Goal: Task Accomplishment & Management: Manage account settings

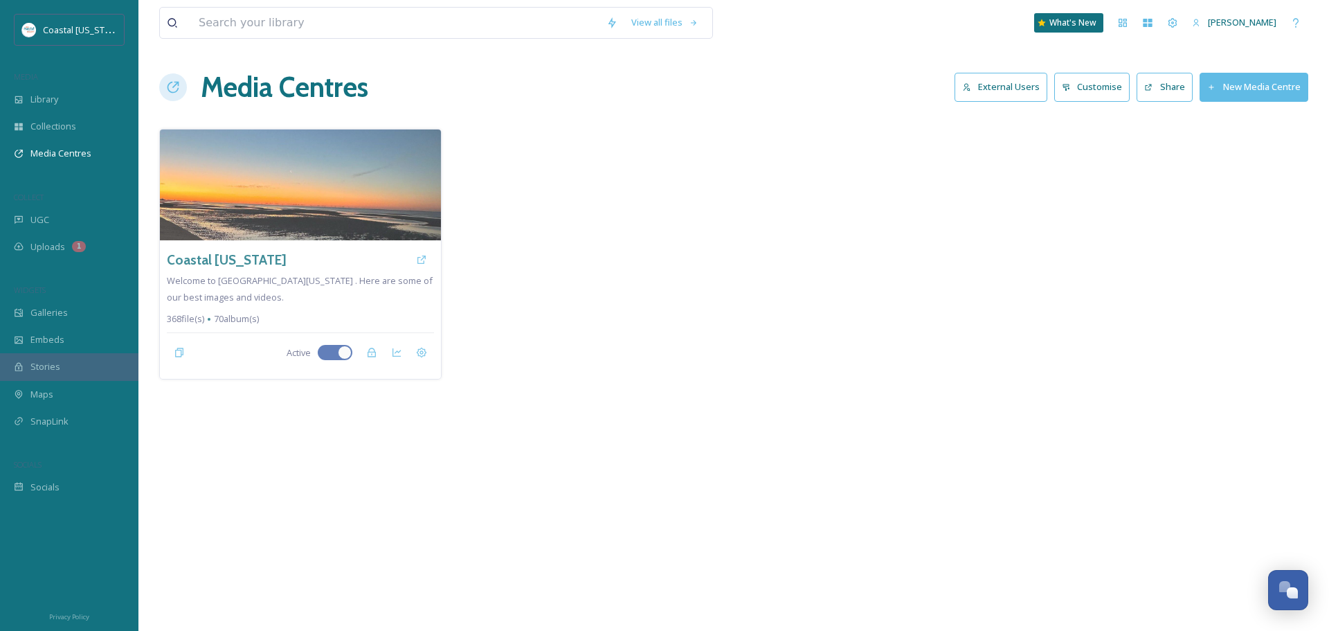
click at [991, 81] on button "External Users" at bounding box center [1001, 87] width 93 height 28
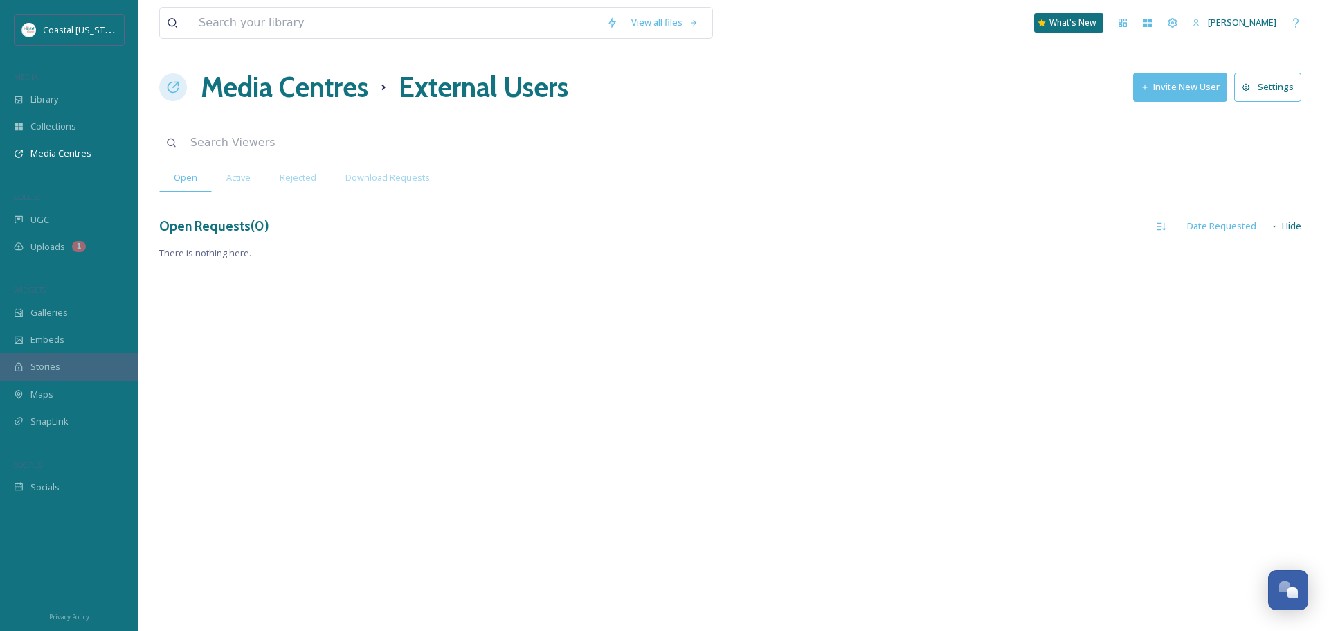
click at [344, 90] on h1 "Media Centres" at bounding box center [285, 87] width 168 height 42
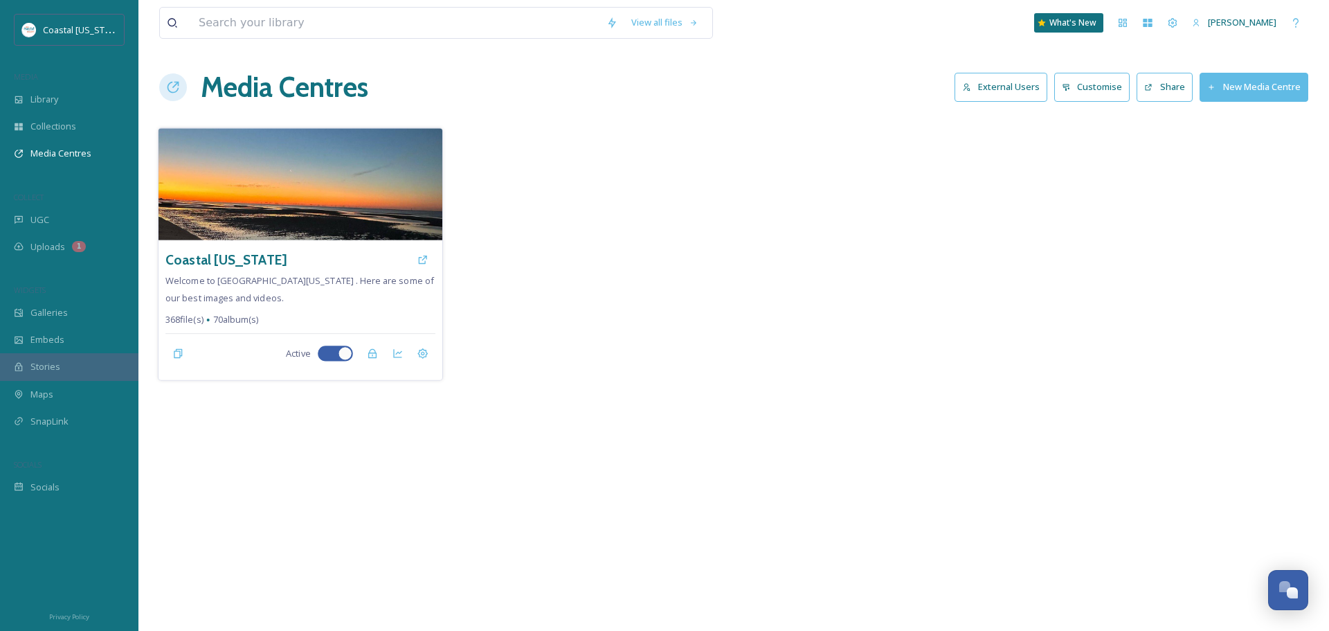
click at [215, 244] on div "Coastal Mississippi Welcome to Coastal Mississippi . Here are some of our best …" at bounding box center [301, 310] width 284 height 140
click at [212, 251] on h3 "Coastal [US_STATE]" at bounding box center [225, 260] width 121 height 20
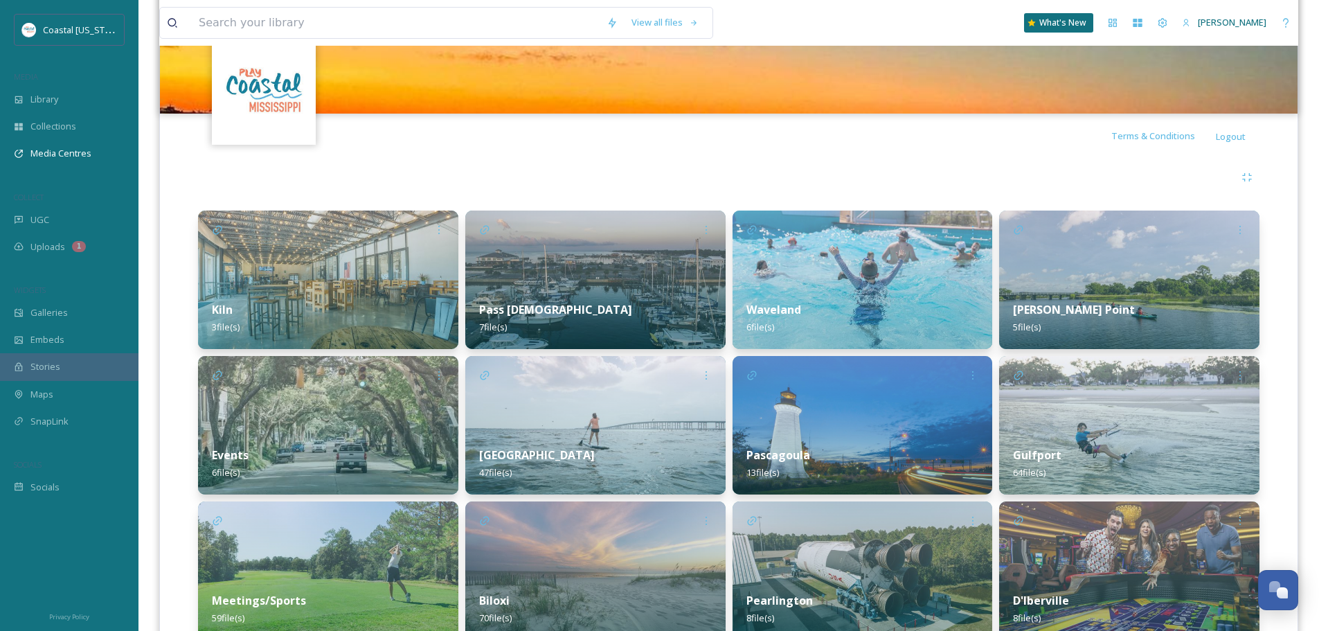
scroll to position [277, 0]
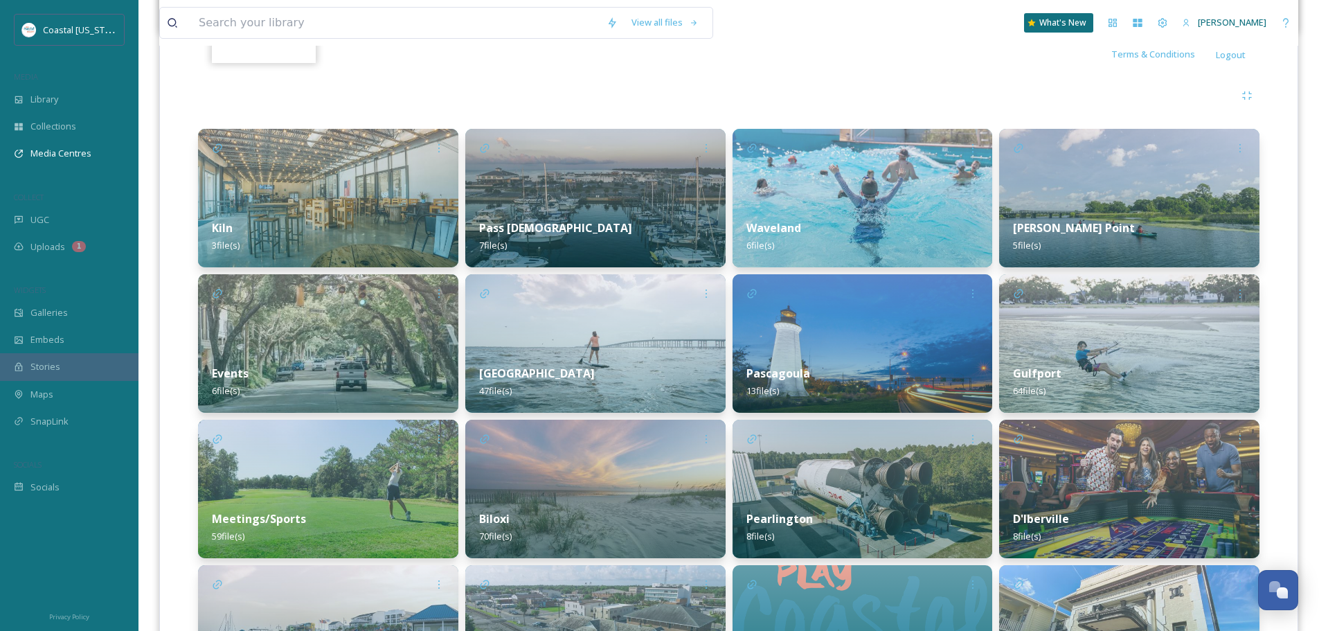
click at [397, 203] on img at bounding box center [328, 198] width 260 height 138
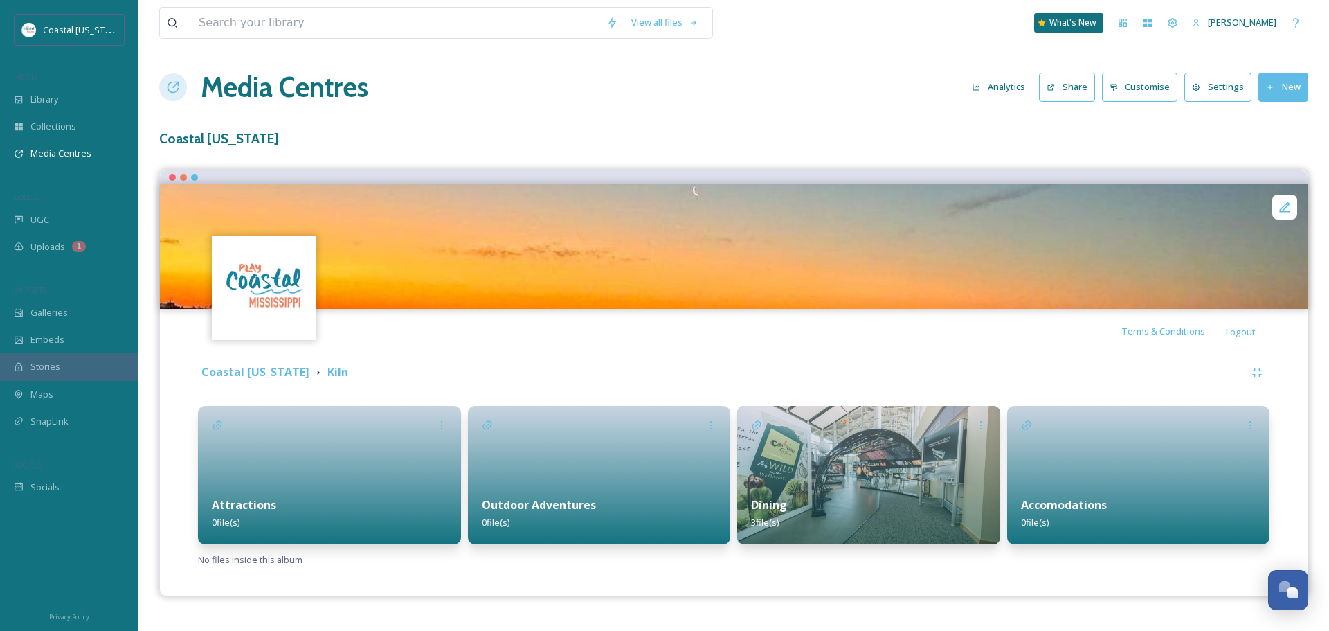
click at [819, 471] on img at bounding box center [868, 475] width 263 height 138
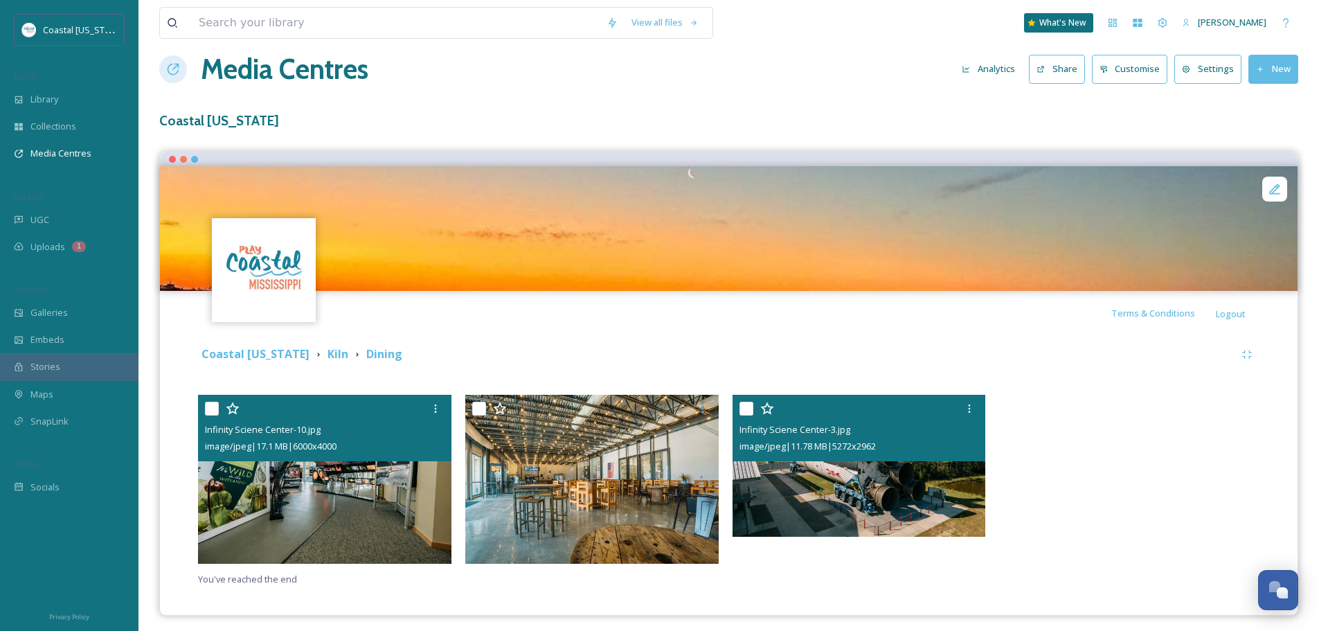
scroll to position [24, 0]
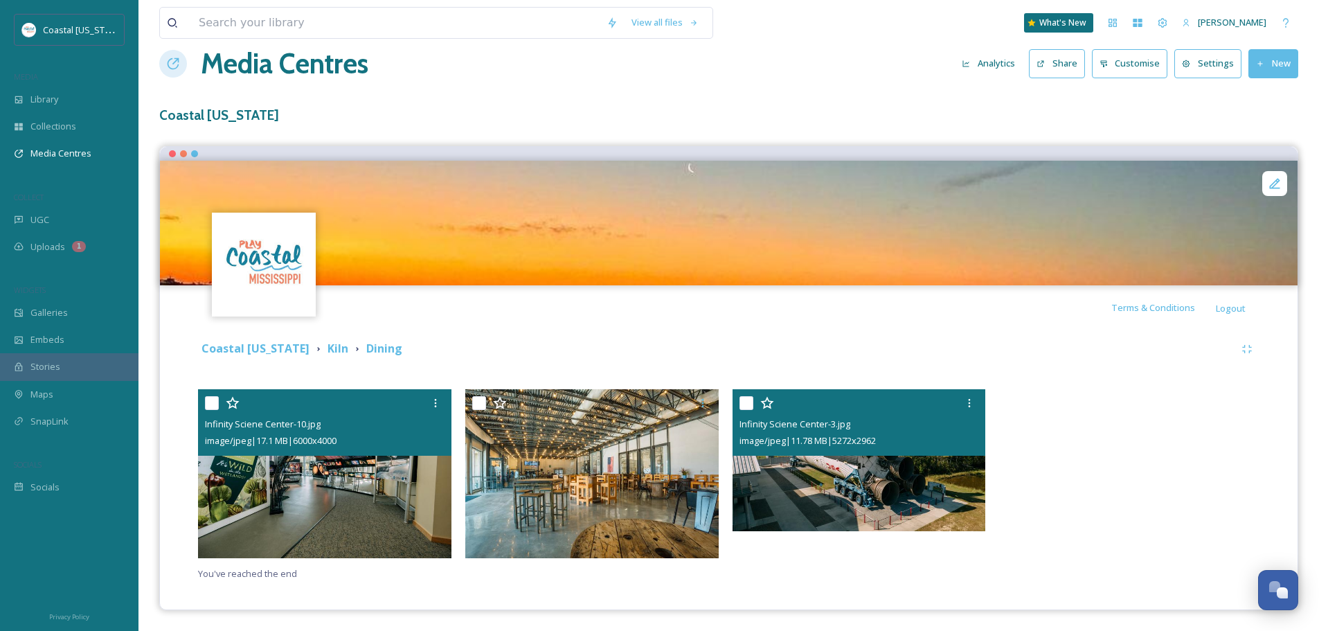
click at [213, 405] on input "checkbox" at bounding box center [212, 403] width 14 height 14
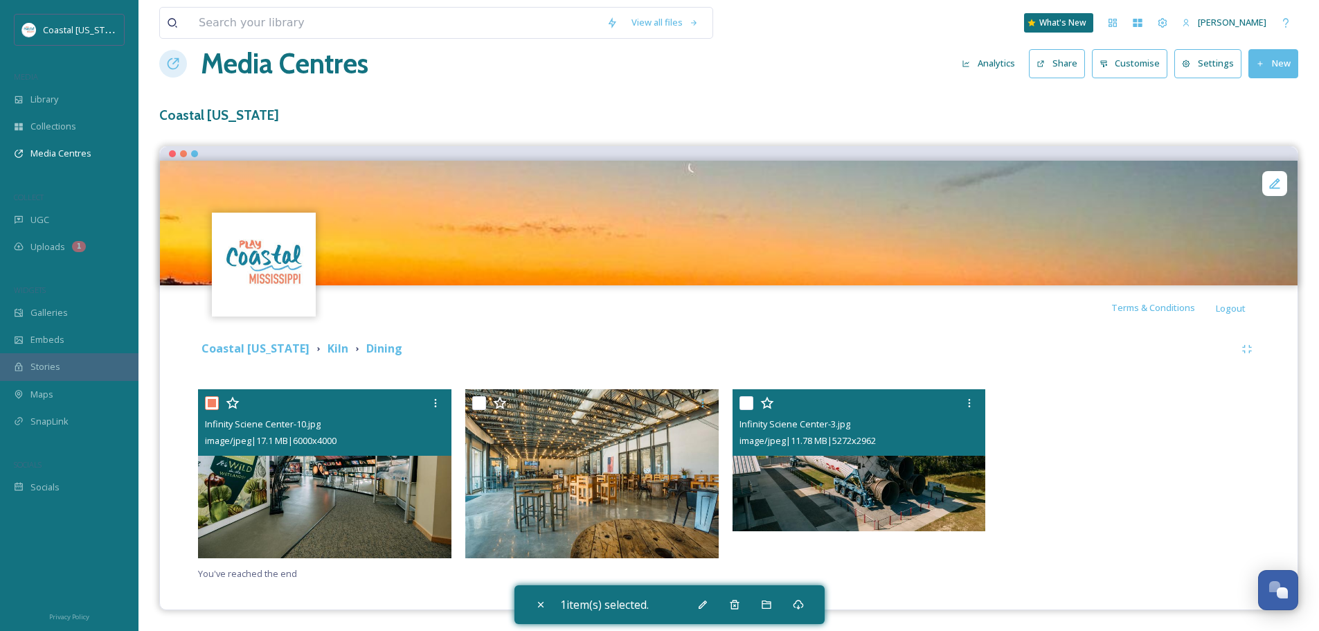
click at [216, 403] on input "checkbox" at bounding box center [212, 403] width 14 height 14
checkbox input "false"
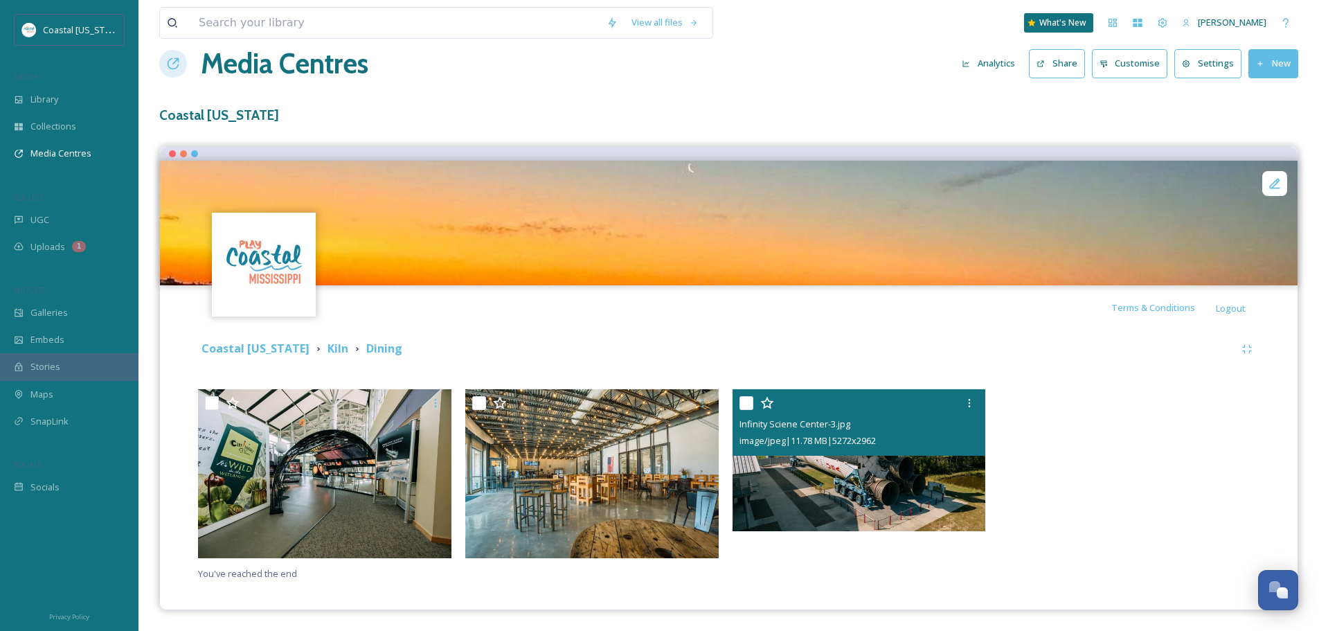
click at [172, 153] on div at bounding box center [172, 153] width 7 height 7
click at [215, 63] on h1 "Media Centres" at bounding box center [285, 64] width 168 height 42
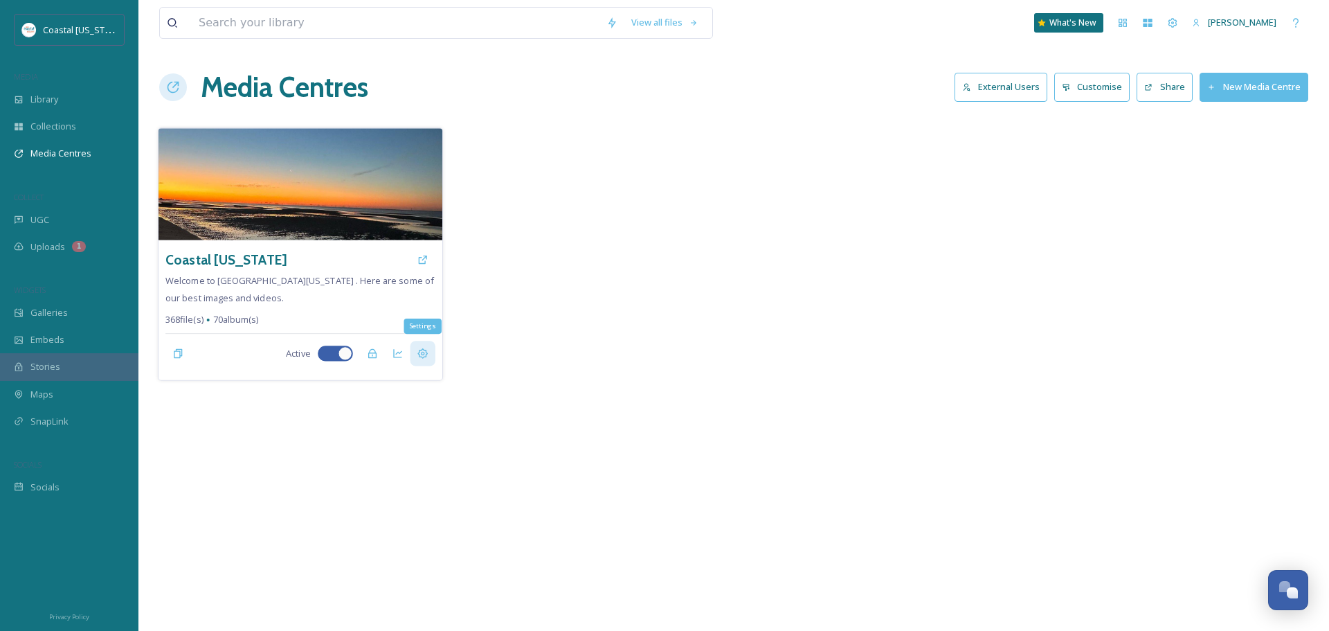
click at [423, 343] on div "Settings" at bounding box center [422, 353] width 25 height 25
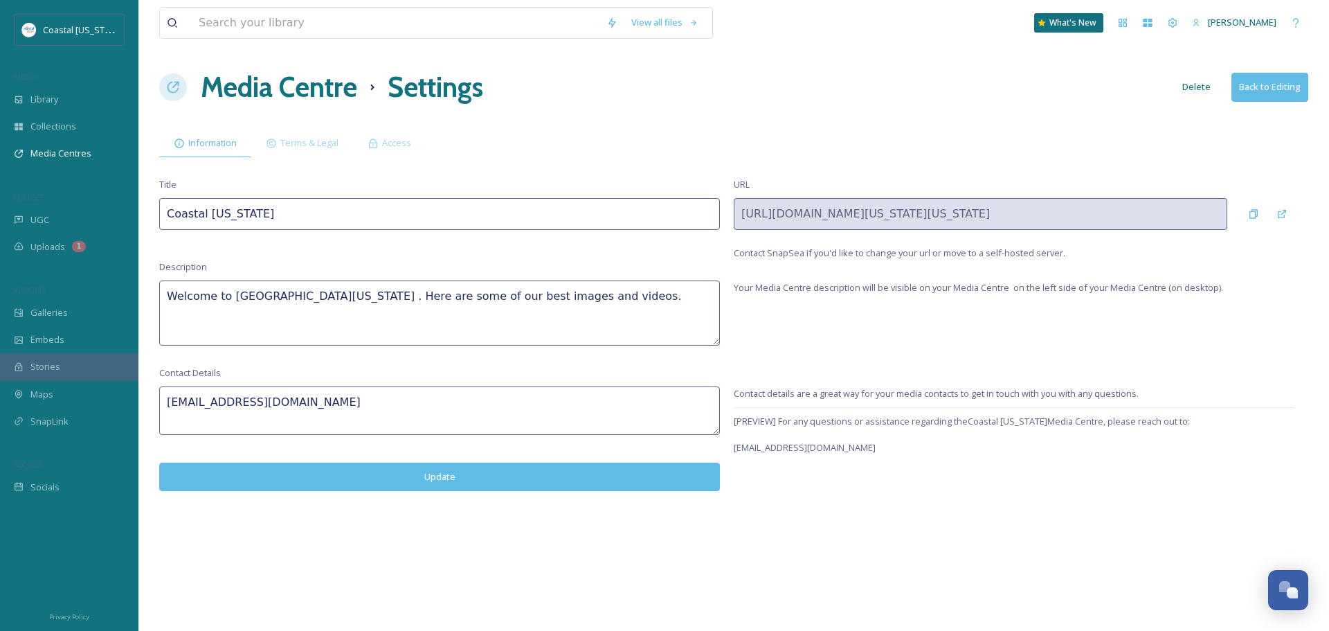
click at [338, 96] on h1 "Media Centre" at bounding box center [279, 87] width 156 height 42
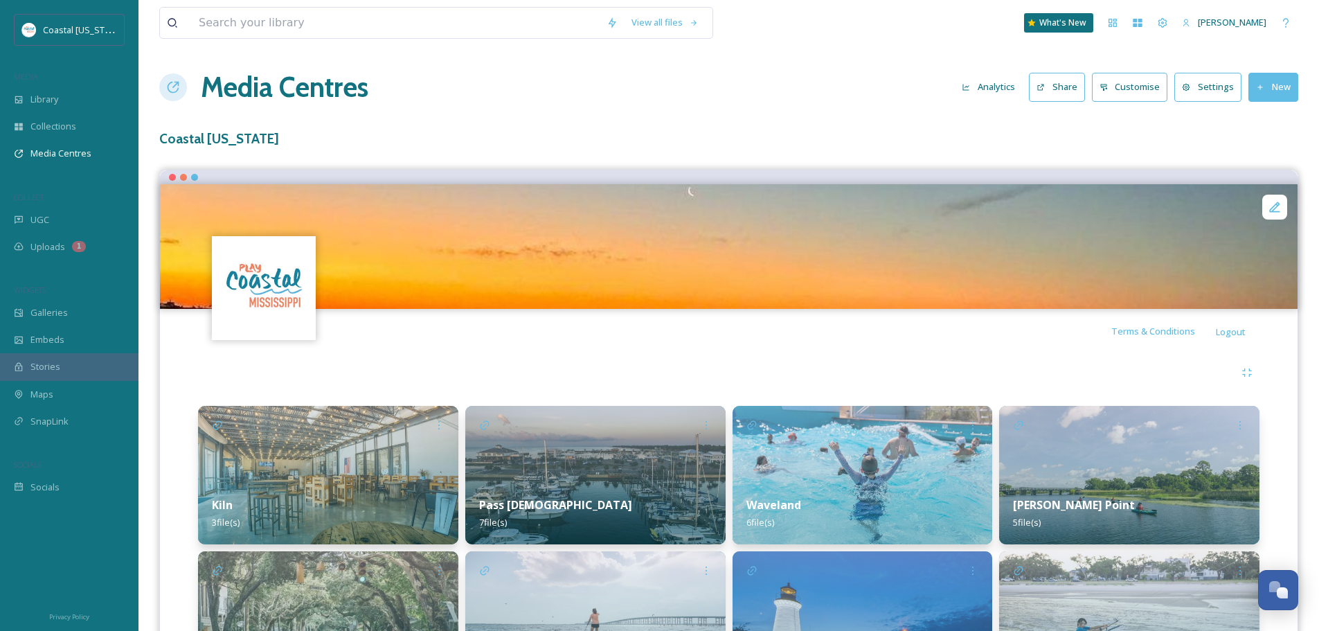
click at [252, 91] on h1 "Media Centres" at bounding box center [285, 87] width 168 height 42
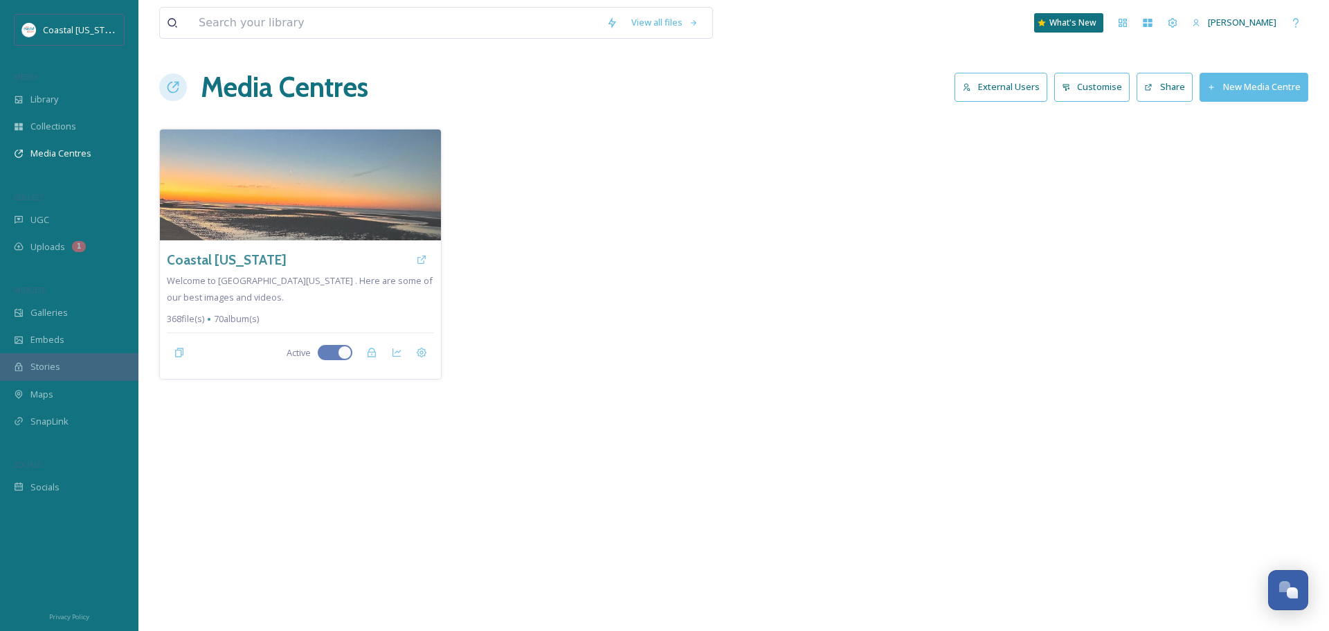
click at [1182, 96] on button "Share" at bounding box center [1165, 87] width 56 height 28
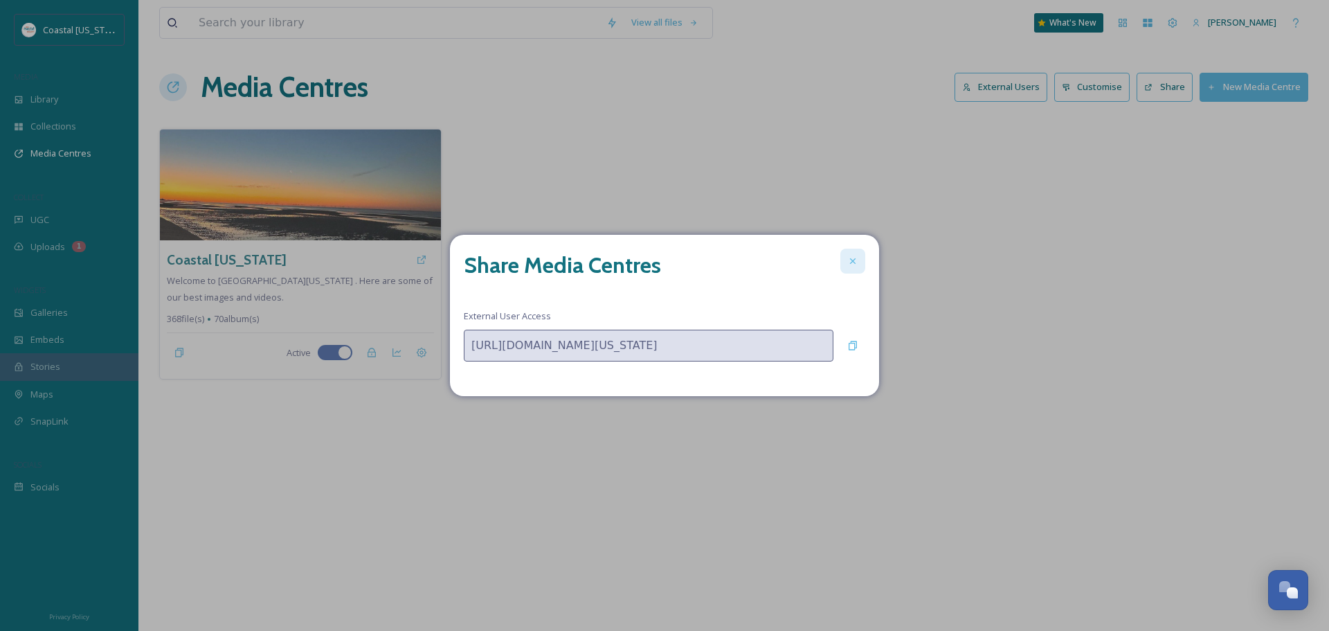
click at [861, 260] on div at bounding box center [852, 260] width 25 height 25
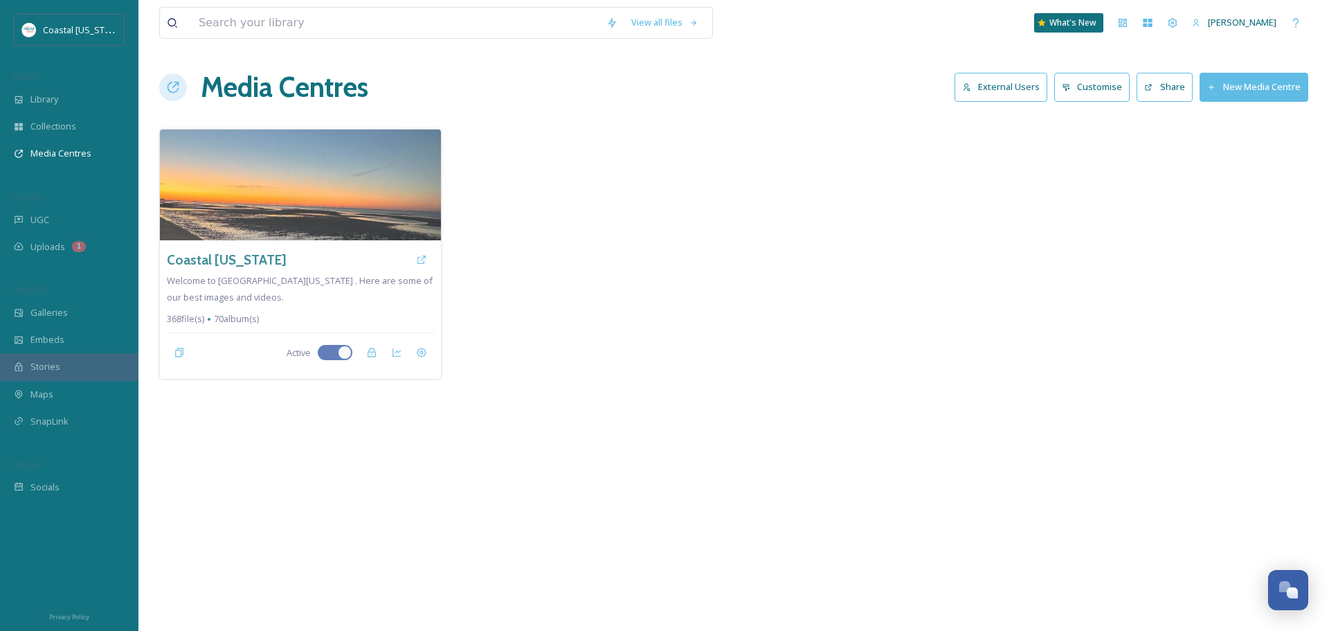
click at [859, 233] on div at bounding box center [878, 254] width 282 height 251
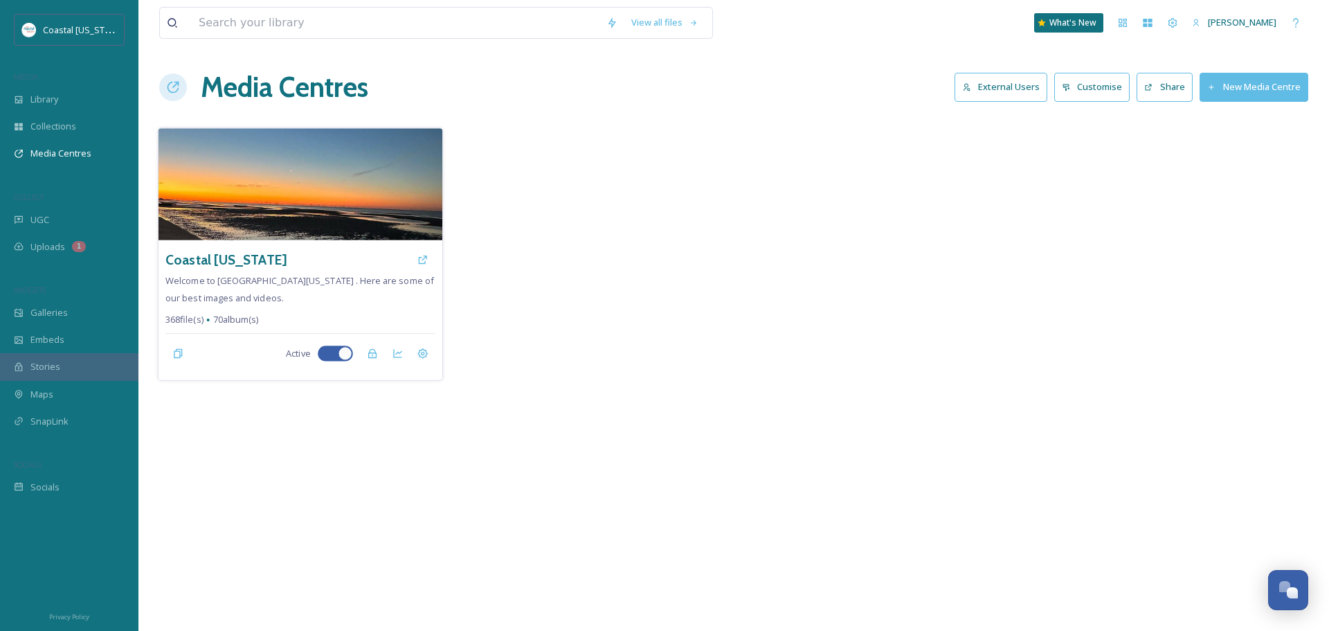
click at [397, 309] on div "Coastal Mississippi Welcome to Coastal Mississippi . Here are some of our best …" at bounding box center [301, 310] width 284 height 140
click at [327, 250] on div "Coastal [US_STATE]" at bounding box center [299, 259] width 269 height 25
click at [243, 254] on h3 "Coastal [US_STATE]" at bounding box center [225, 260] width 121 height 20
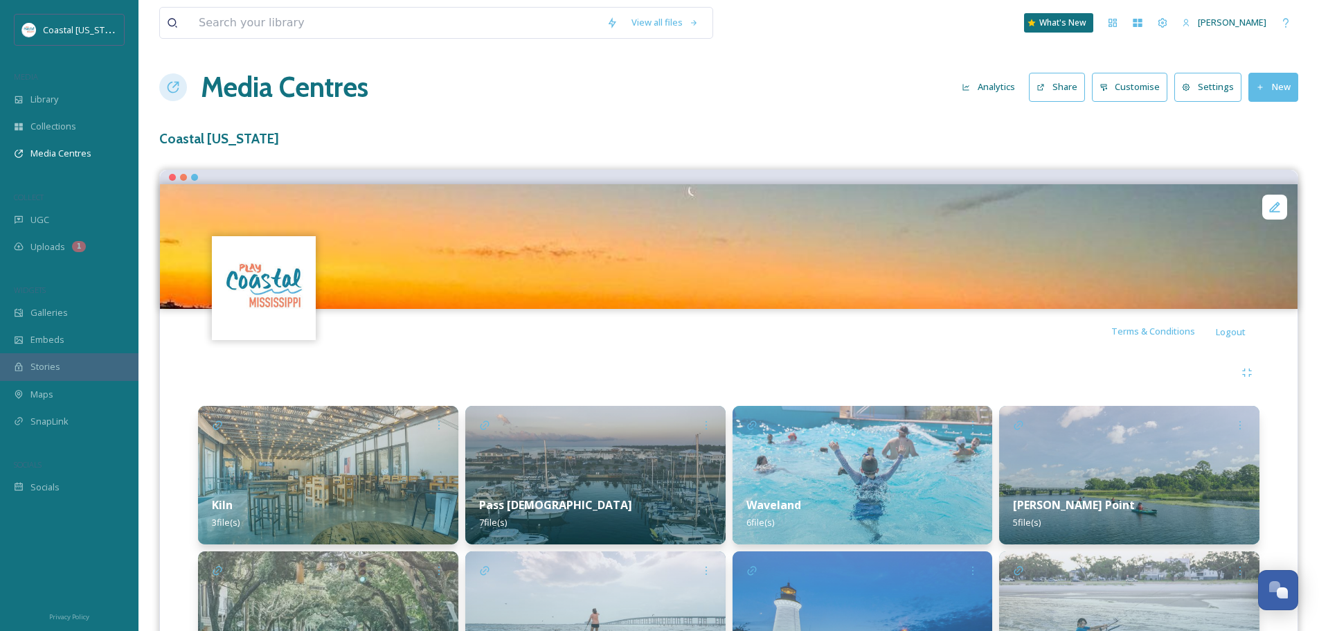
click at [1066, 91] on button "Share" at bounding box center [1057, 87] width 56 height 28
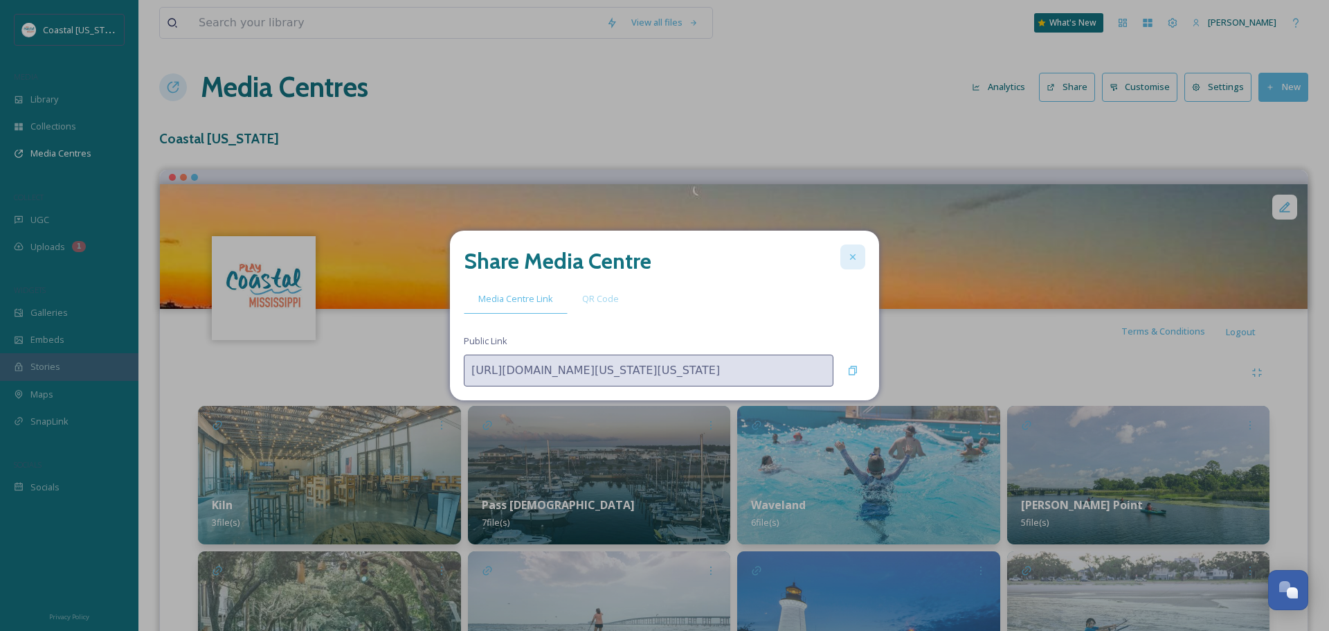
click at [858, 255] on icon at bounding box center [852, 256] width 11 height 11
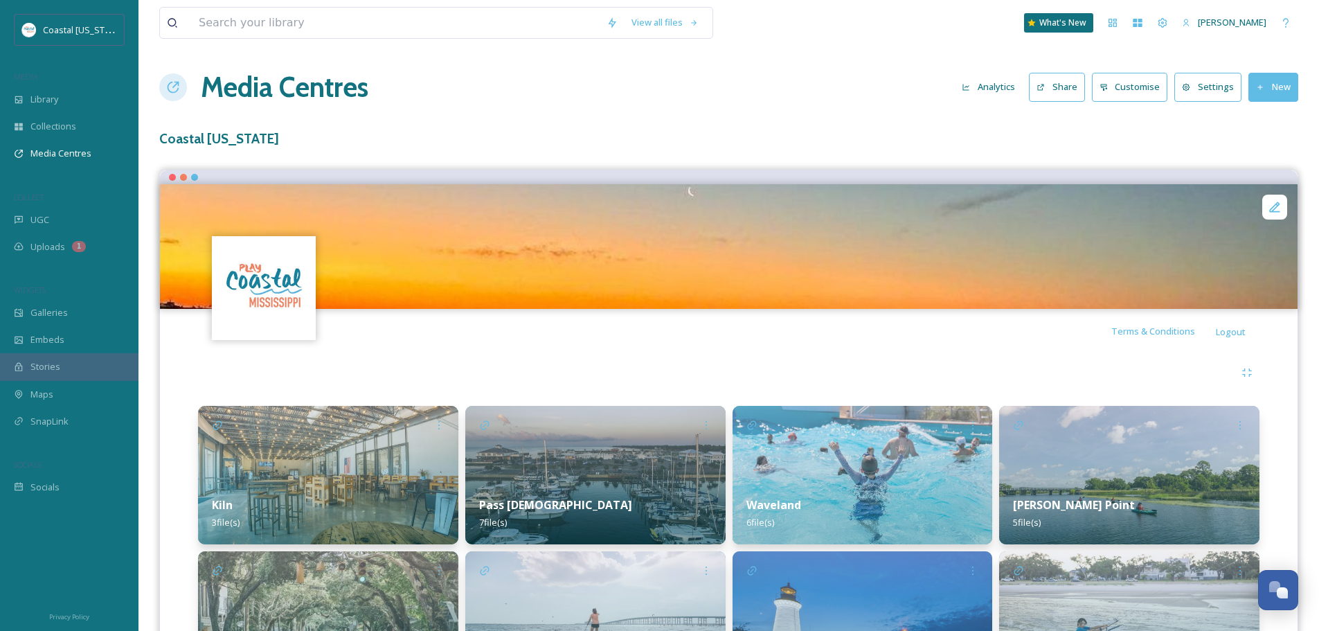
click at [1108, 83] on icon at bounding box center [1103, 87] width 9 height 9
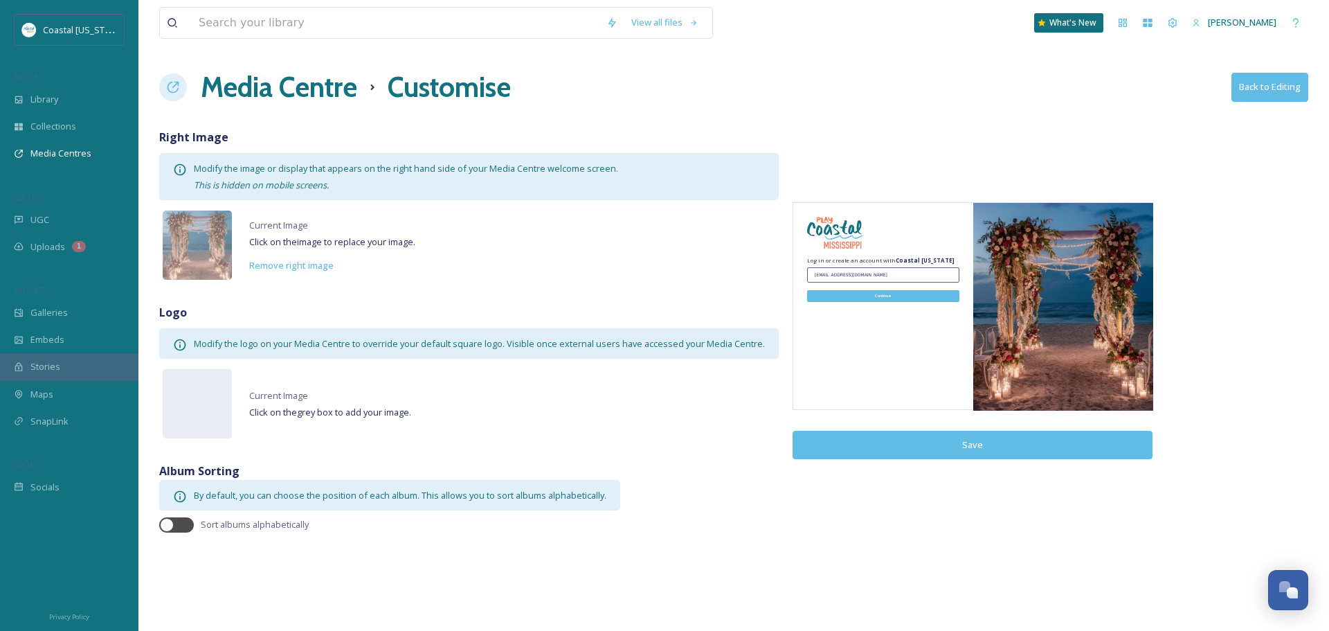
click at [308, 88] on h1 "Media Centre" at bounding box center [279, 87] width 156 height 42
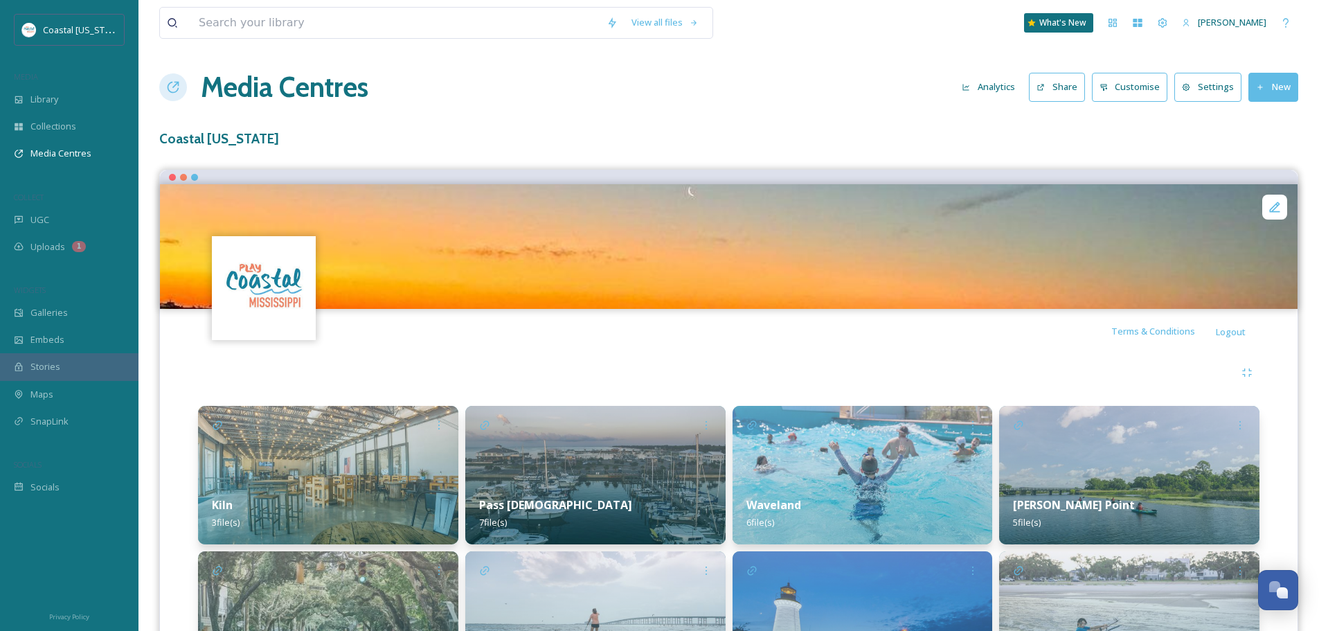
click at [1210, 81] on button "Settings" at bounding box center [1207, 87] width 67 height 28
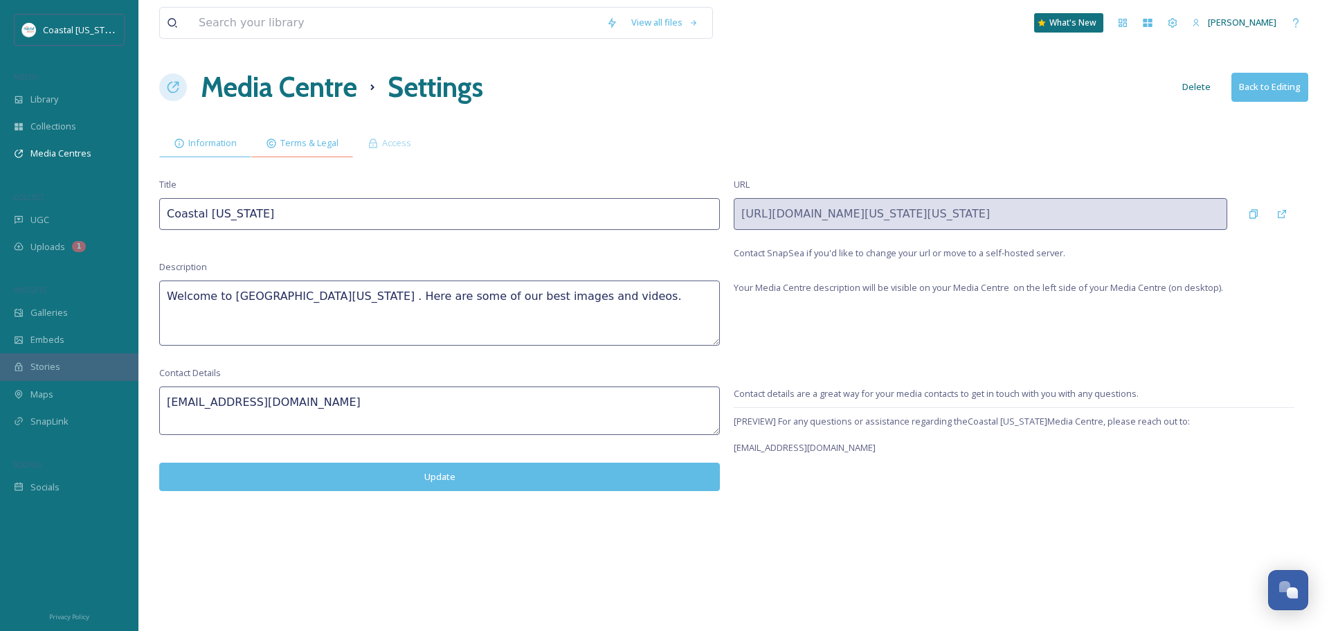
click at [288, 143] on span "Terms & Legal" at bounding box center [309, 142] width 58 height 13
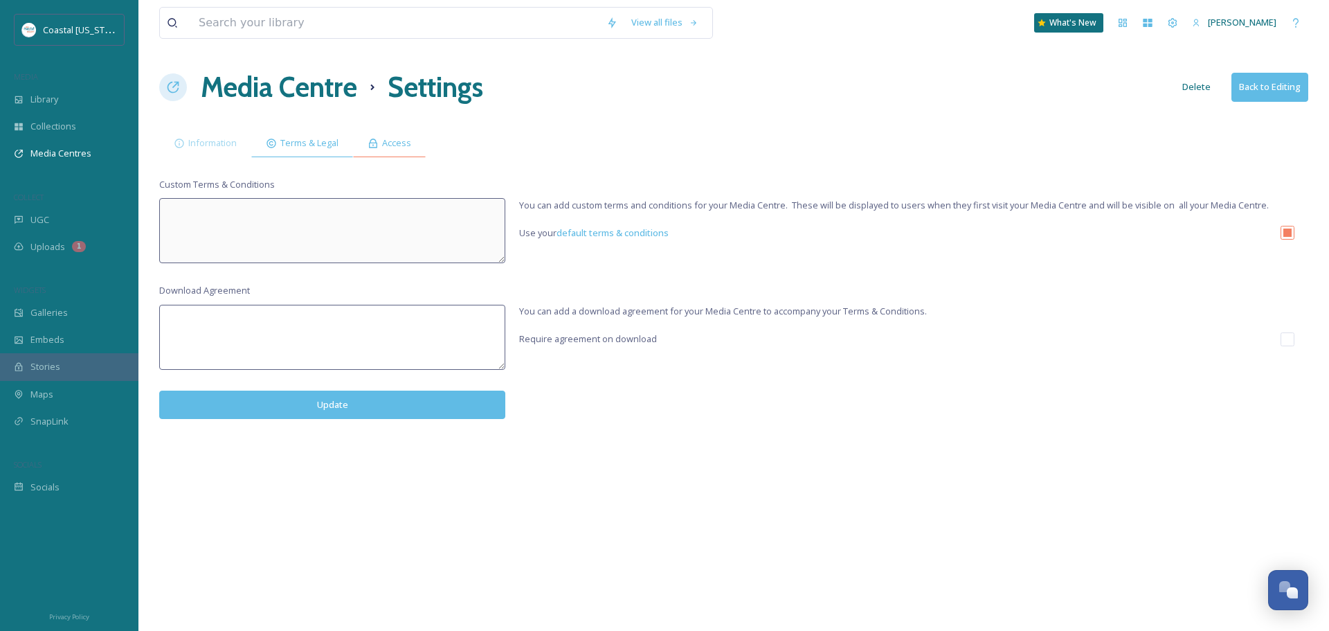
click at [380, 145] on div "Access" at bounding box center [389, 143] width 73 height 28
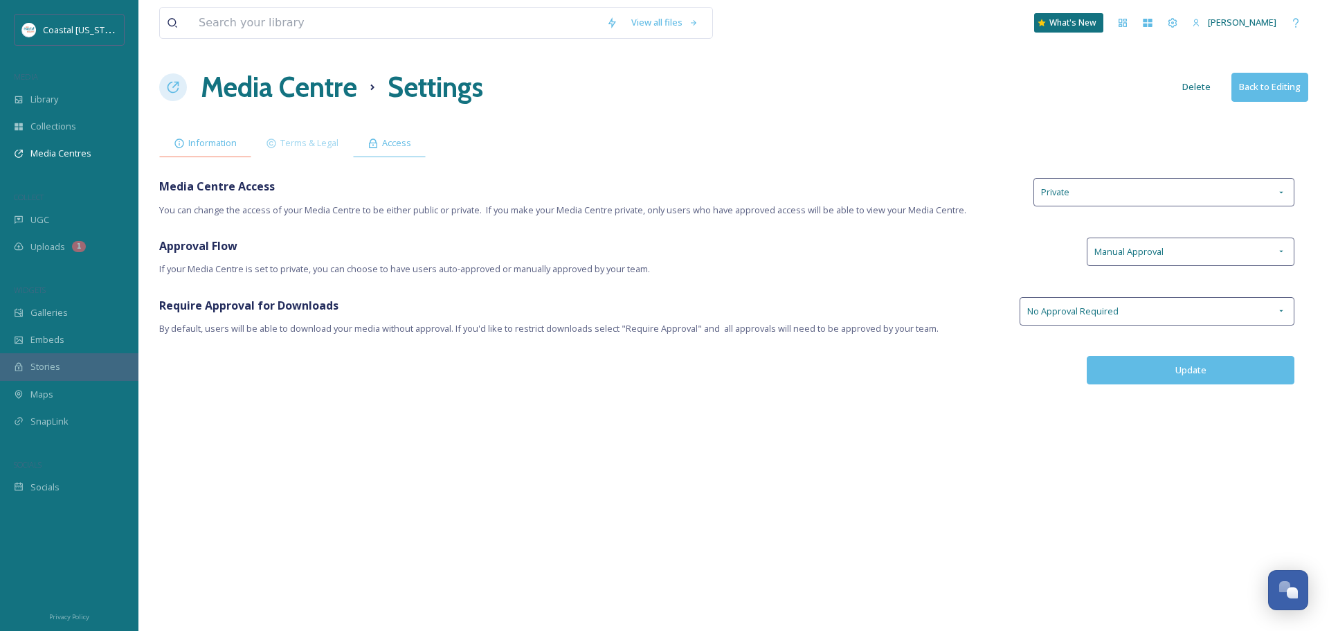
click at [244, 148] on div "Information" at bounding box center [205, 143] width 92 height 28
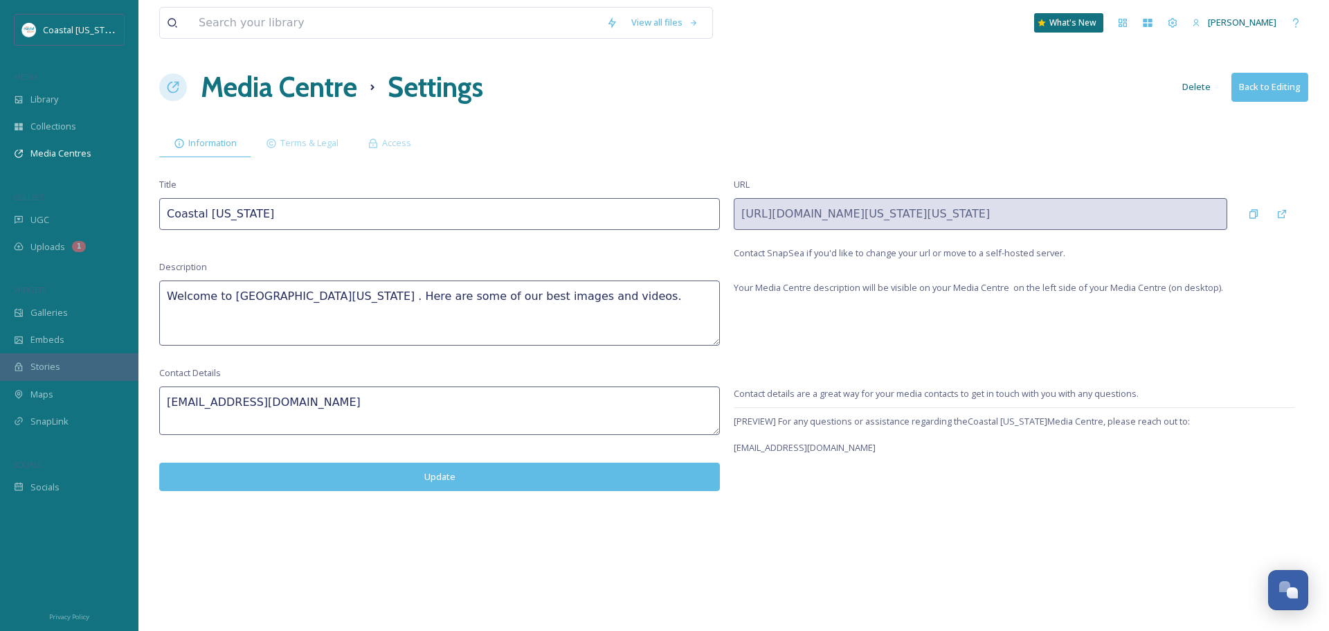
click at [287, 103] on h1 "Media Centre" at bounding box center [279, 87] width 156 height 42
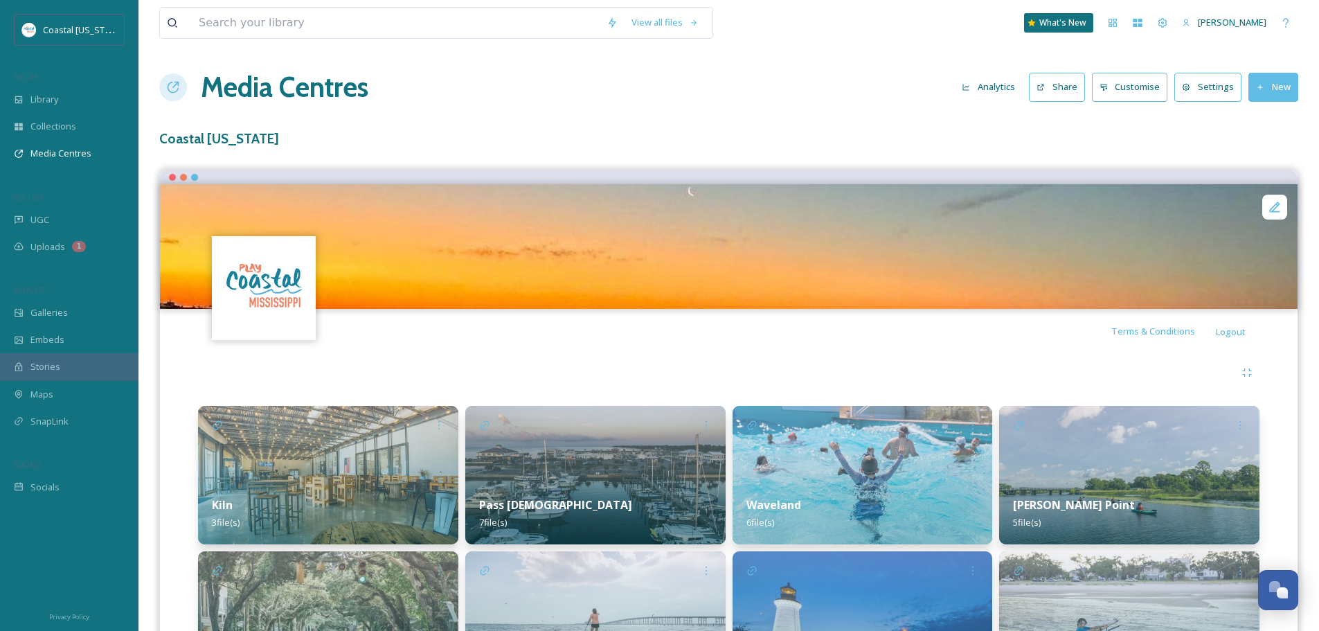
click at [1206, 79] on button "Settings" at bounding box center [1207, 87] width 67 height 28
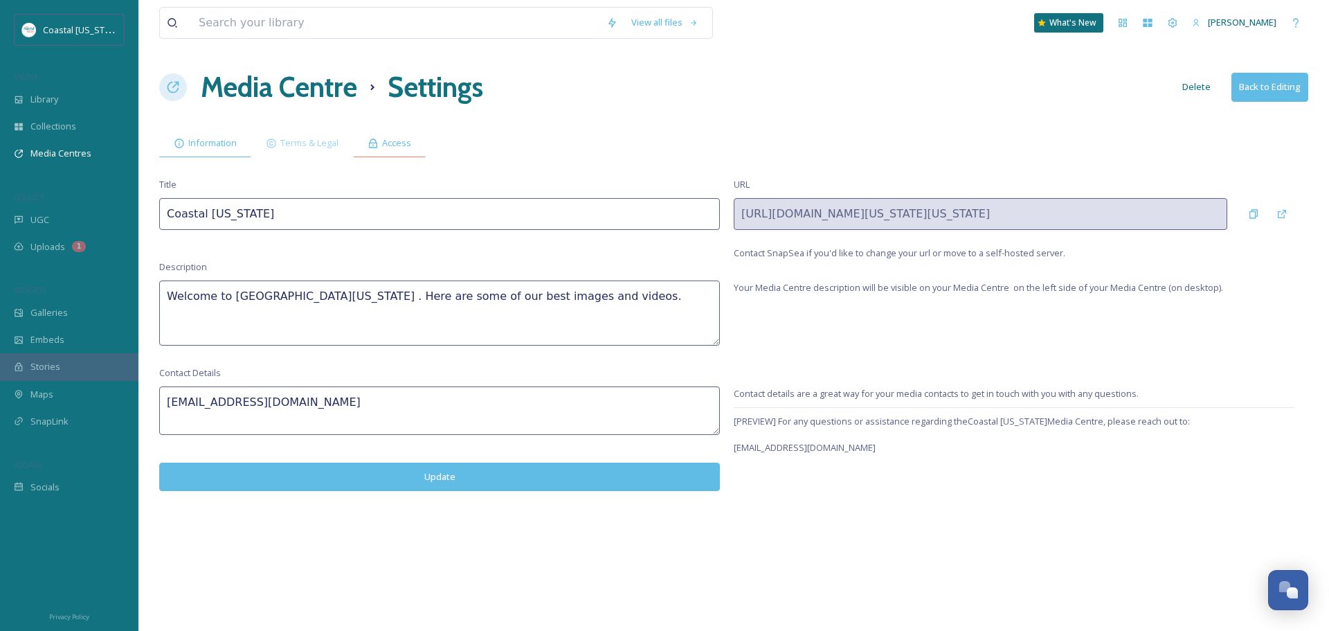
click at [394, 136] on span "Access" at bounding box center [396, 142] width 29 height 13
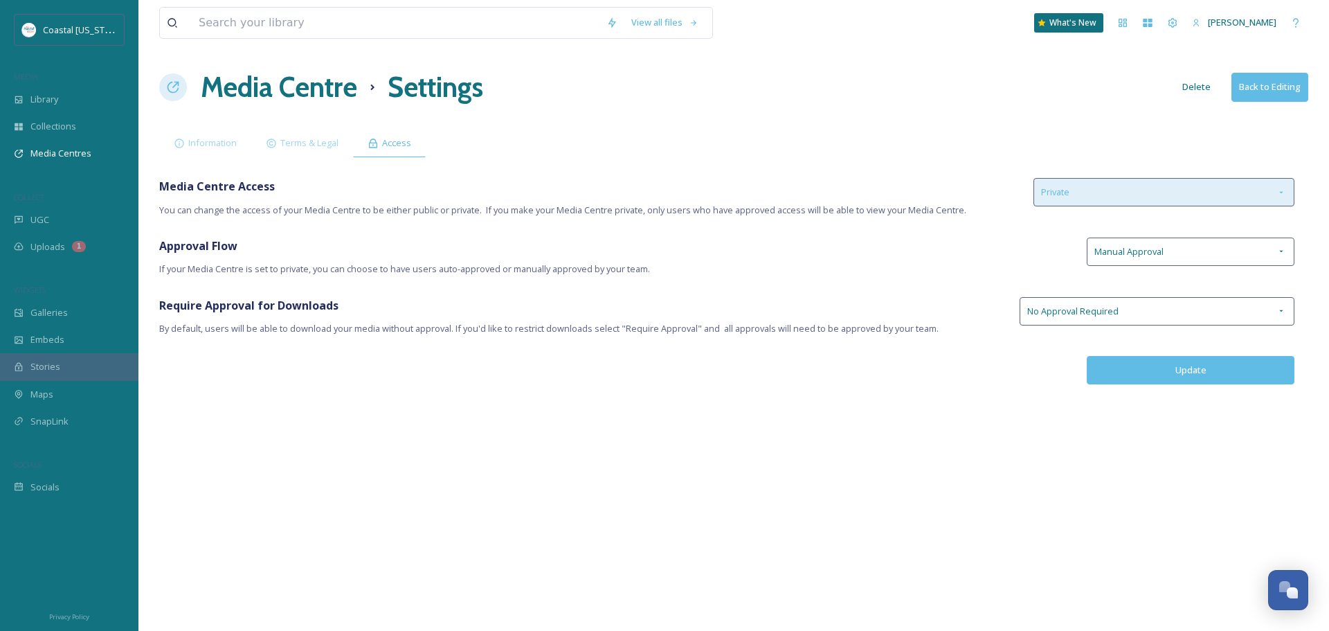
click at [1169, 199] on div "Private" at bounding box center [1163, 192] width 261 height 28
click at [1169, 198] on div "Private" at bounding box center [1163, 192] width 261 height 28
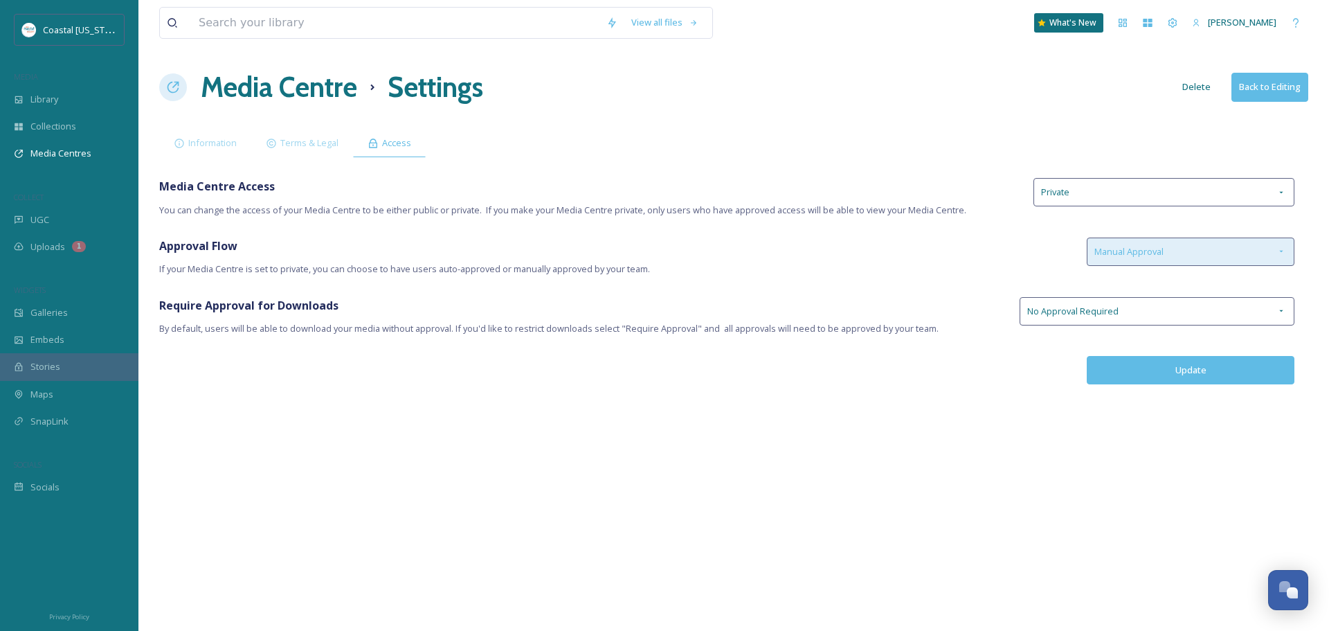
click at [1172, 242] on div "Manual Approval" at bounding box center [1191, 251] width 208 height 28
click at [946, 236] on div "View all files What's New Lauren Skelton Media Centre Settings Delete Back to E…" at bounding box center [733, 315] width 1191 height 631
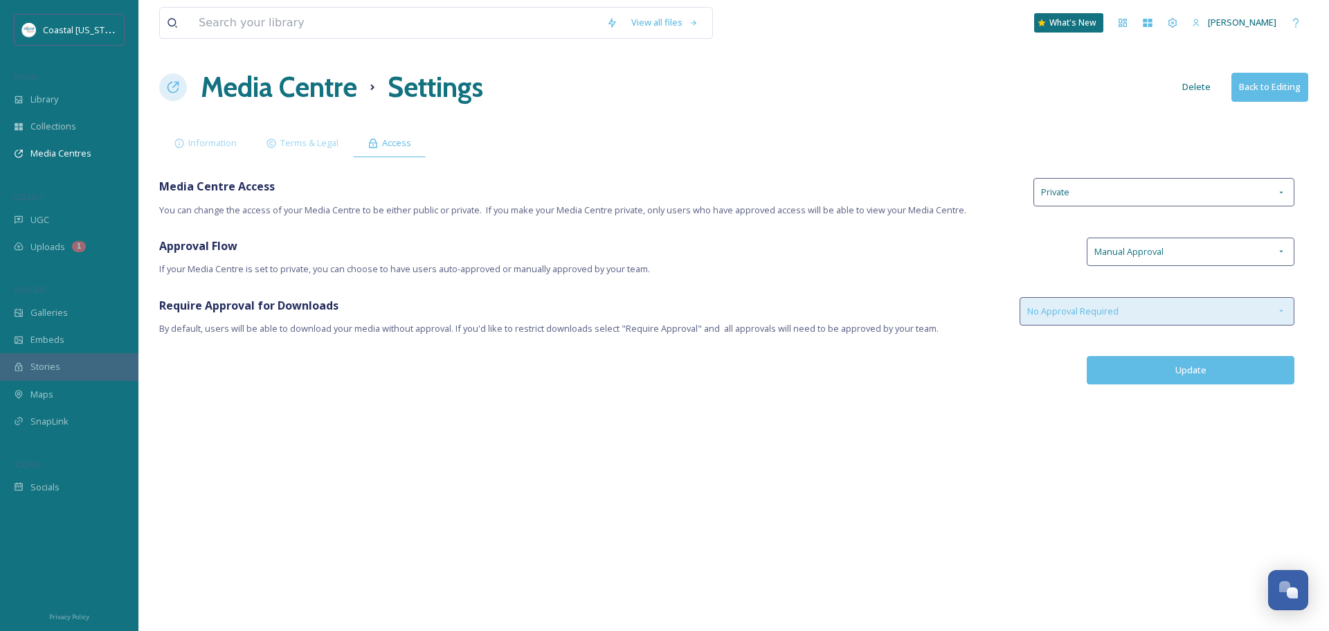
click at [1090, 300] on div "No Approval Required" at bounding box center [1157, 311] width 275 height 28
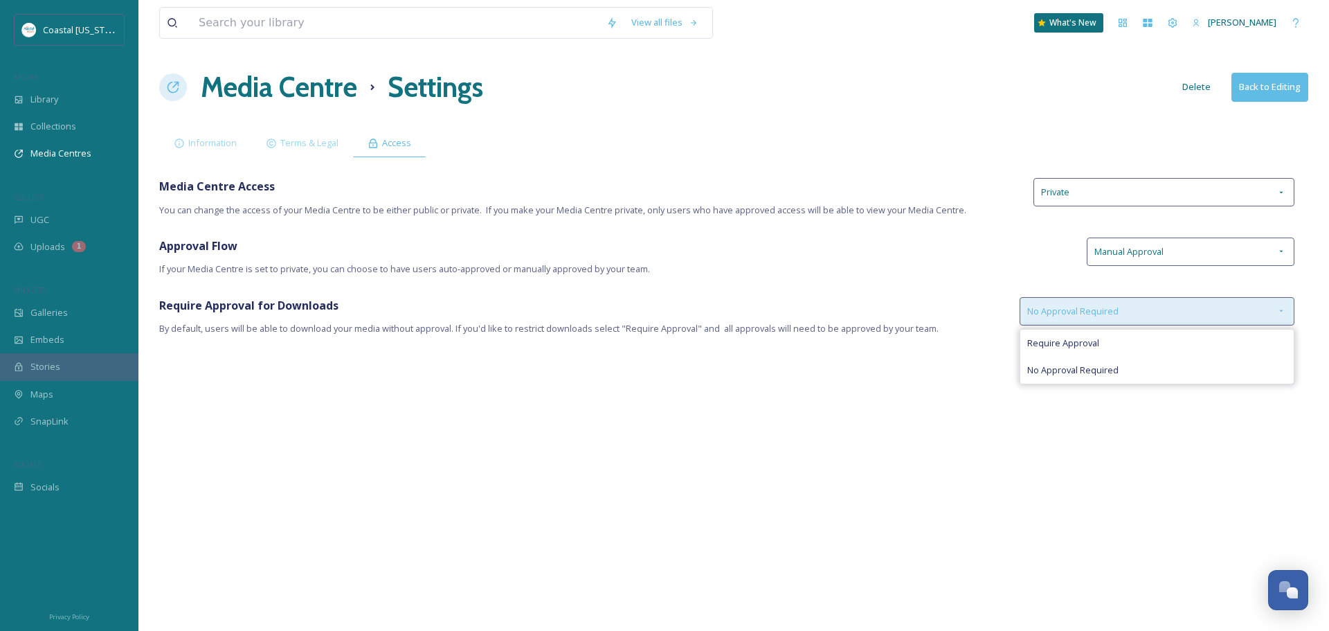
click at [1087, 300] on div "No Approval Required" at bounding box center [1157, 311] width 275 height 28
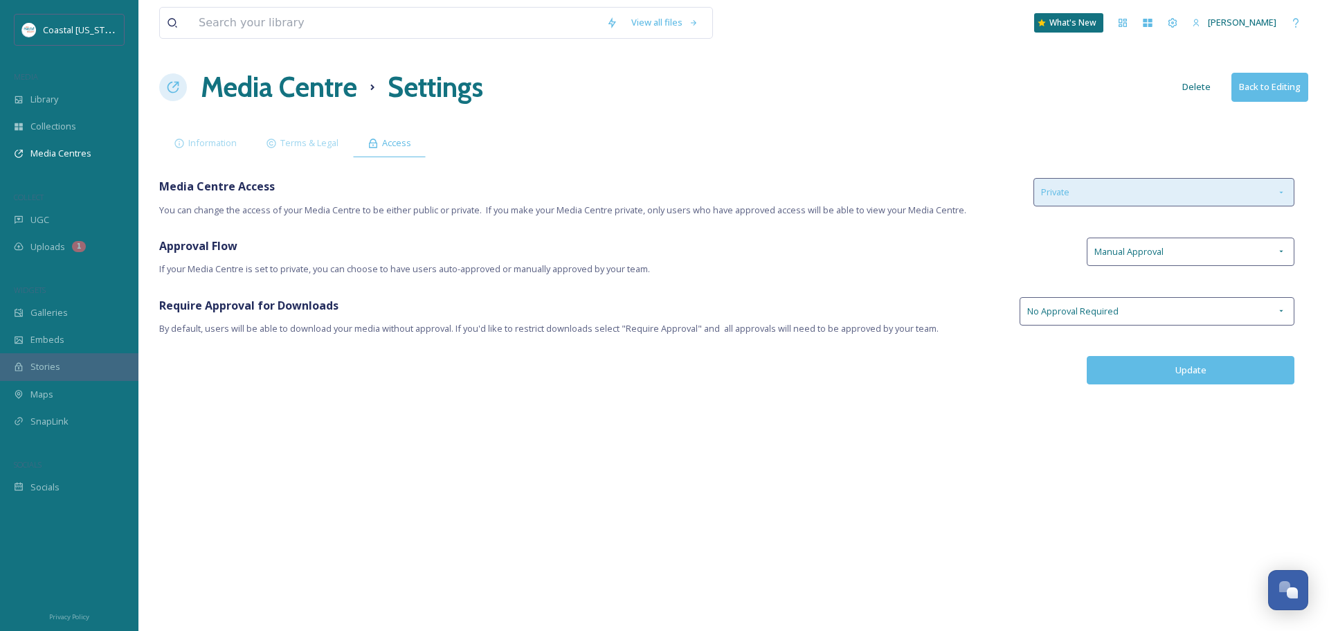
click at [1078, 199] on div "Private" at bounding box center [1163, 192] width 261 height 28
click at [1078, 195] on div "Private" at bounding box center [1163, 192] width 261 height 28
click at [968, 132] on div "Information Terms & Legal Access" at bounding box center [733, 143] width 1149 height 28
click at [437, 92] on h1 "Settings" at bounding box center [436, 87] width 96 height 42
click at [296, 89] on h1 "Media Centre" at bounding box center [279, 87] width 156 height 42
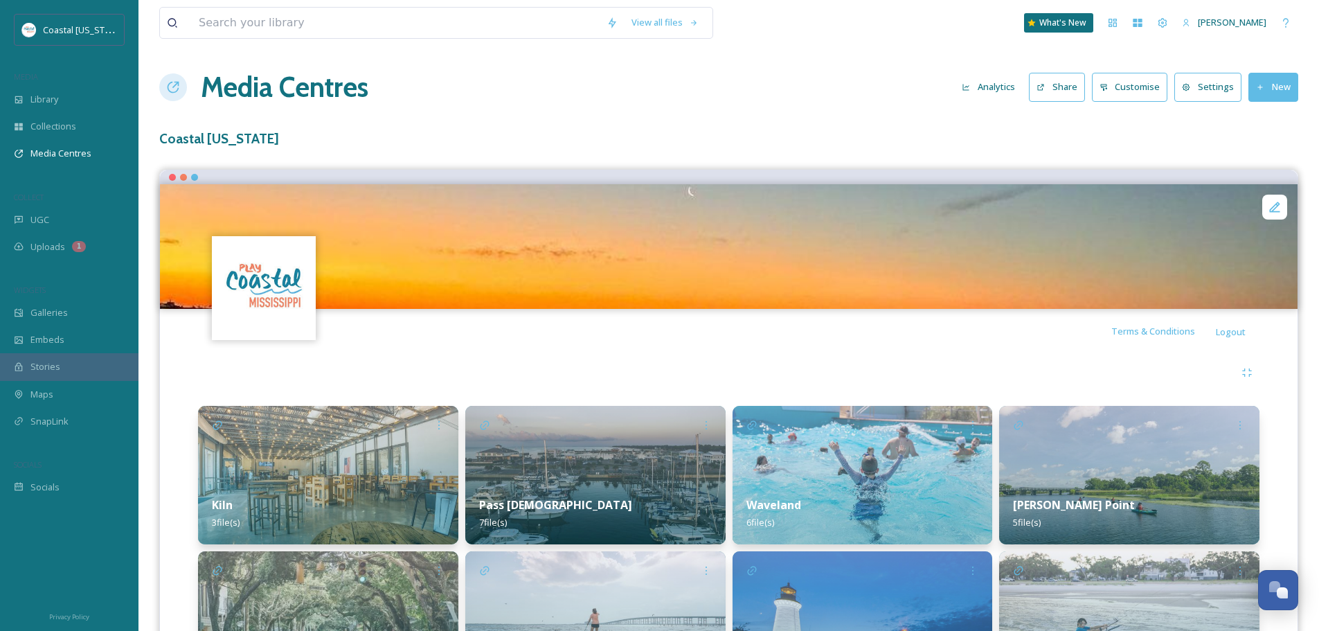
click at [1067, 84] on button "Share" at bounding box center [1057, 87] width 56 height 28
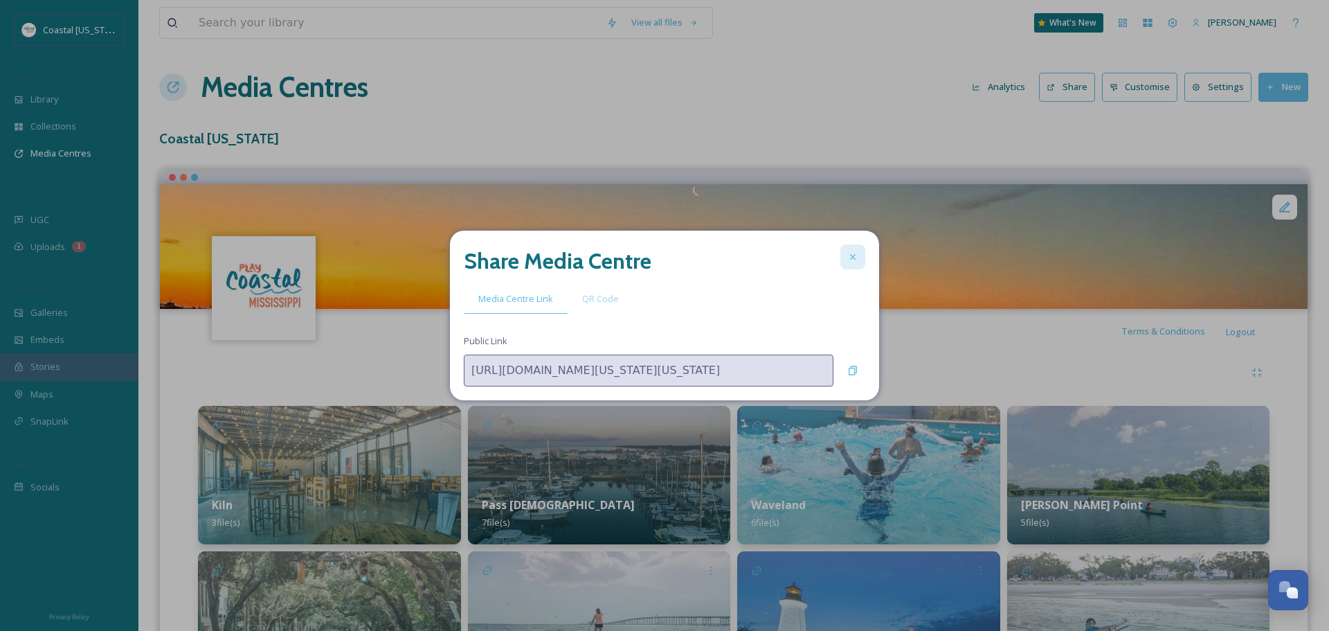
click at [858, 253] on div at bounding box center [852, 256] width 25 height 25
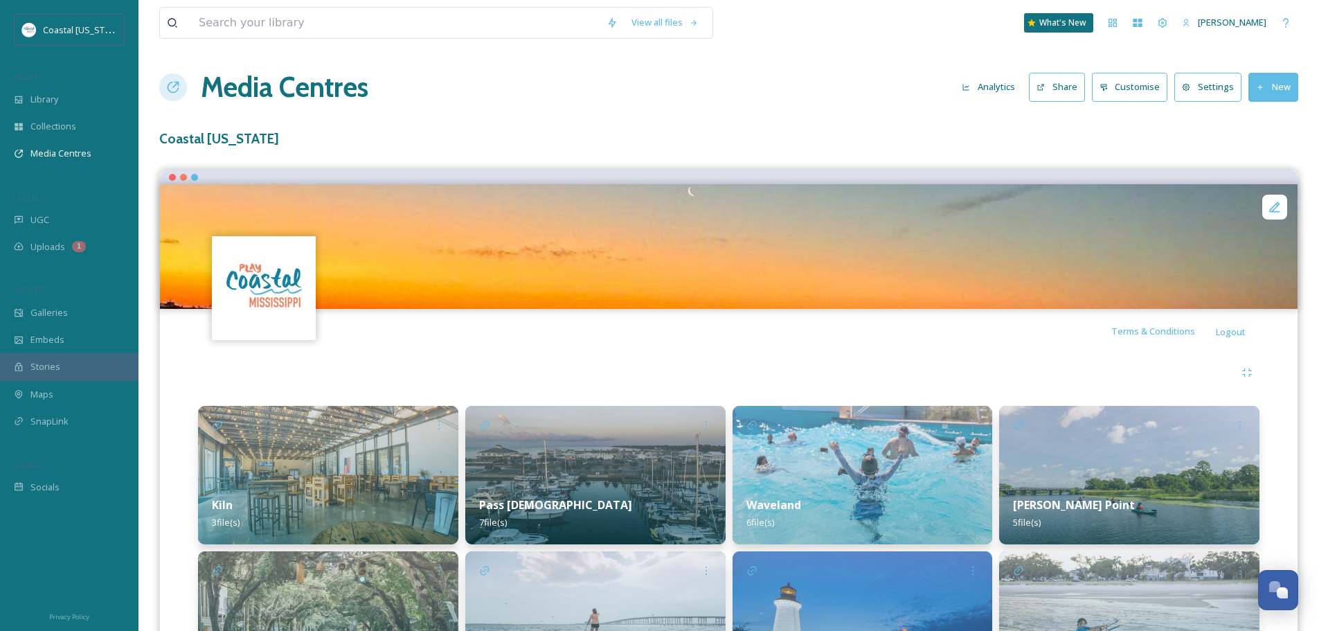
click at [1140, 78] on button "Customise" at bounding box center [1130, 87] width 76 height 28
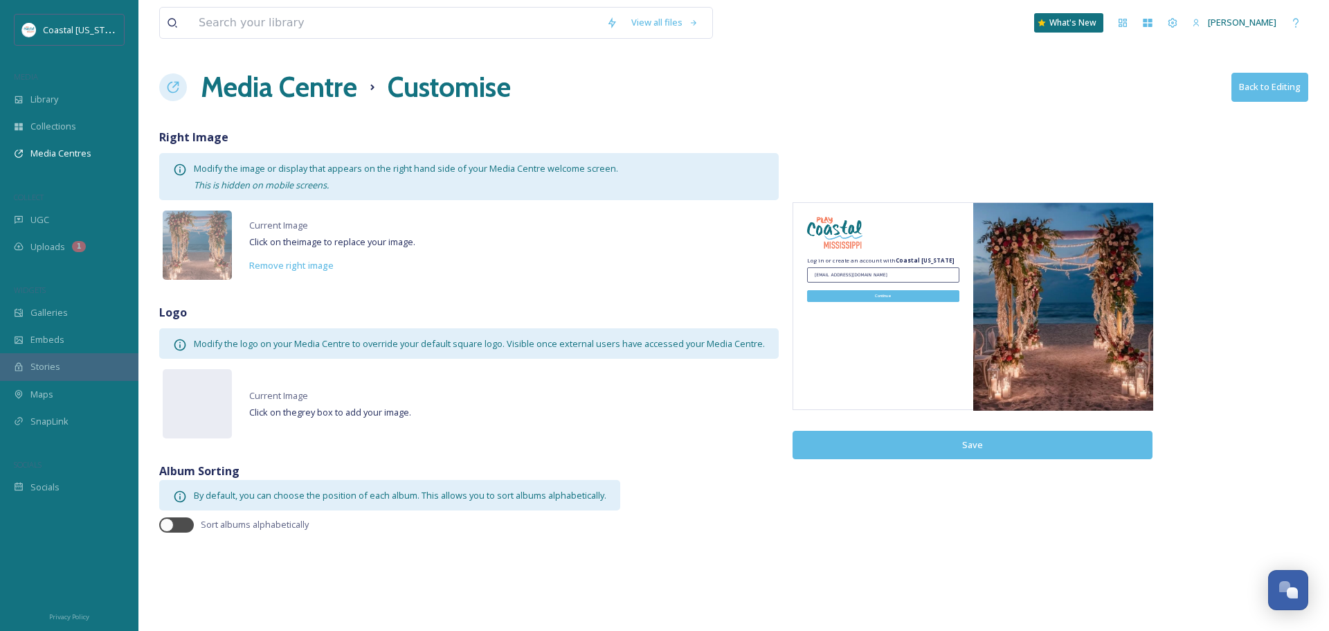
click at [1249, 75] on button "Back to Editing" at bounding box center [1269, 87] width 77 height 28
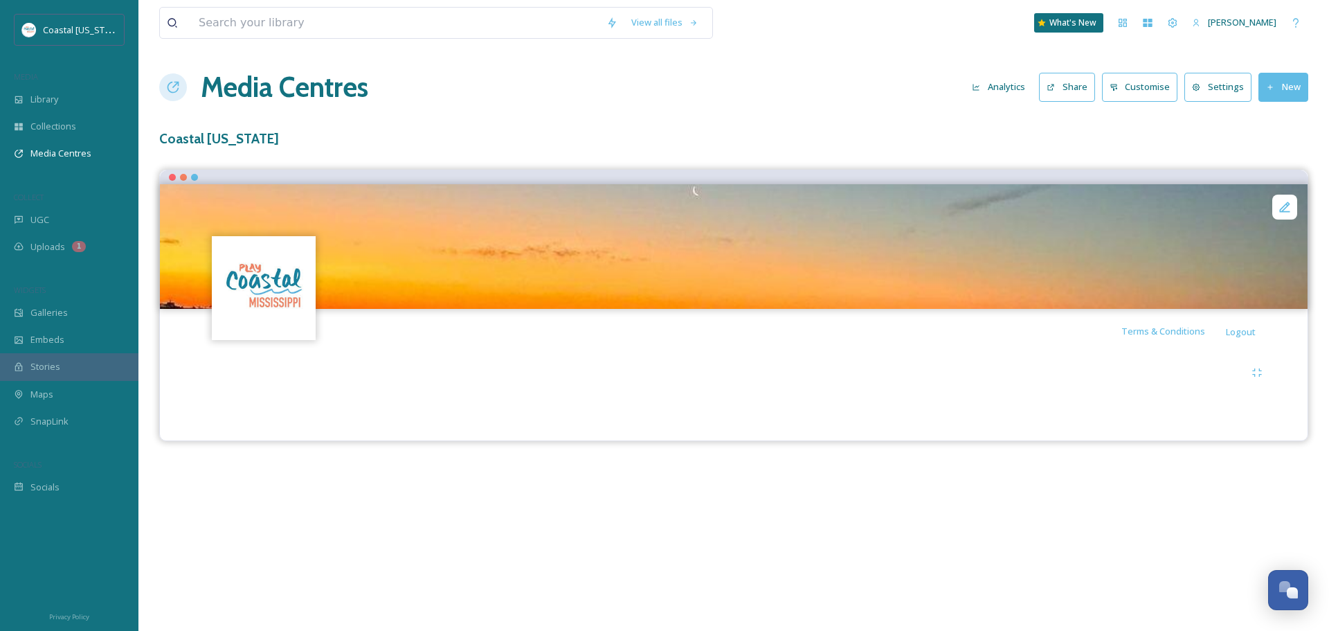
click at [1205, 83] on button "Settings" at bounding box center [1217, 87] width 67 height 28
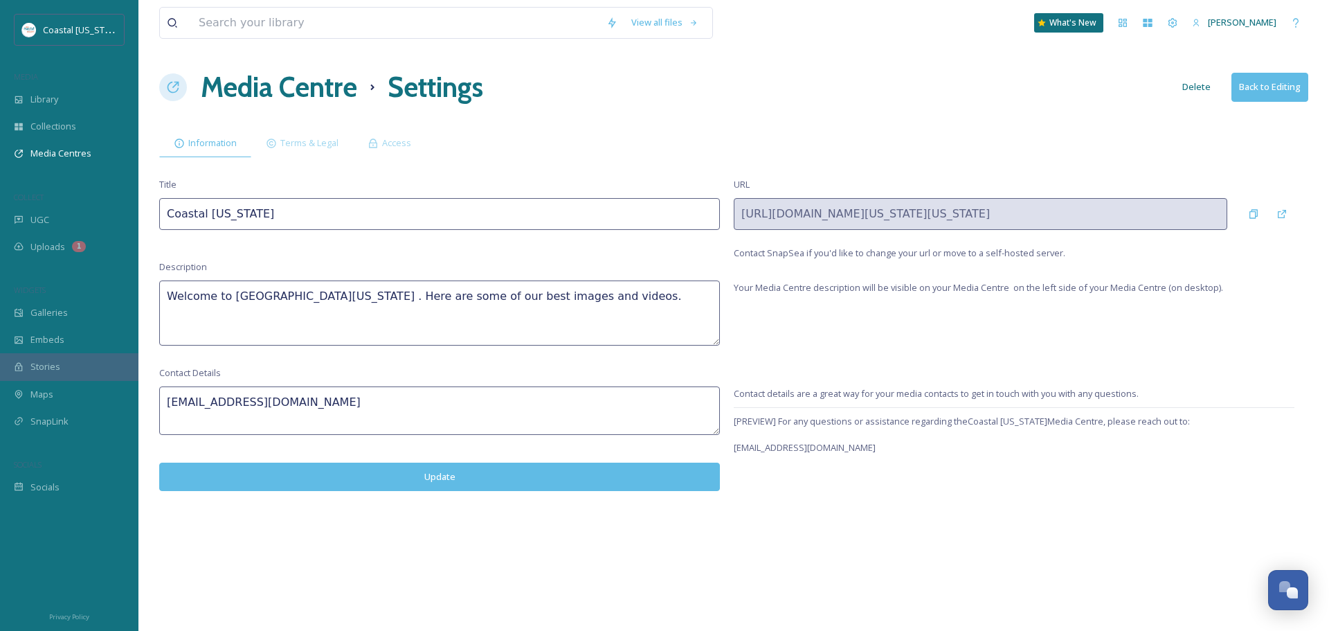
click at [1300, 85] on button "Back to Editing" at bounding box center [1269, 87] width 77 height 28
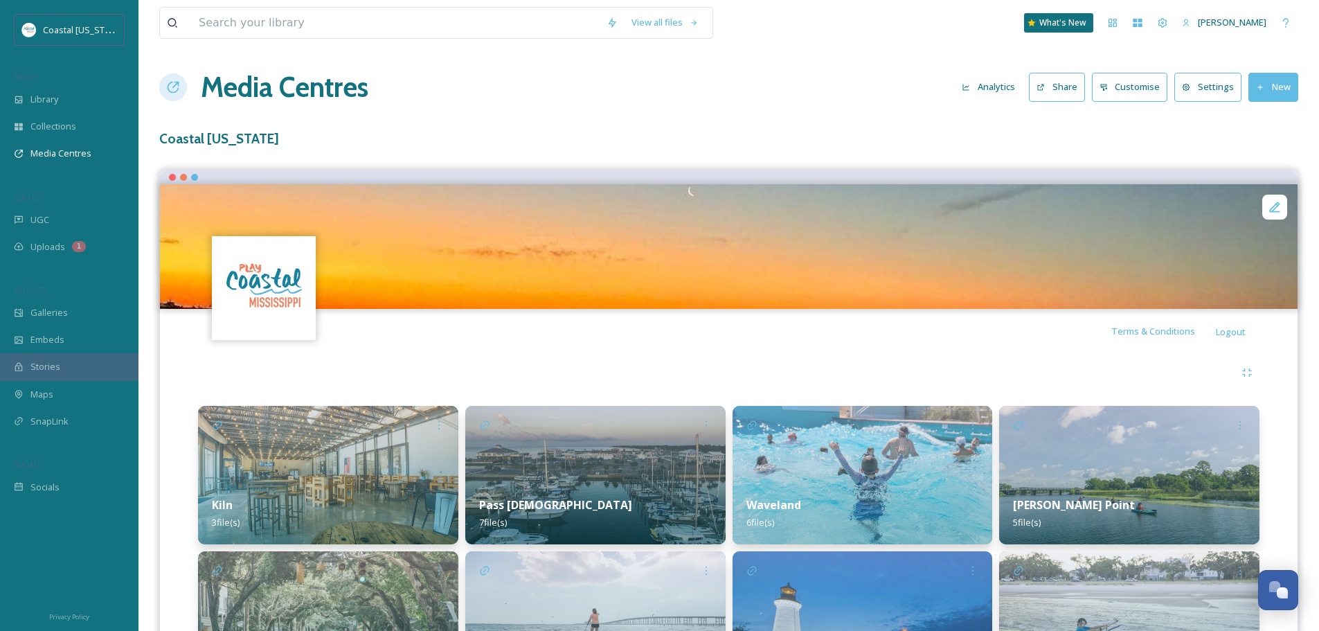
click at [1260, 102] on div "Media Centres Analytics Share Customise Settings New" at bounding box center [728, 87] width 1139 height 42
click at [1262, 89] on icon at bounding box center [1260, 87] width 9 height 9
click at [1098, 136] on h3 "Coastal [US_STATE]" at bounding box center [728, 139] width 1139 height 20
click at [239, 69] on h1 "Media Centres" at bounding box center [285, 87] width 168 height 42
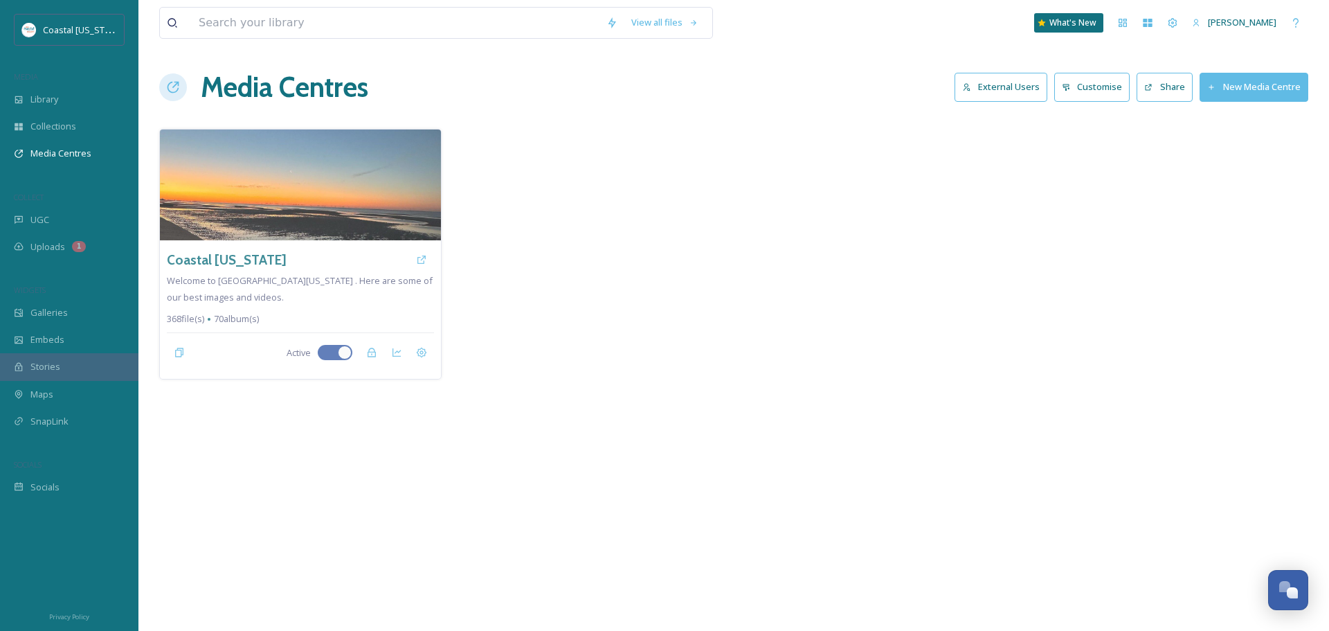
click at [1215, 84] on icon at bounding box center [1211, 87] width 9 height 9
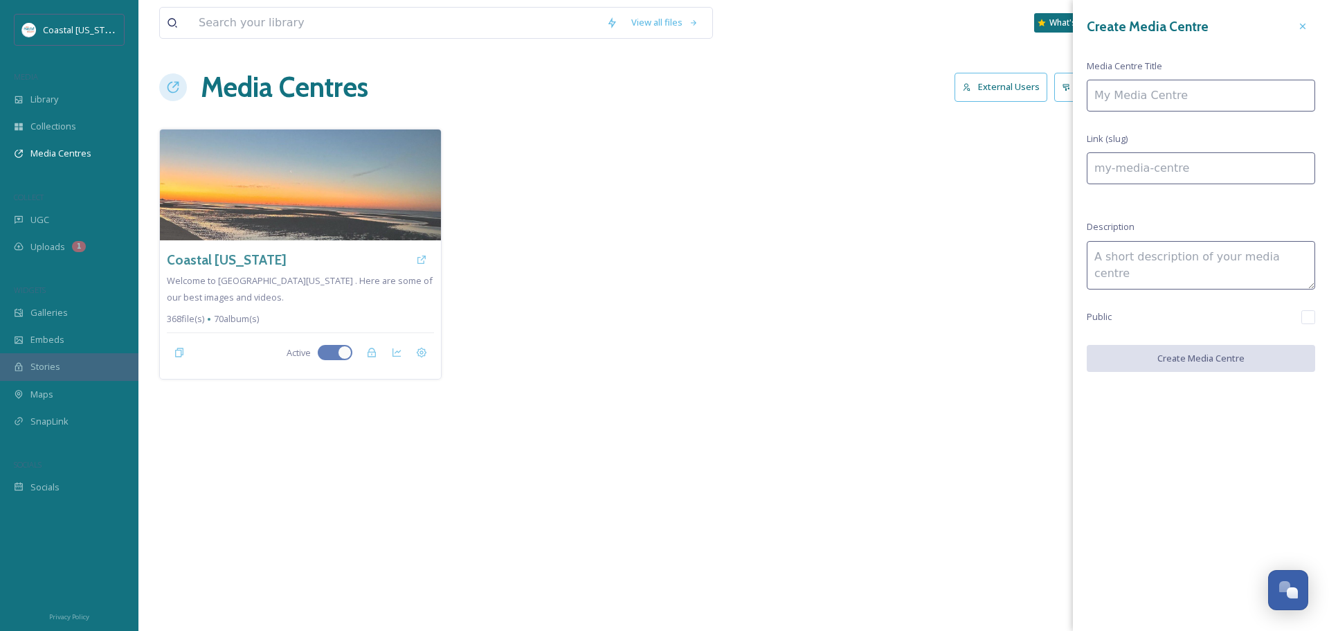
click at [1309, 30] on div at bounding box center [1302, 26] width 25 height 25
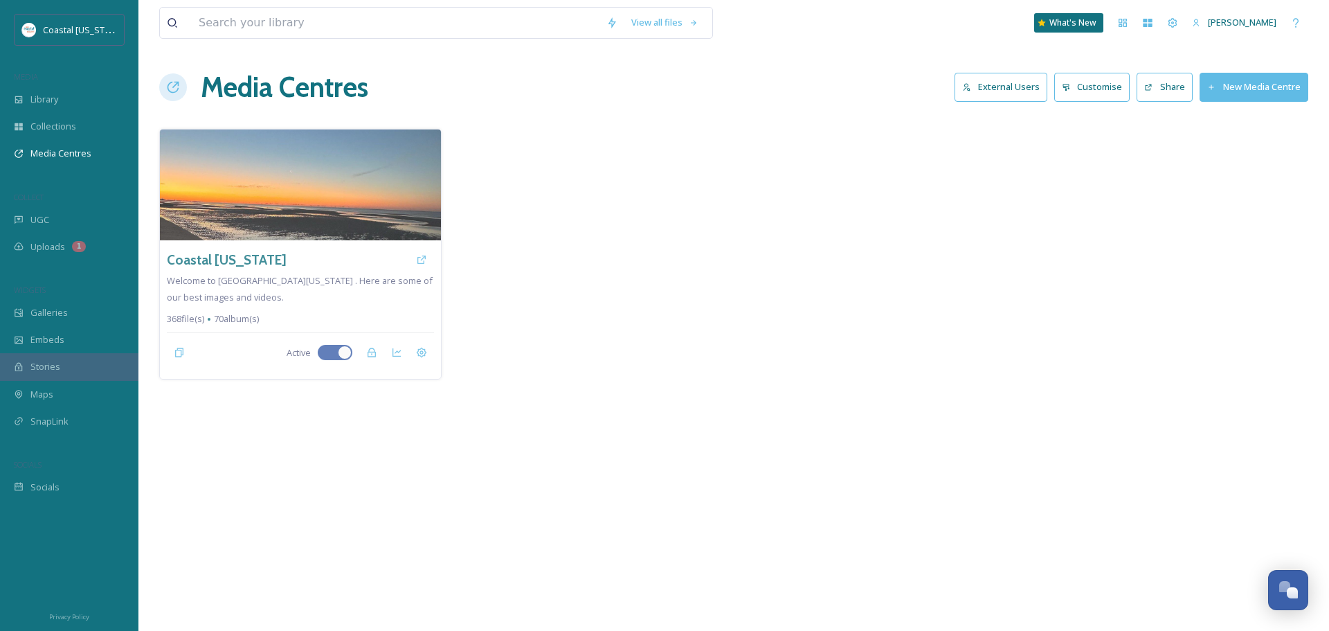
click at [1171, 101] on button "Share" at bounding box center [1165, 87] width 56 height 28
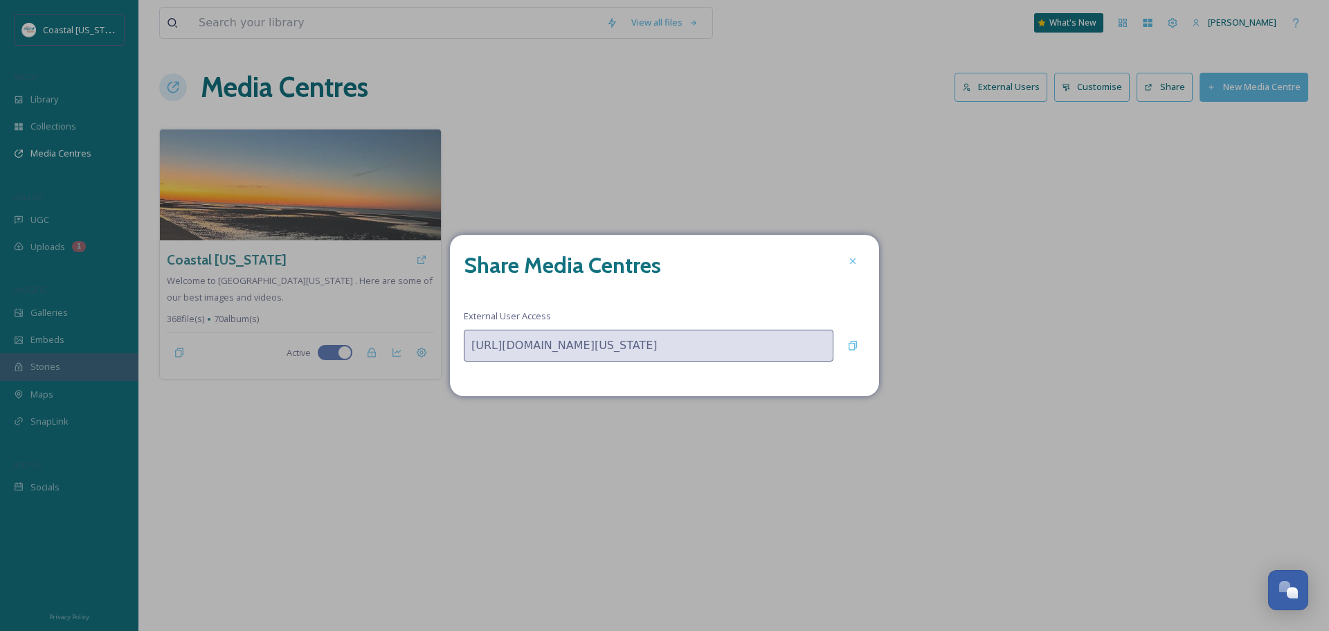
drag, startPoint x: 864, startPoint y: 261, endPoint x: 1095, endPoint y: 239, distance: 232.2
click at [865, 261] on div "Share Media Centres External User Access https://app.snapsea.io/p/auth/coastal-…" at bounding box center [664, 315] width 429 height 161
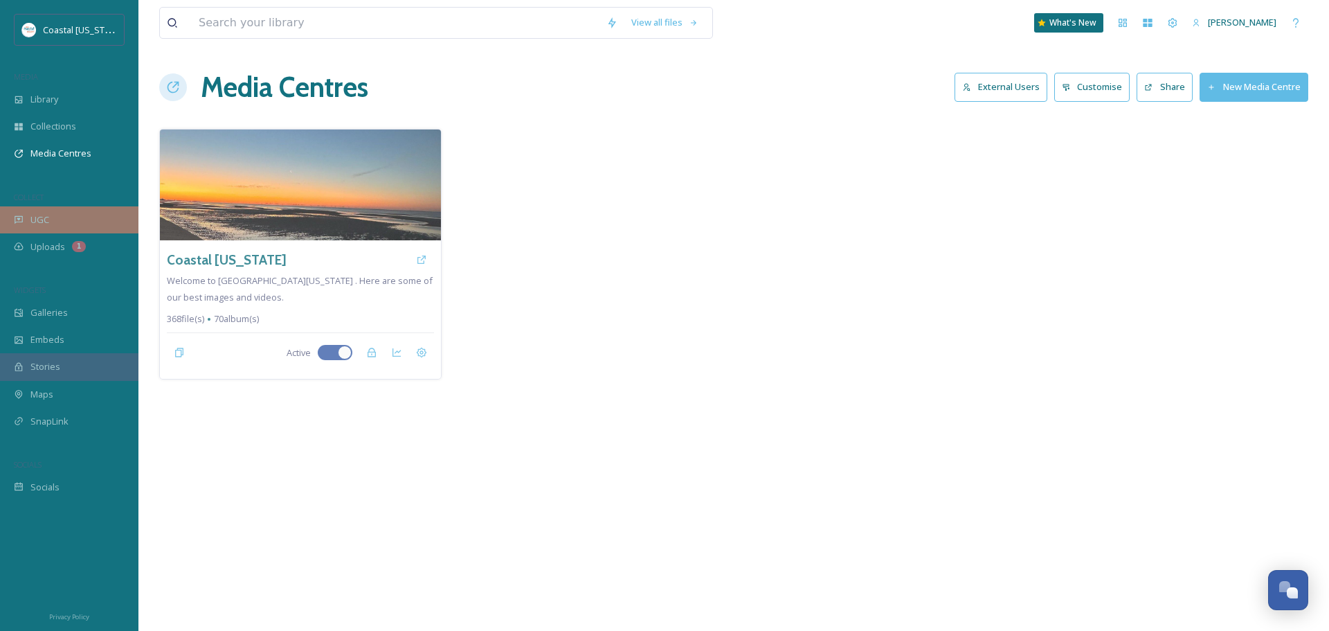
click at [77, 221] on div "UGC" at bounding box center [69, 219] width 138 height 27
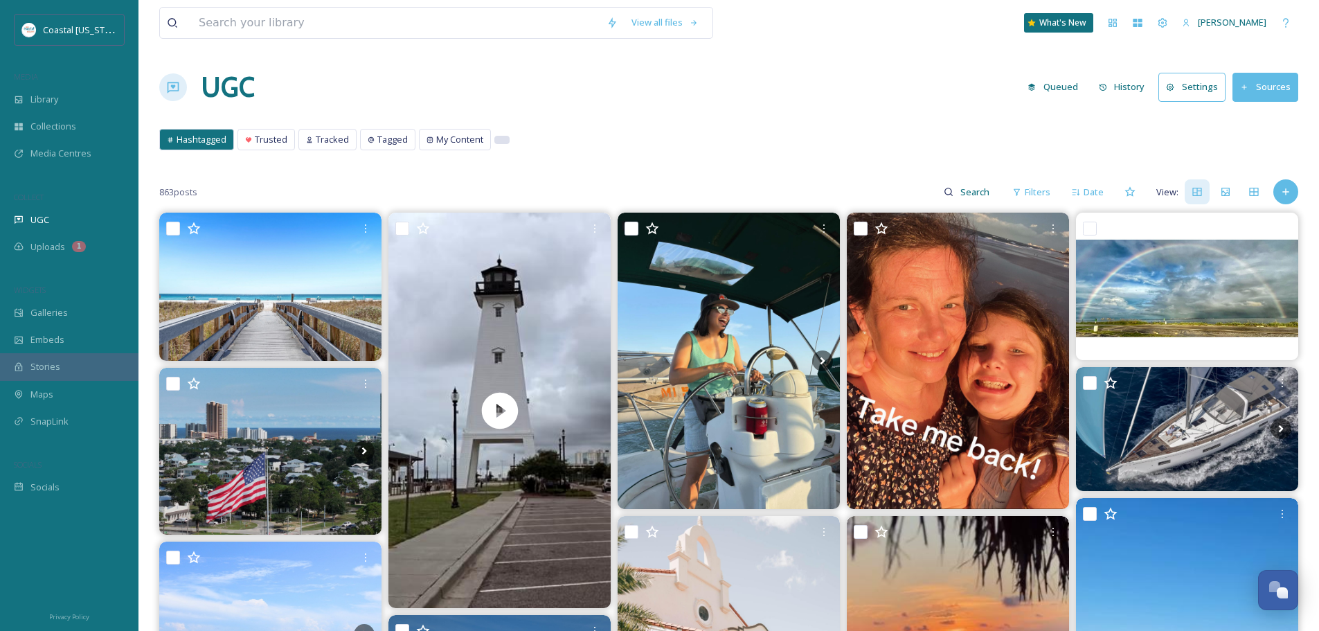
drag, startPoint x: 499, startPoint y: 135, endPoint x: 499, endPoint y: 143, distance: 7.6
click at [499, 142] on div at bounding box center [501, 140] width 15 height 8
click at [500, 140] on div at bounding box center [502, 139] width 14 height 7
click at [593, 145] on div "Hashtagged Trusted Tracked Tagged My Content Hashtagged Trusted Tracked Tagged …" at bounding box center [728, 143] width 1139 height 28
click at [263, 133] on span "Trusted" at bounding box center [271, 139] width 33 height 13
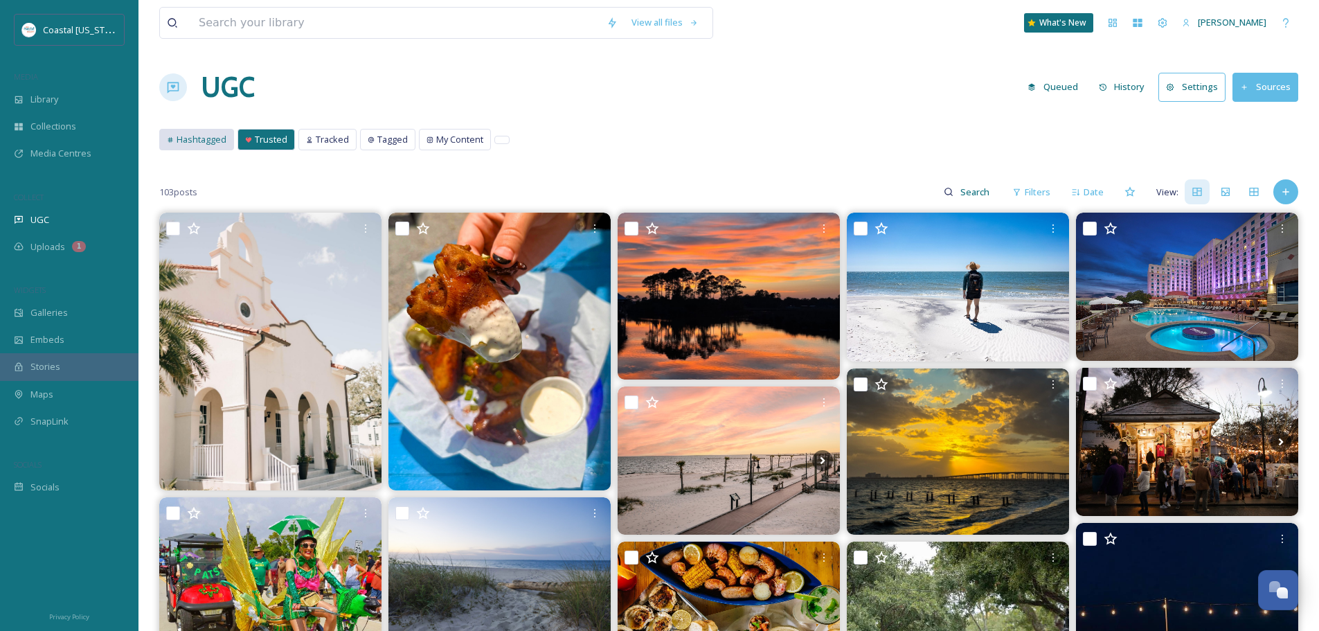
click at [192, 136] on span "Hashtagged" at bounding box center [202, 139] width 50 height 13
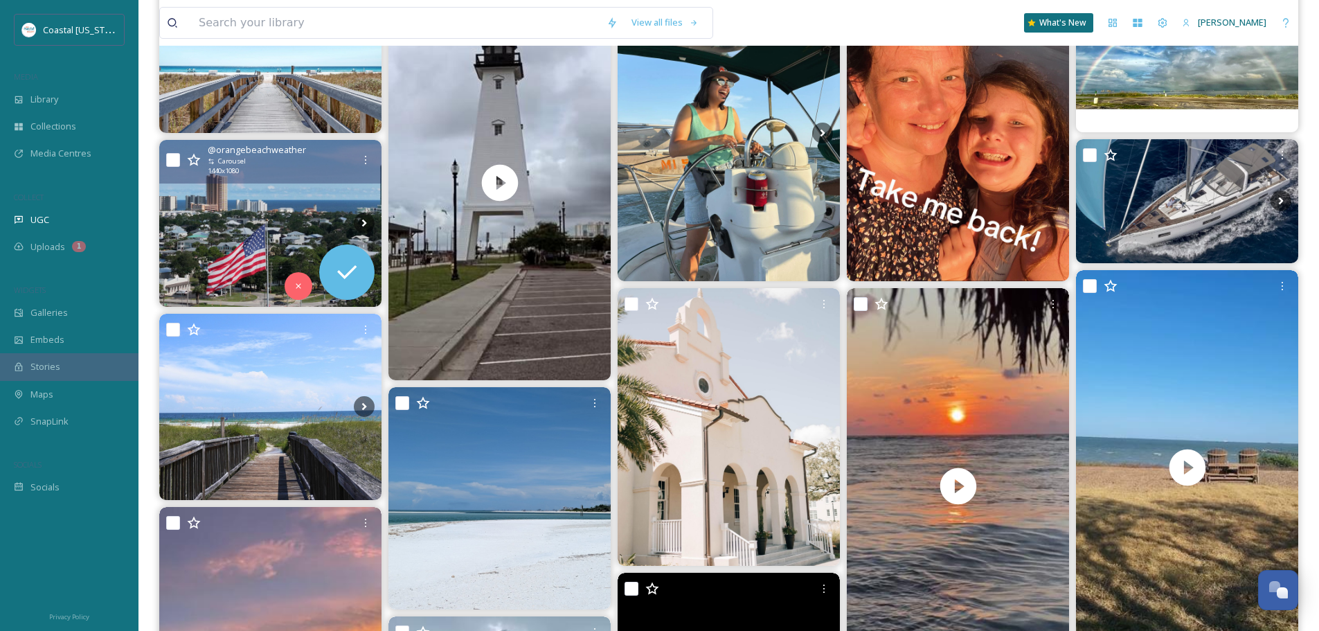
scroll to position [277, 0]
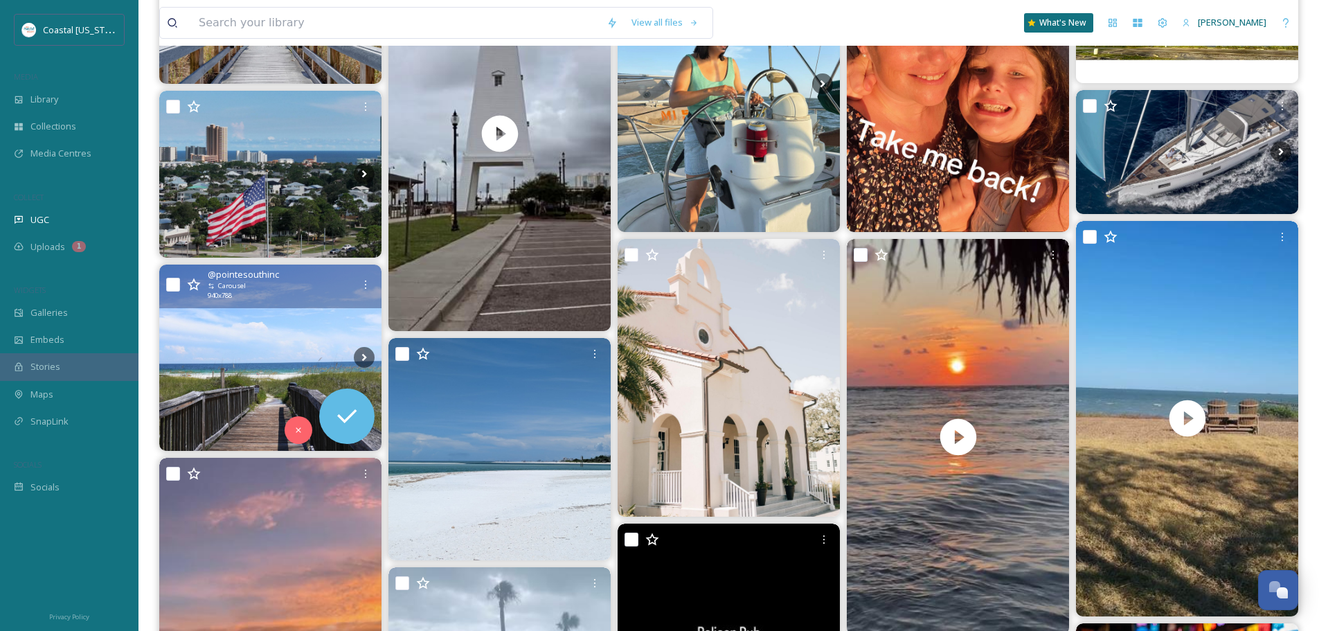
click at [280, 353] on img at bounding box center [270, 357] width 222 height 186
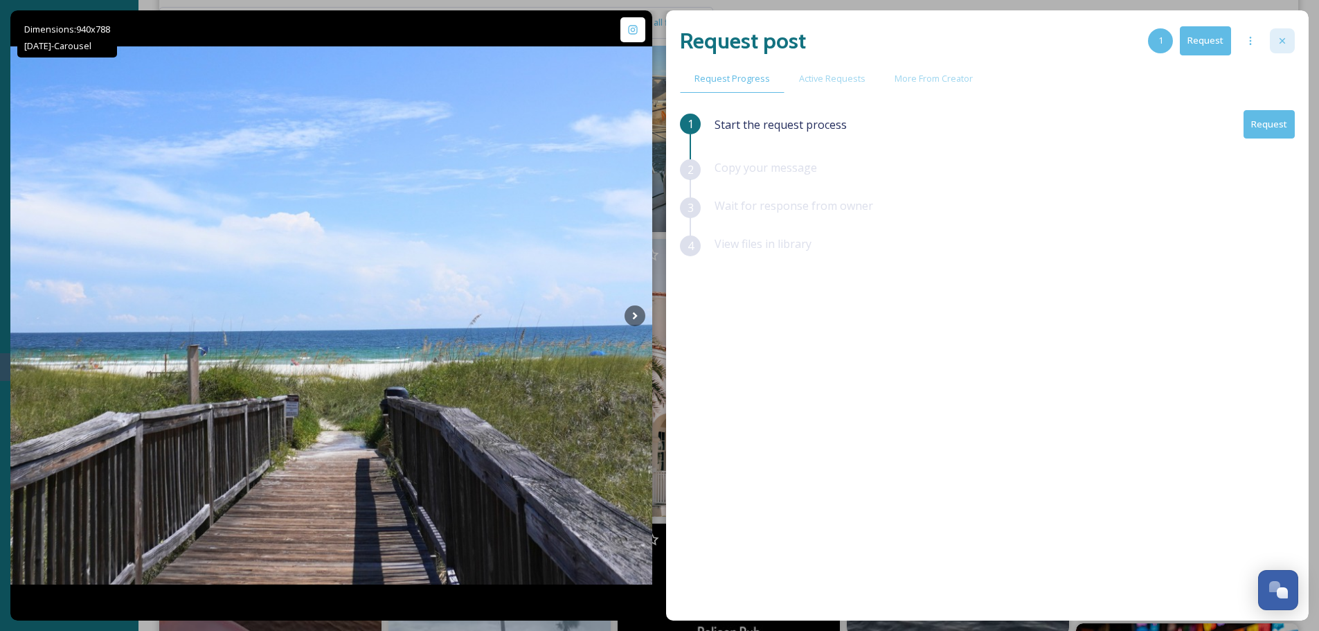
click at [1290, 34] on div at bounding box center [1281, 40] width 25 height 25
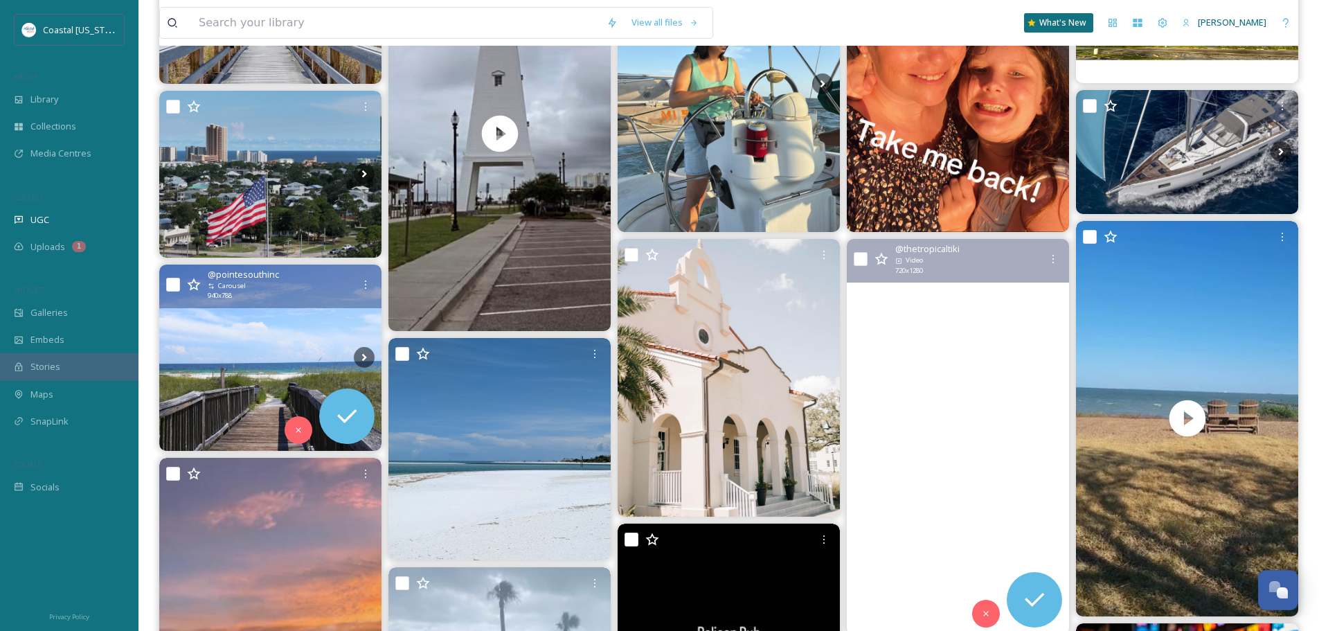
click at [972, 360] on video "There’s nothing like an unobstructed view of the sunset from the water…❤️‍🔥" at bounding box center [958, 436] width 222 height 395
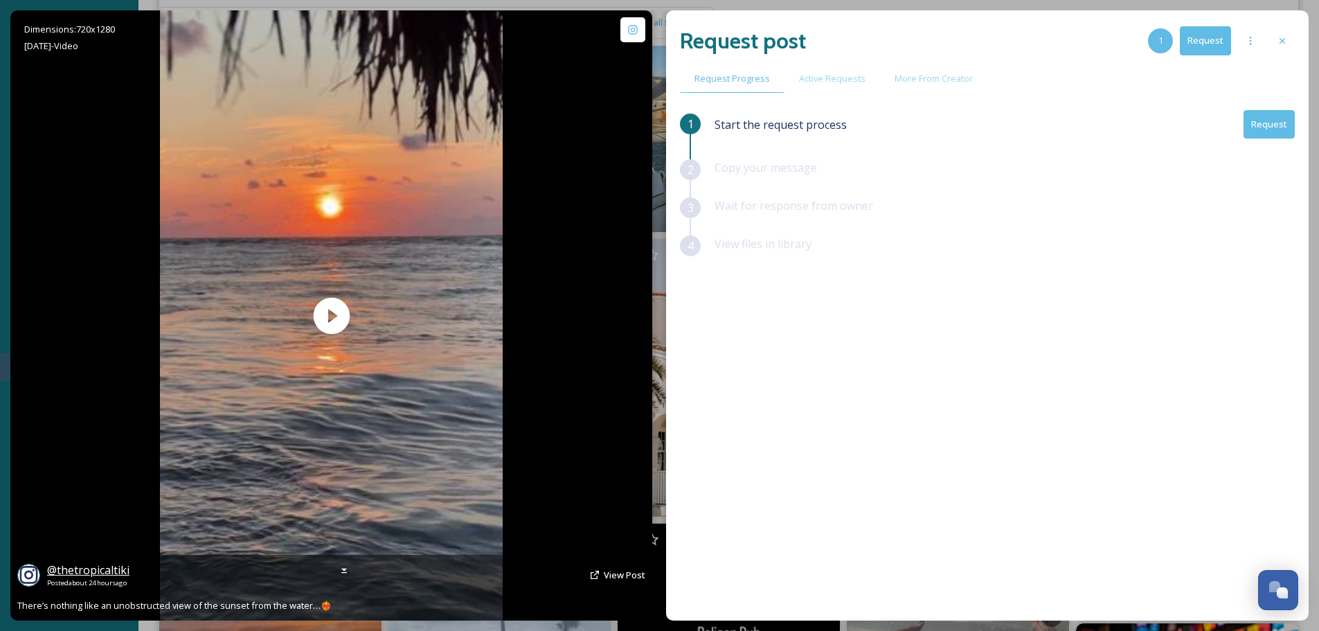
click at [107, 572] on span "@ thetropicaltiki" at bounding box center [88, 569] width 82 height 15
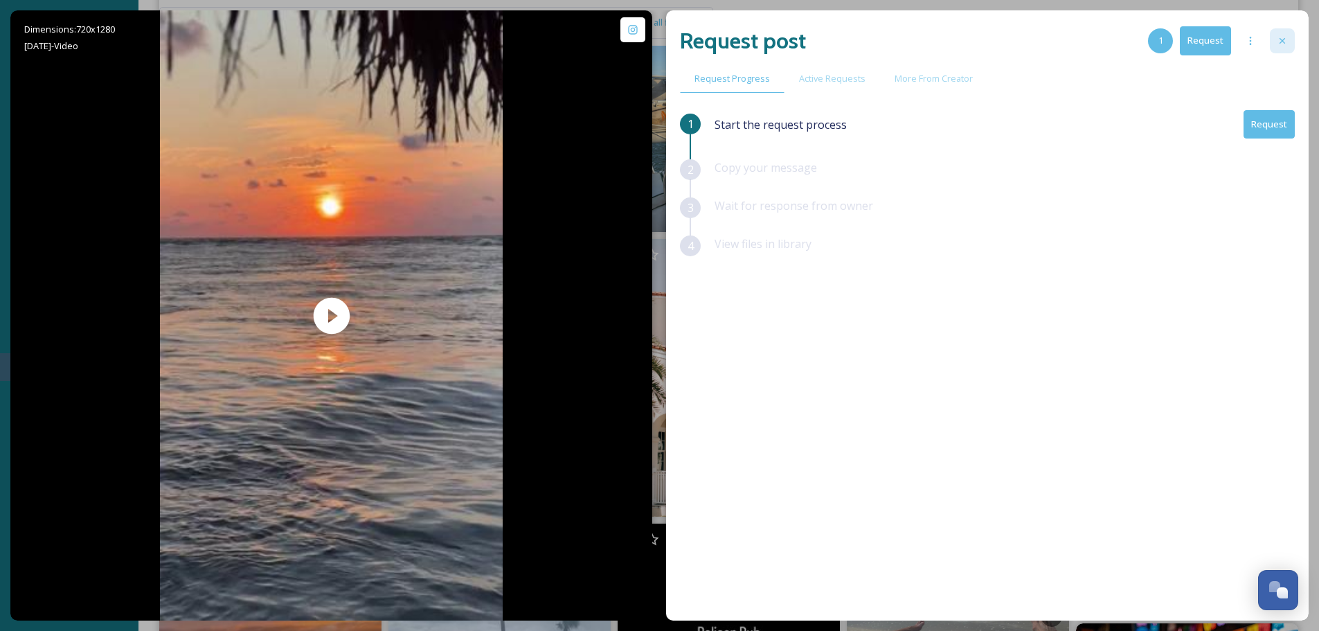
click at [1276, 36] on icon at bounding box center [1281, 40] width 11 height 11
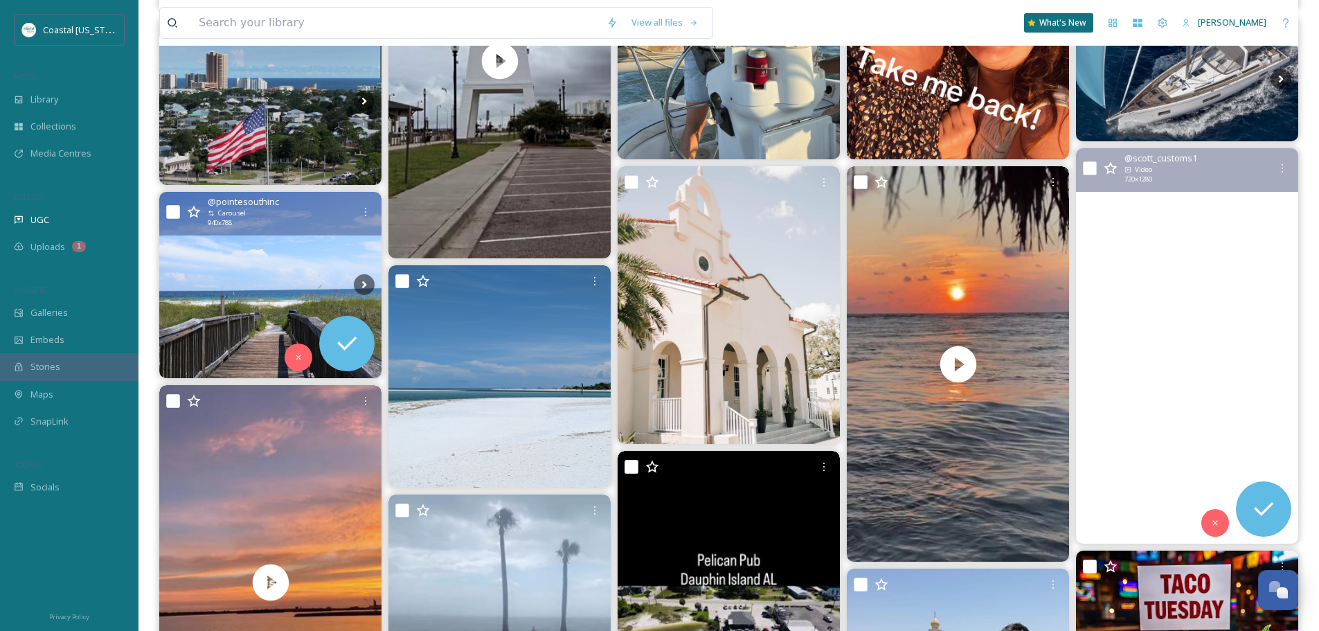
scroll to position [346, 0]
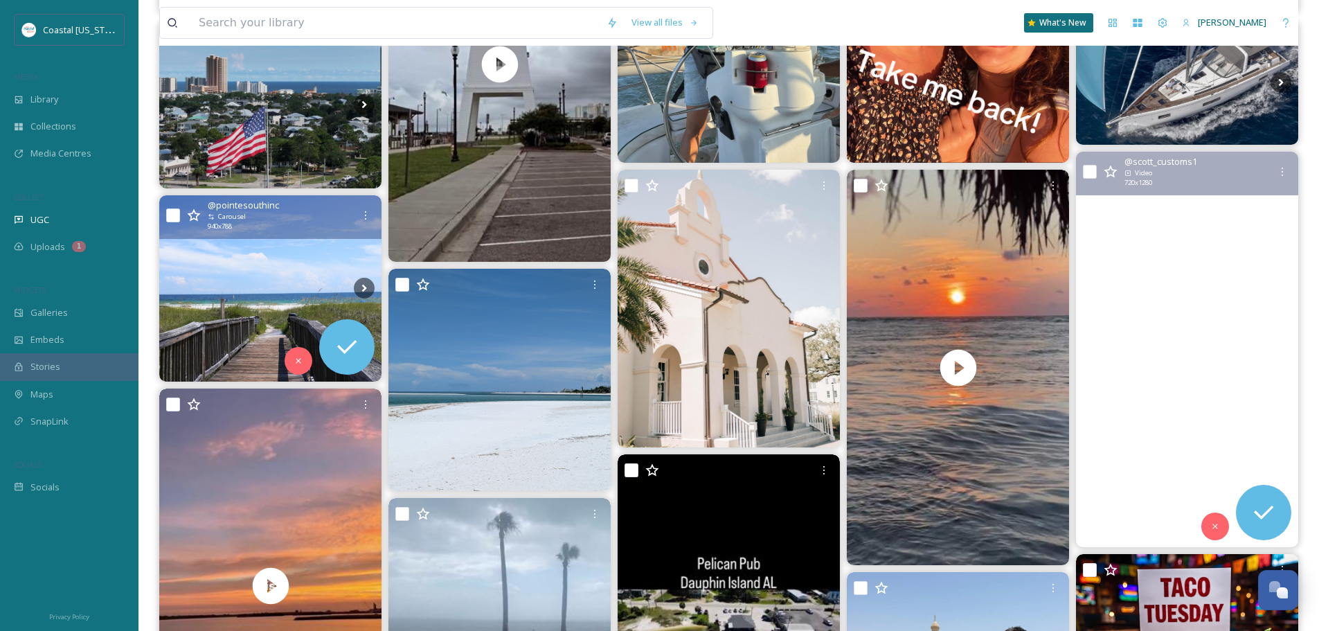
click at [1152, 218] on video "highlight #thecounty #gulfcoast" at bounding box center [1187, 349] width 222 height 395
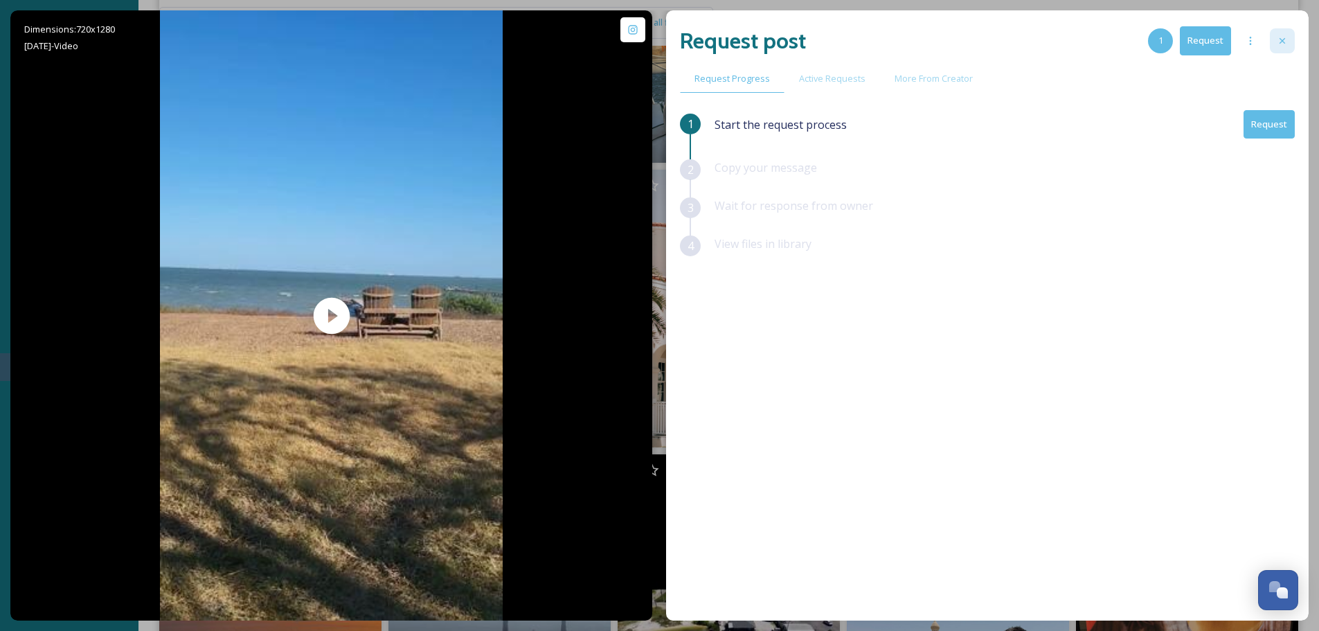
click at [1286, 42] on icon at bounding box center [1281, 40] width 11 height 11
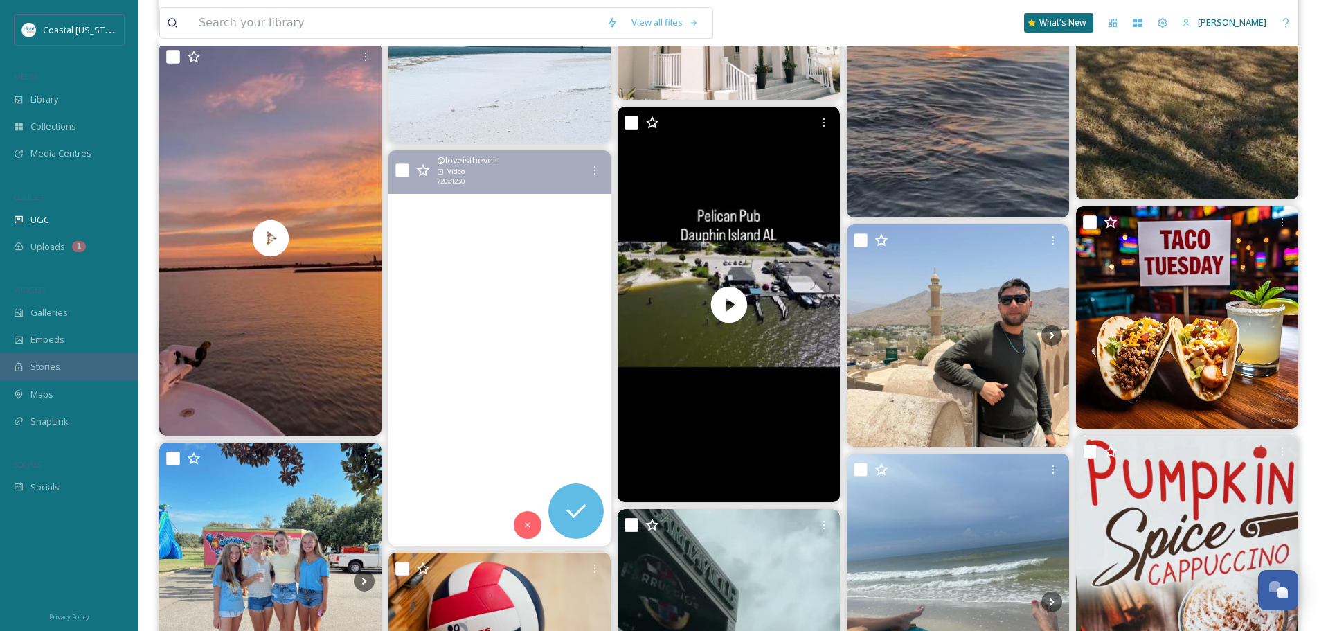
scroll to position [900, 0]
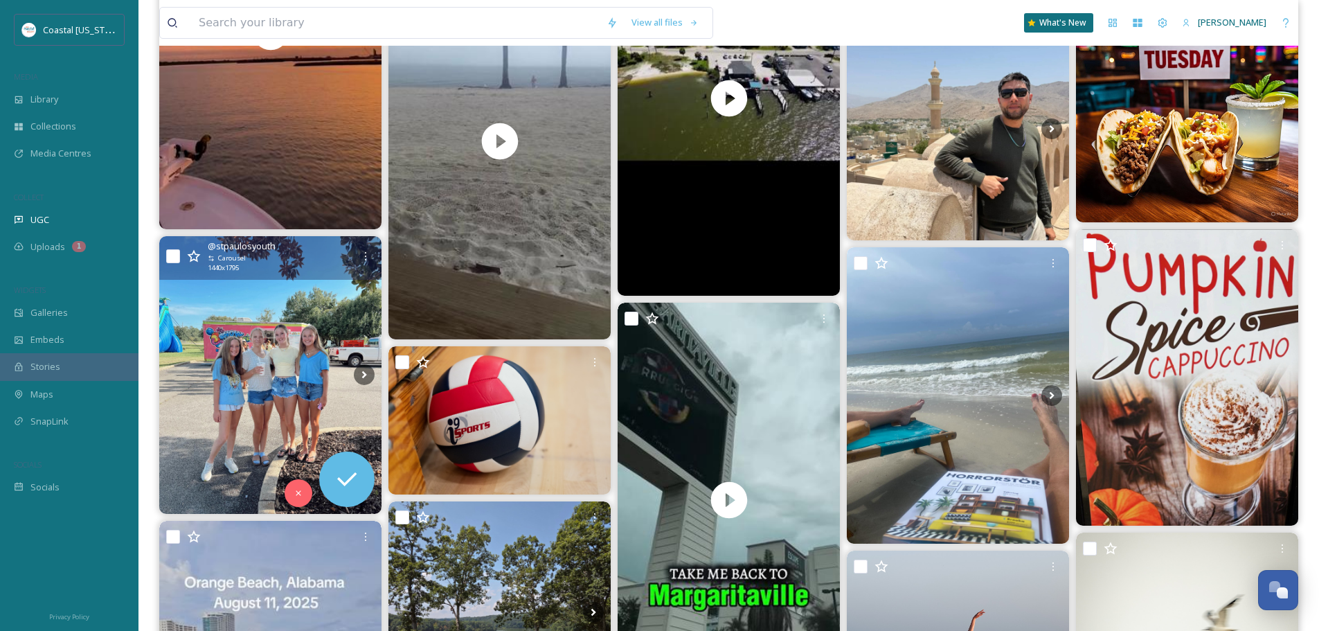
click at [280, 314] on img at bounding box center [270, 374] width 222 height 277
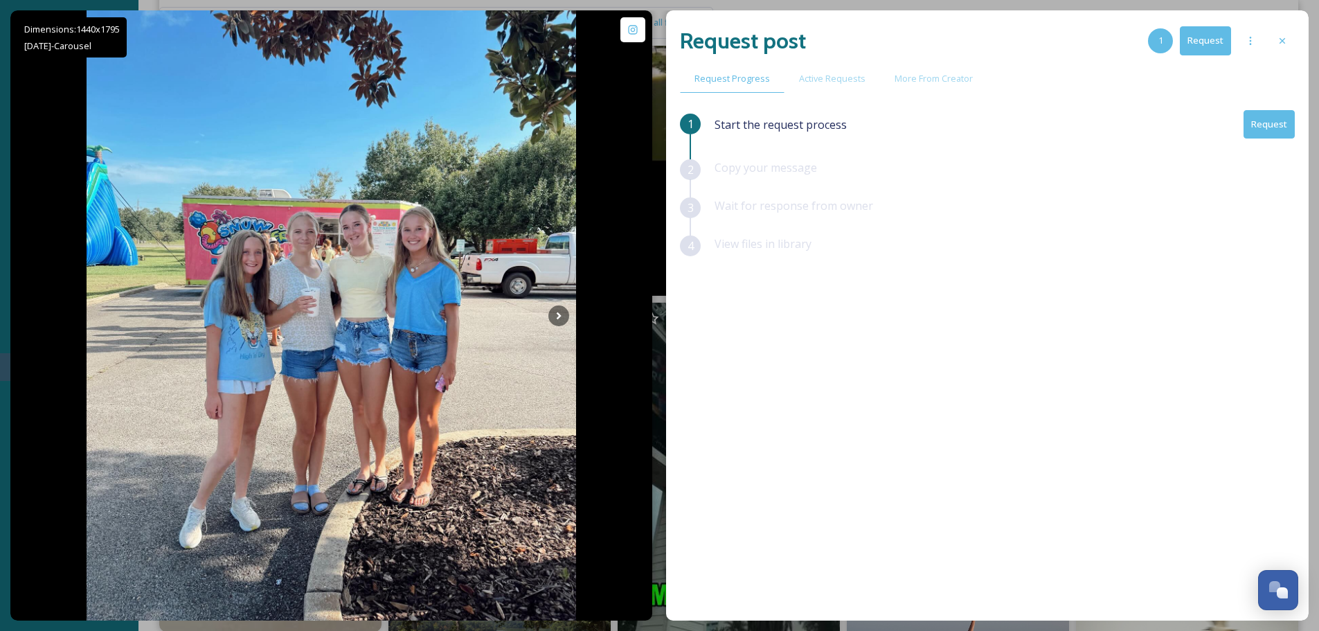
click at [1277, 42] on div at bounding box center [1281, 40] width 25 height 25
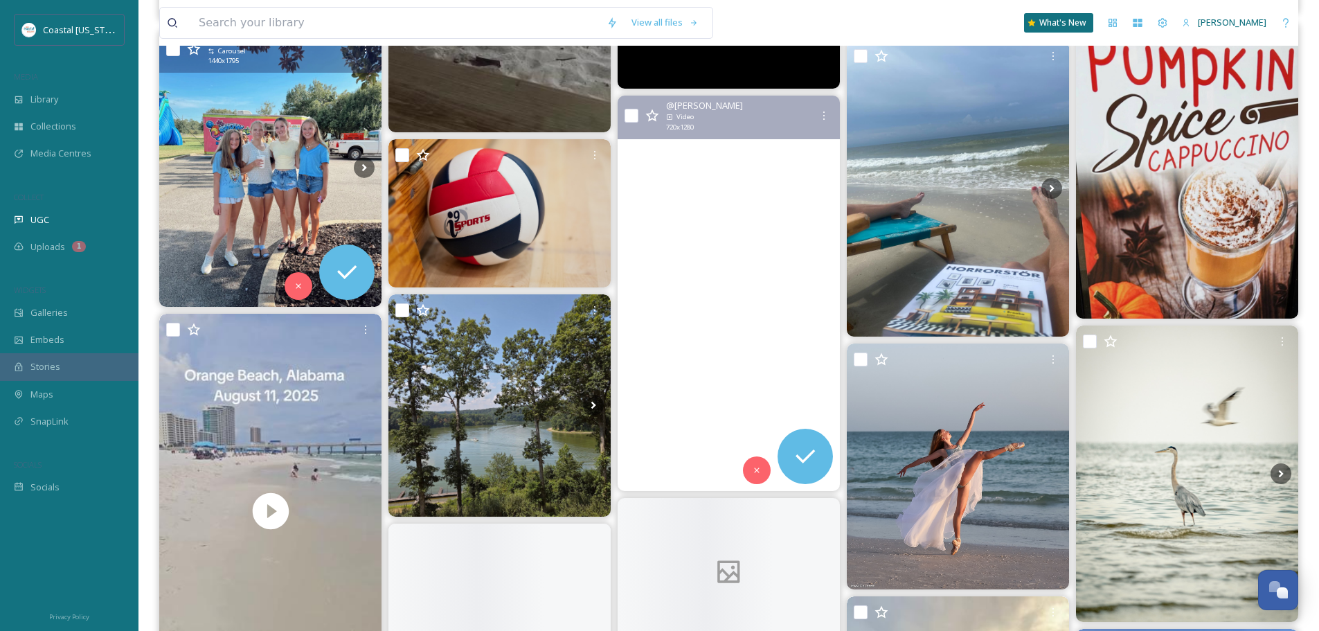
scroll to position [1108, 0]
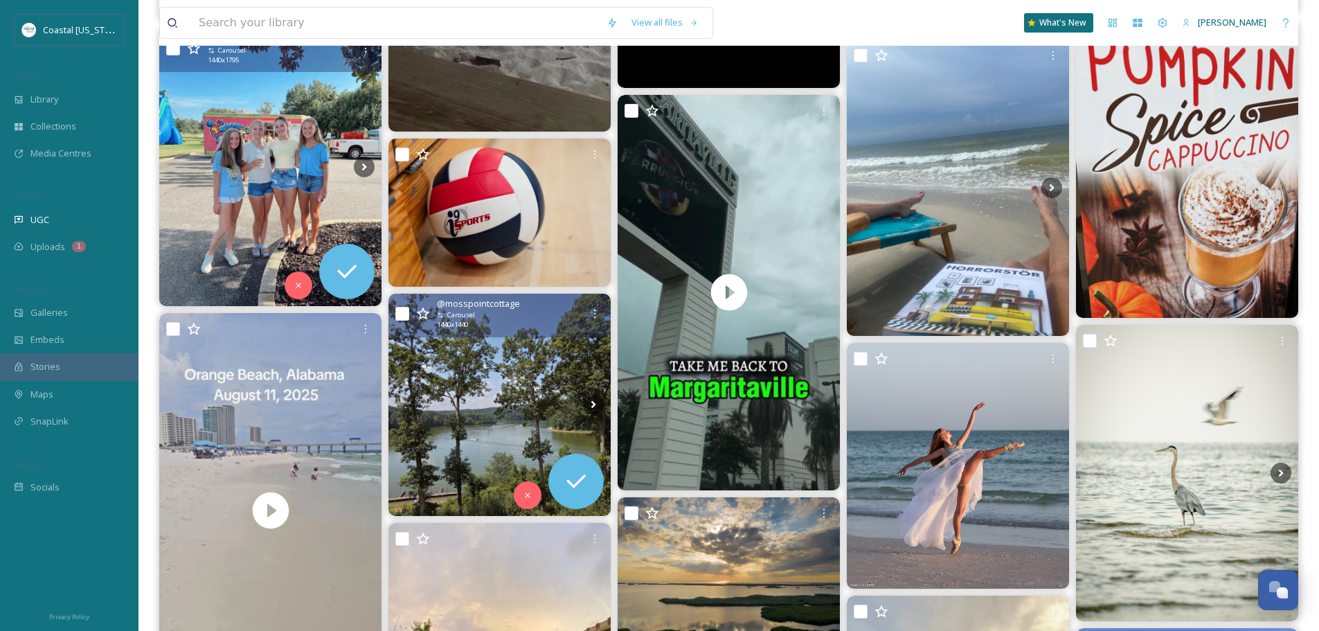
click at [529, 368] on img at bounding box center [499, 404] width 222 height 222
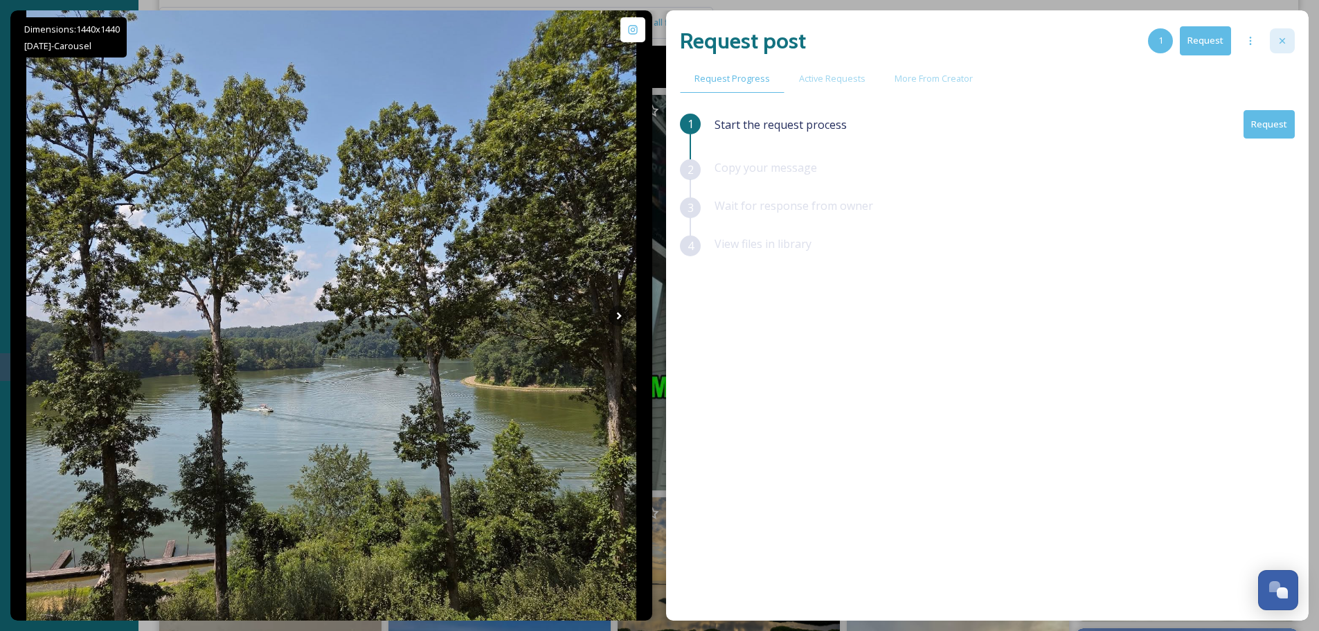
click at [1277, 34] on div at bounding box center [1281, 40] width 25 height 25
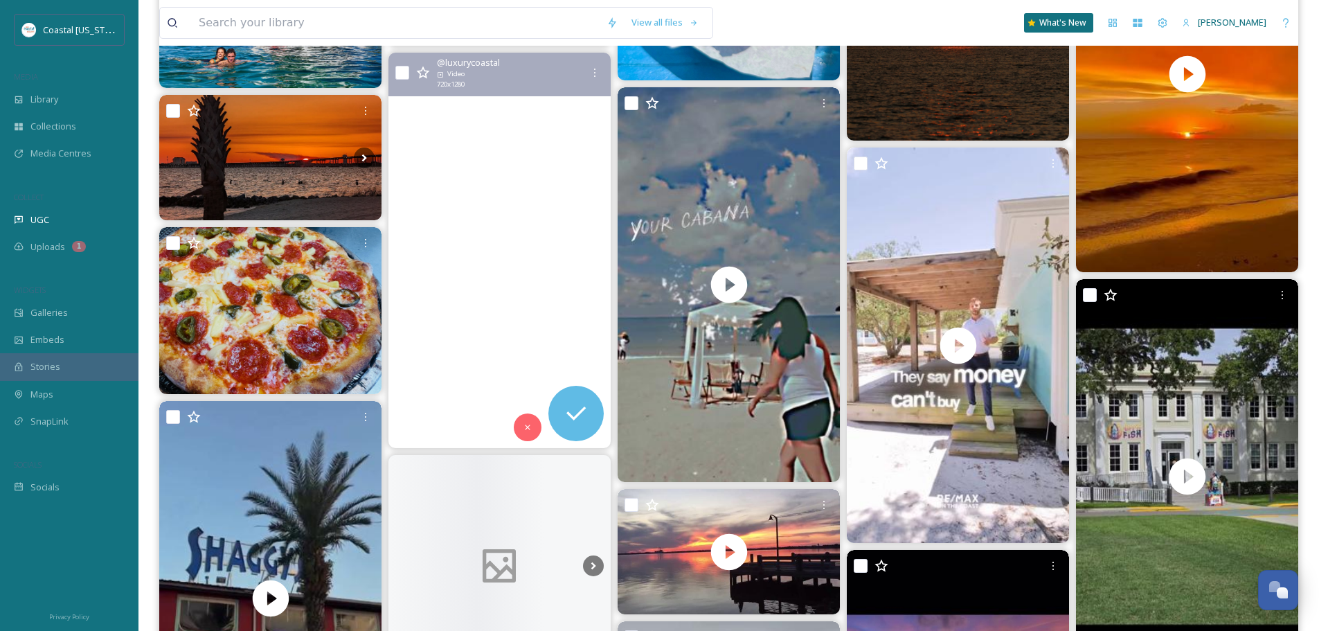
scroll to position [2353, 0]
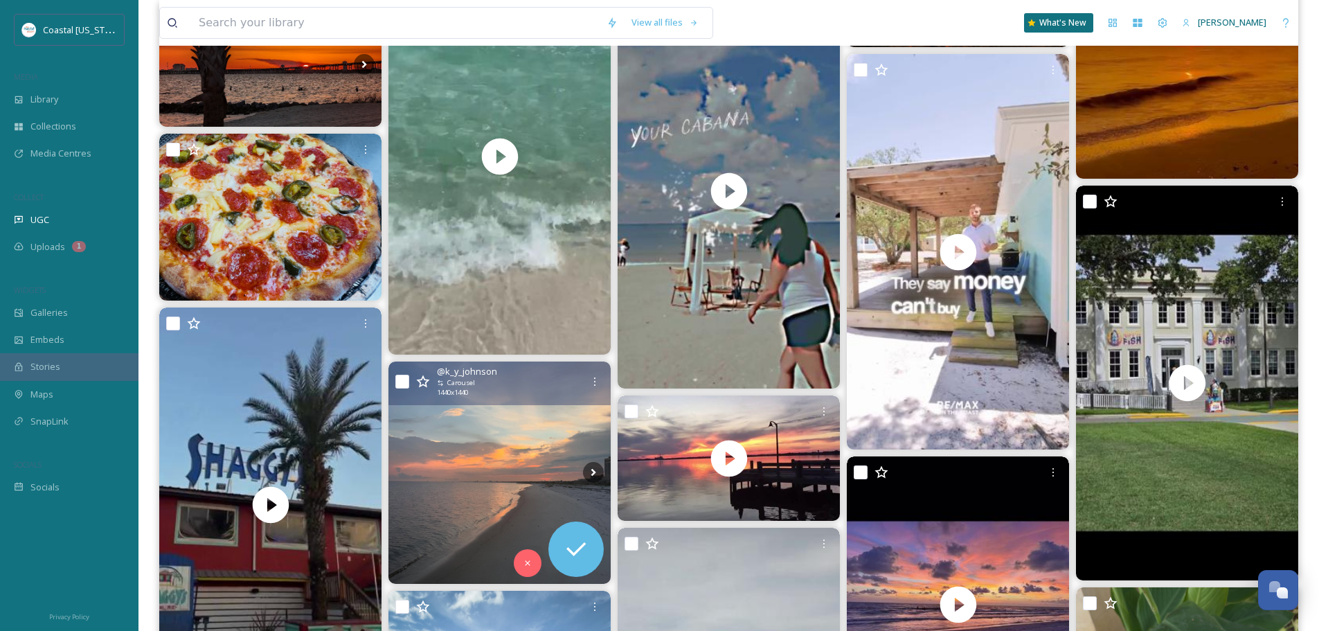
click at [519, 445] on img at bounding box center [499, 472] width 222 height 222
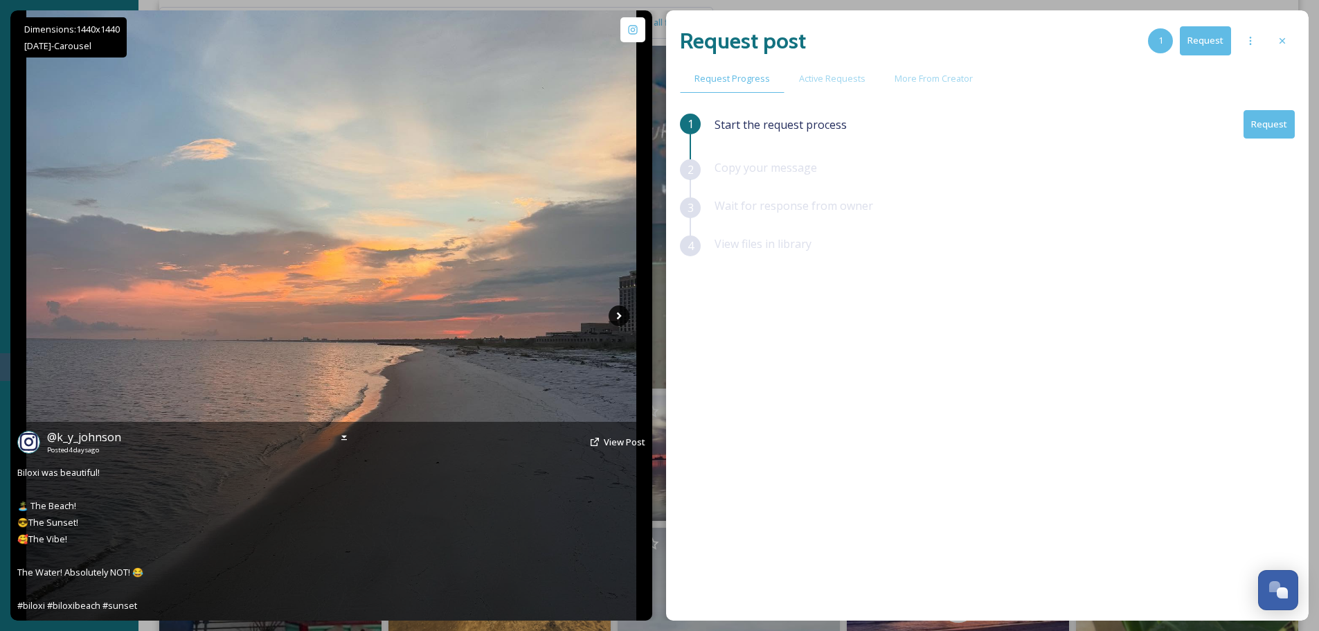
click at [613, 309] on icon at bounding box center [618, 315] width 21 height 21
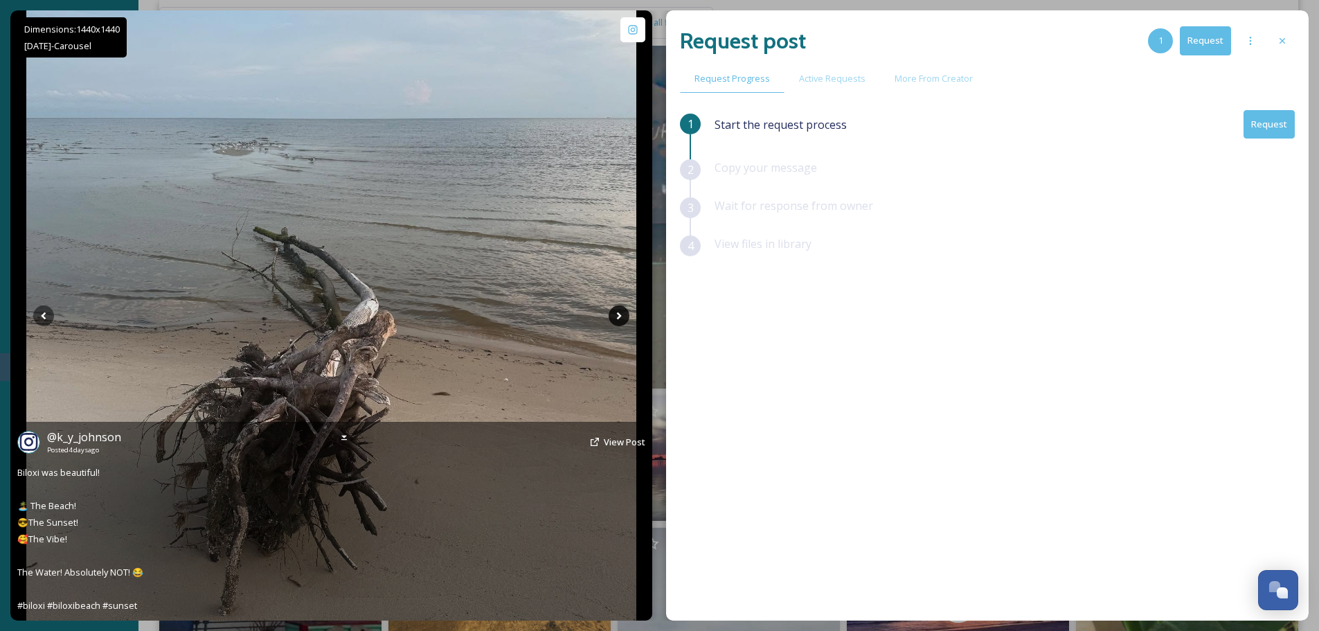
click at [613, 309] on icon at bounding box center [618, 315] width 21 height 21
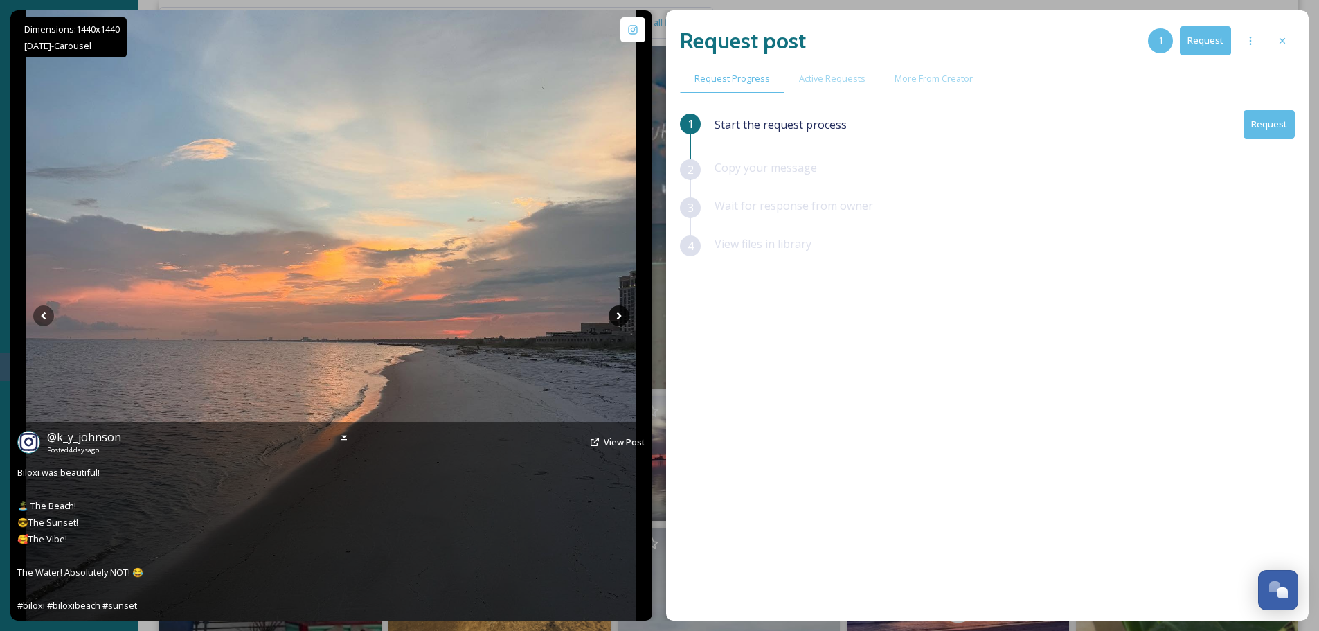
click at [613, 309] on icon at bounding box center [618, 315] width 21 height 21
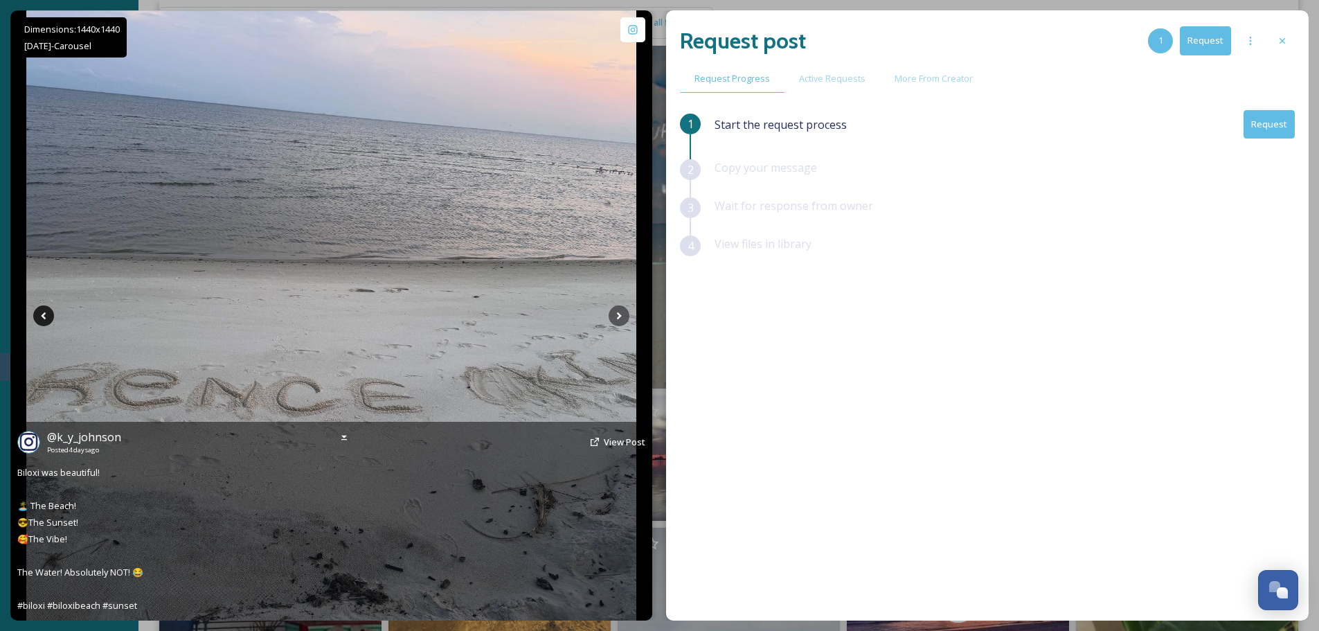
click at [39, 315] on icon at bounding box center [43, 315] width 21 height 21
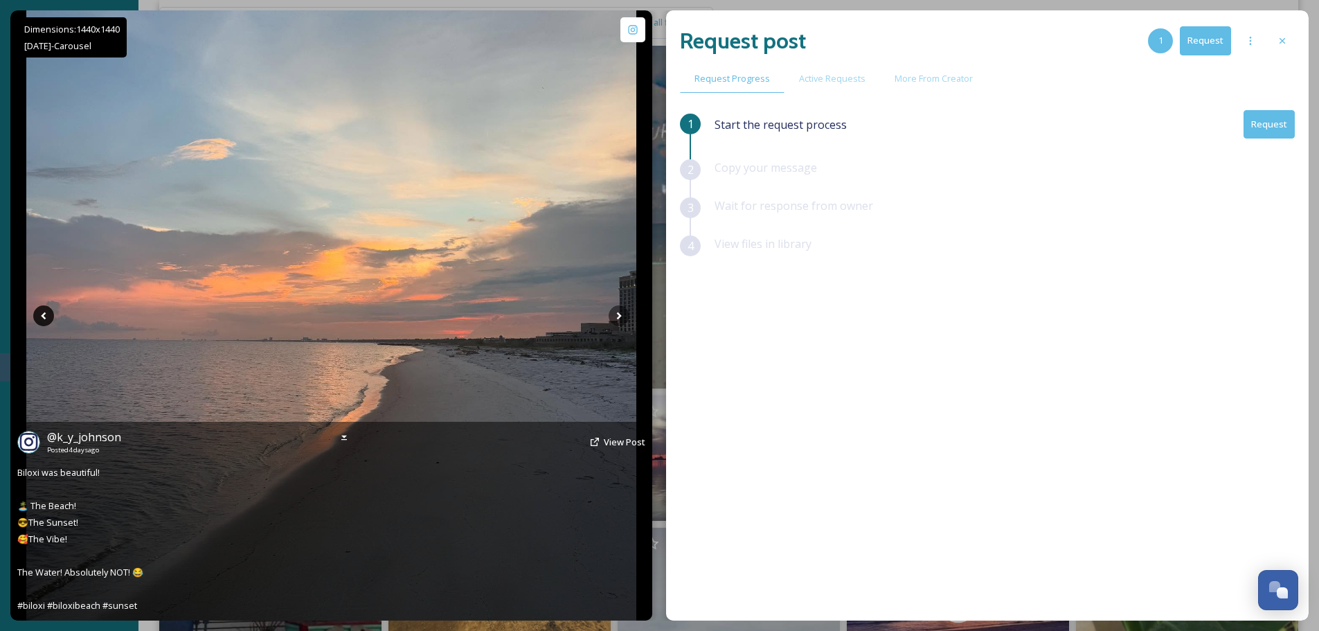
click at [39, 315] on icon at bounding box center [43, 315] width 21 height 21
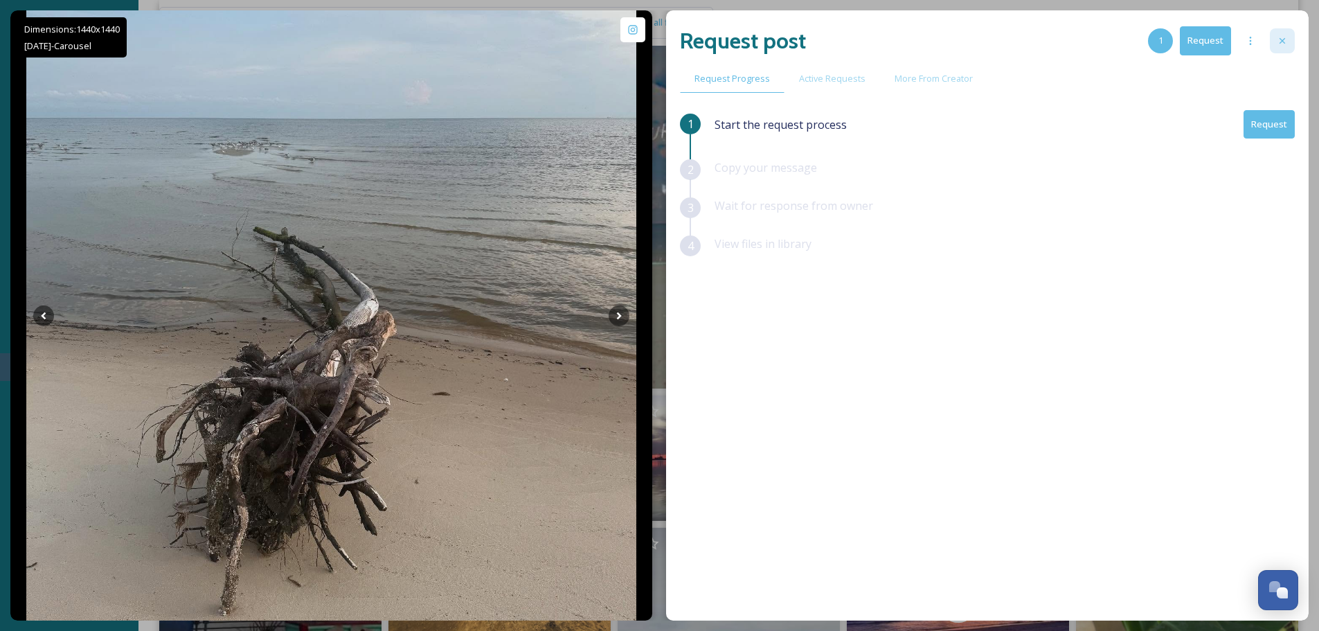
click at [1280, 35] on icon at bounding box center [1281, 40] width 11 height 11
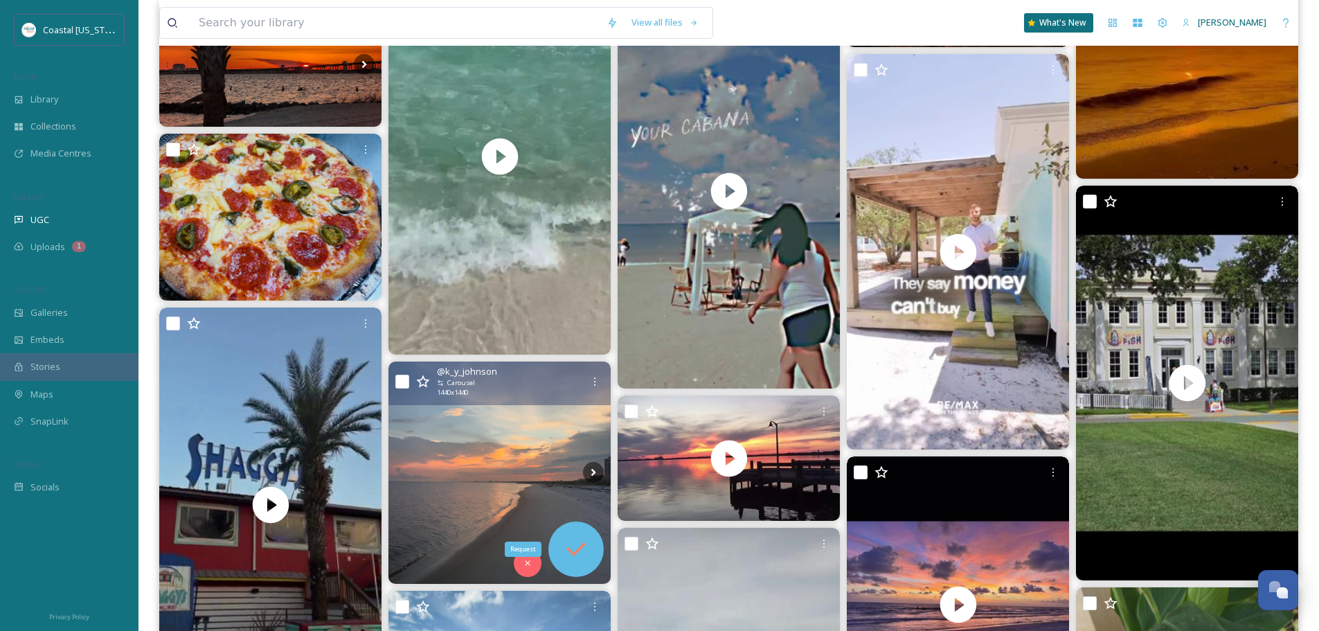
click at [575, 541] on icon at bounding box center [576, 549] width 28 height 28
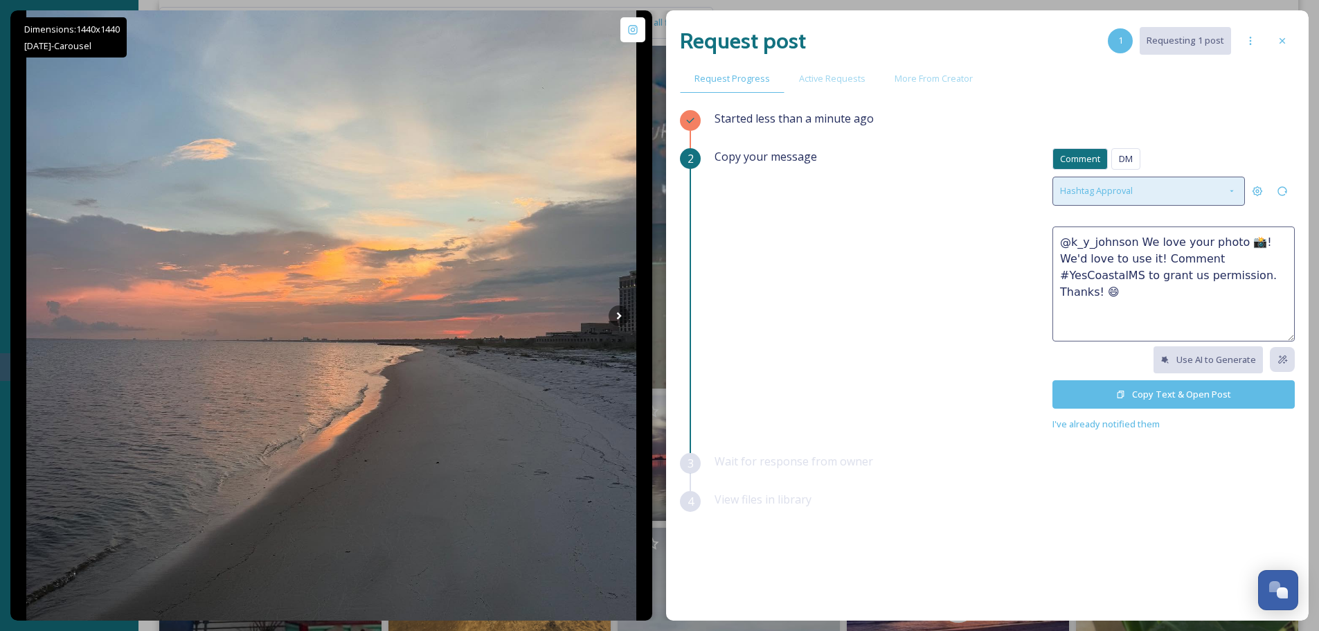
click at [1218, 190] on div "Hashtag Approval" at bounding box center [1148, 191] width 192 height 28
click at [1208, 152] on div "Comment DM Comment DM" at bounding box center [1173, 162] width 242 height 28
click at [1103, 391] on button "Copy Text & Open Post" at bounding box center [1173, 394] width 242 height 28
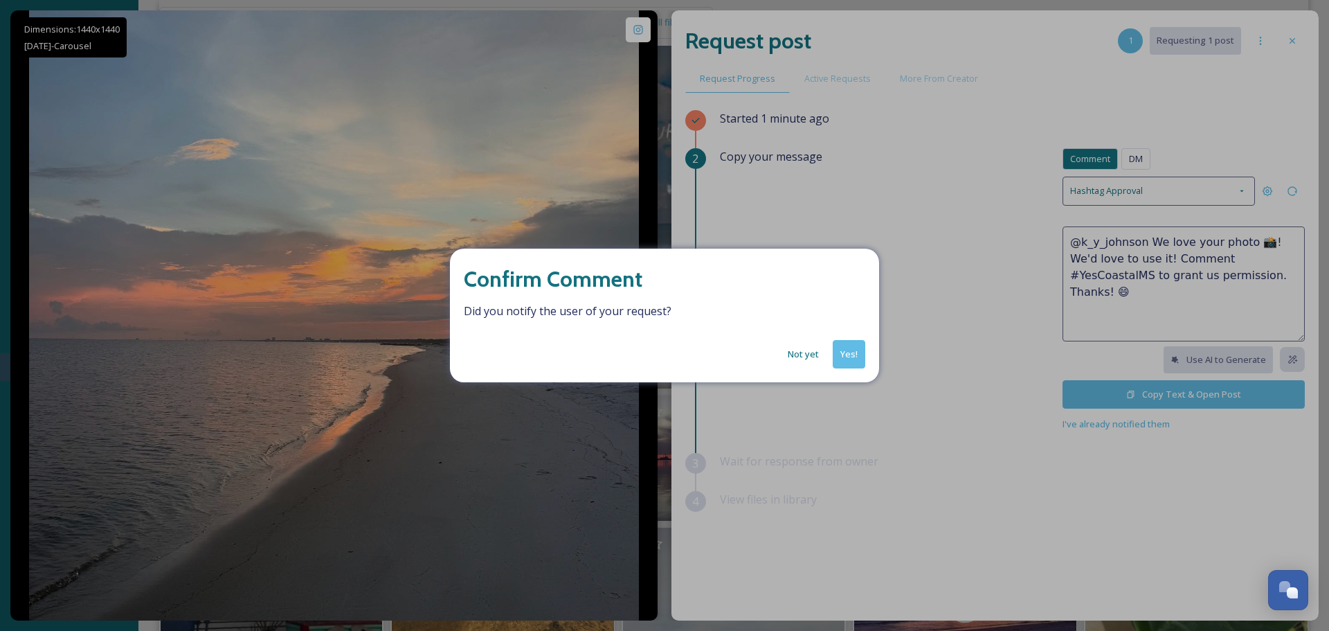
click at [843, 358] on button "Yes!" at bounding box center [849, 354] width 33 height 28
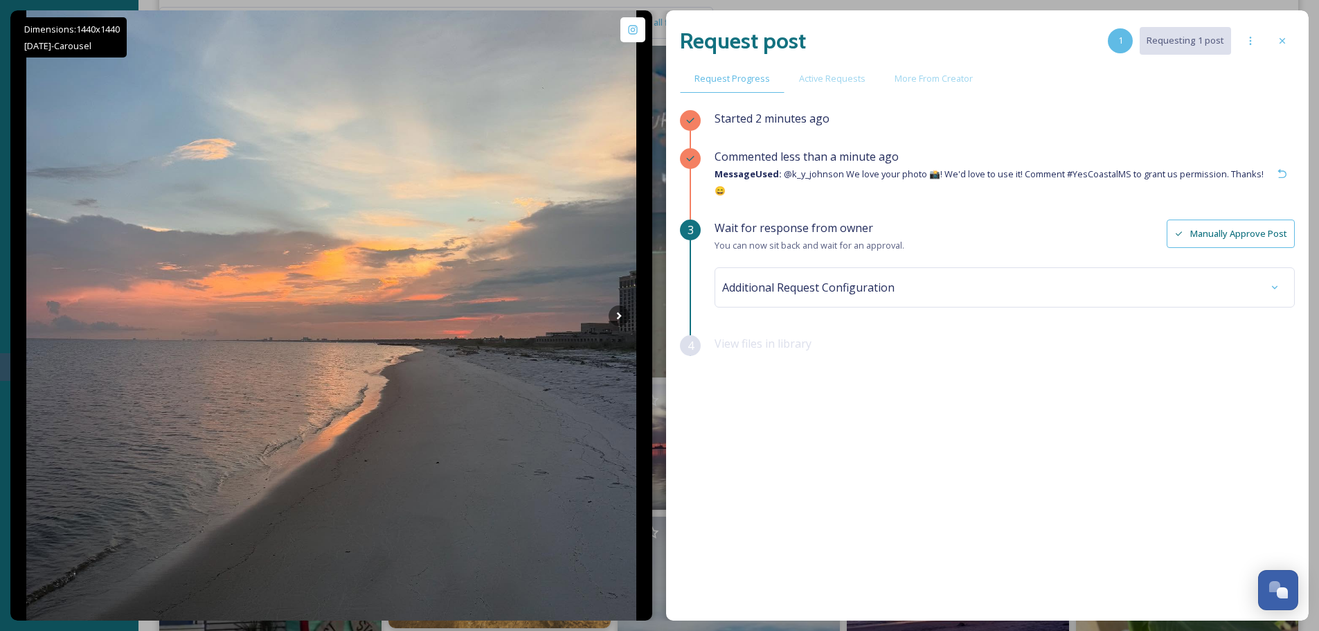
scroll to position [2353, 0]
click at [977, 292] on div "Additional Request Configuration" at bounding box center [1004, 287] width 565 height 25
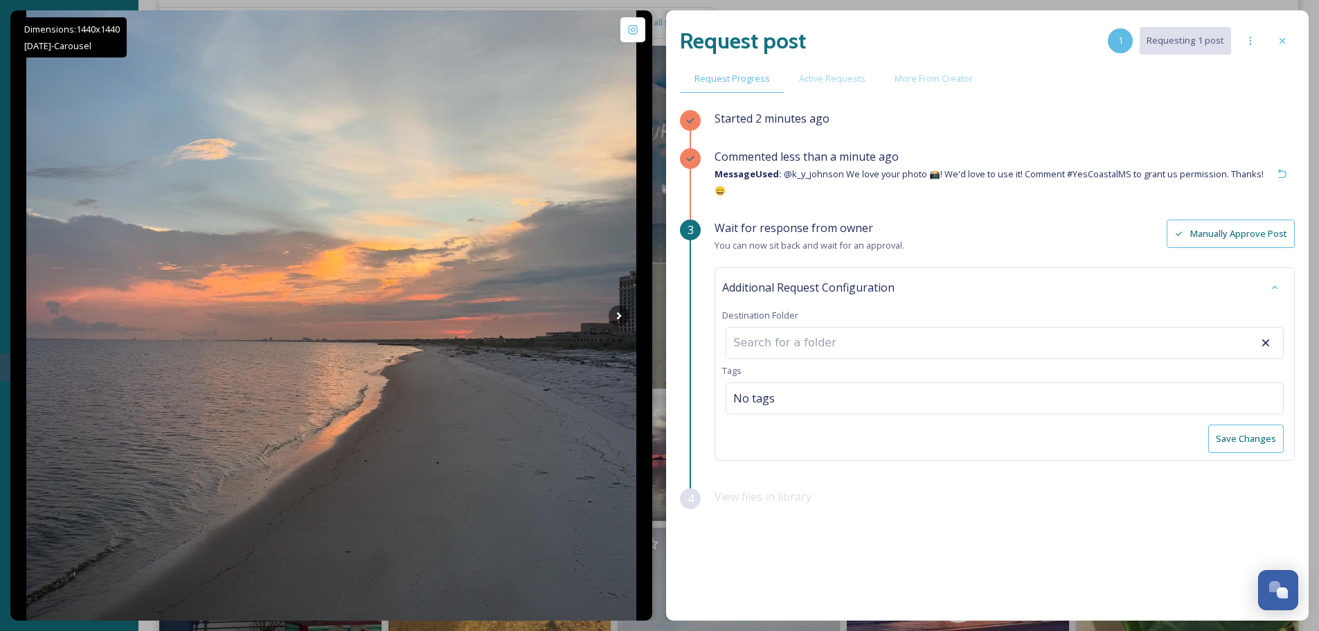
click at [978, 290] on div "Additional Request Configuration" at bounding box center [1004, 287] width 565 height 25
click at [1054, 491] on div "Started 2 minutes ago Commented less than a minute ago Message Used: @k_y_johns…" at bounding box center [987, 329] width 615 height 438
click at [1282, 39] on icon at bounding box center [1281, 40] width 11 height 11
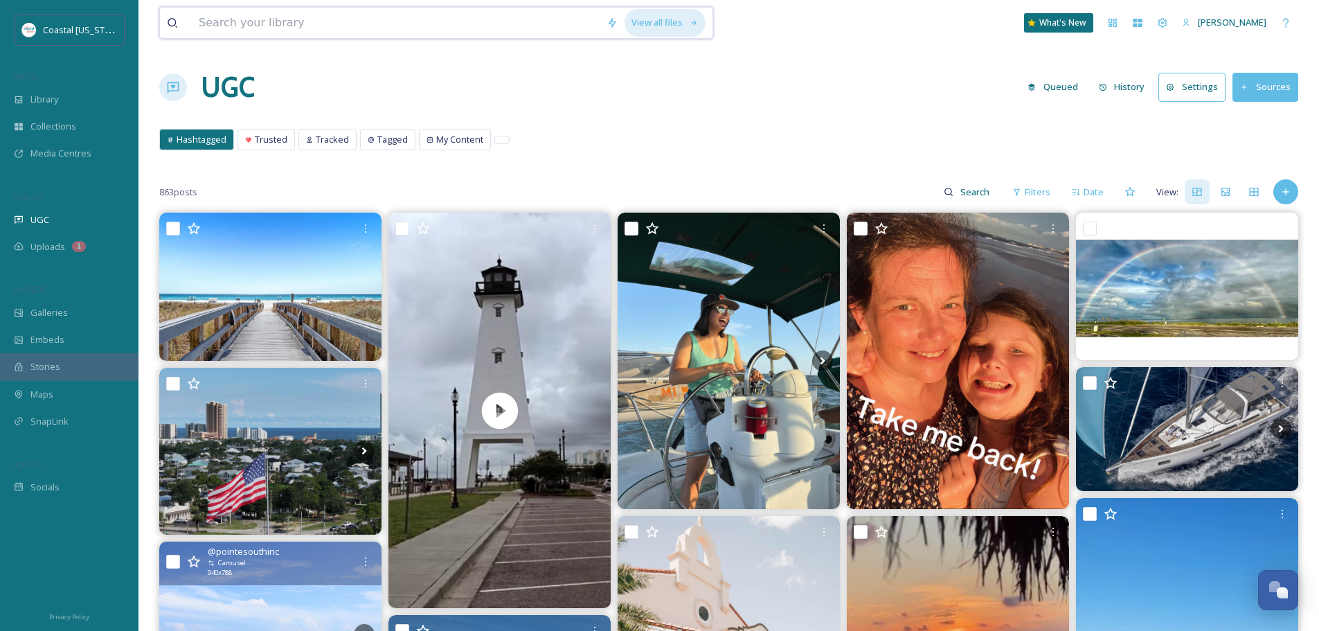
click at [665, 31] on div "View all files" at bounding box center [664, 22] width 81 height 27
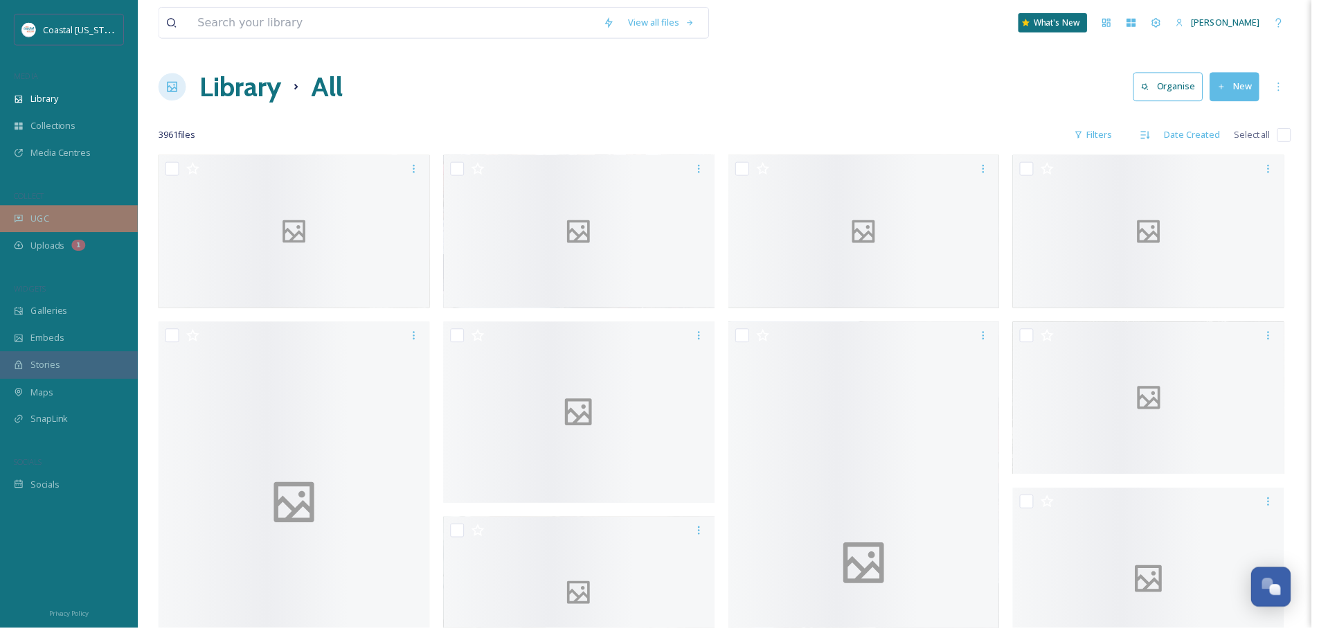
click at [57, 220] on div "UGC" at bounding box center [69, 219] width 138 height 27
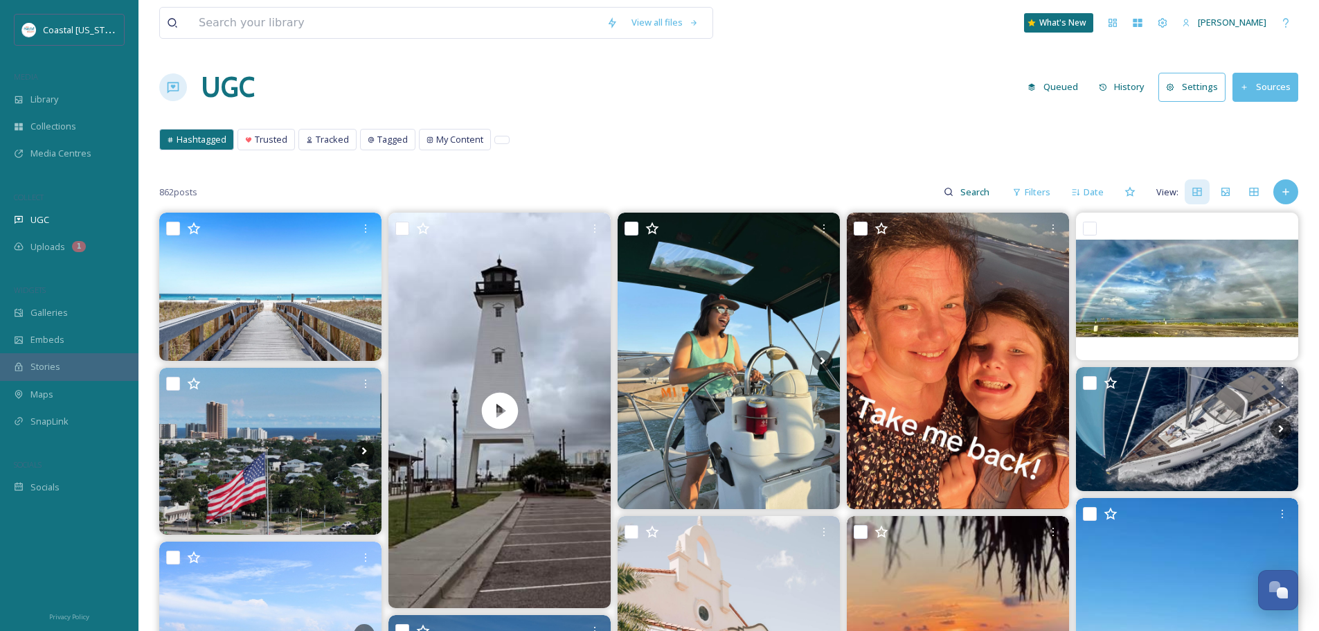
click at [1080, 83] on button "Queued" at bounding box center [1052, 86] width 64 height 27
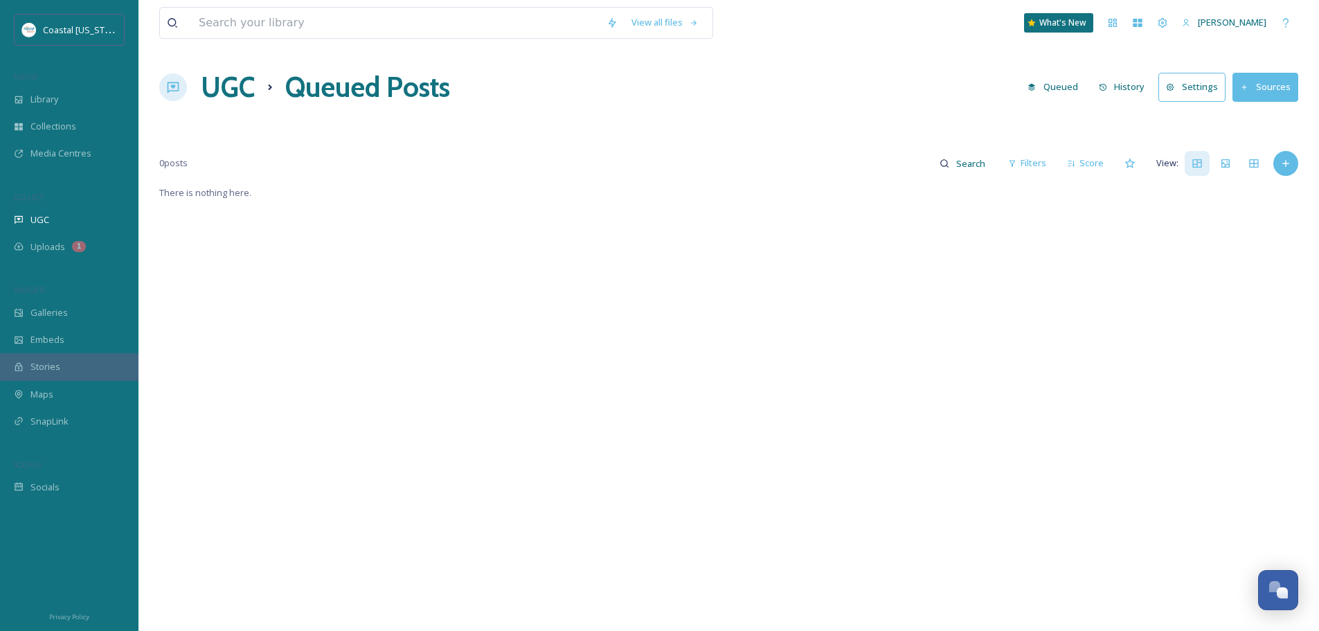
click at [219, 91] on h1 "UGC" at bounding box center [228, 87] width 54 height 42
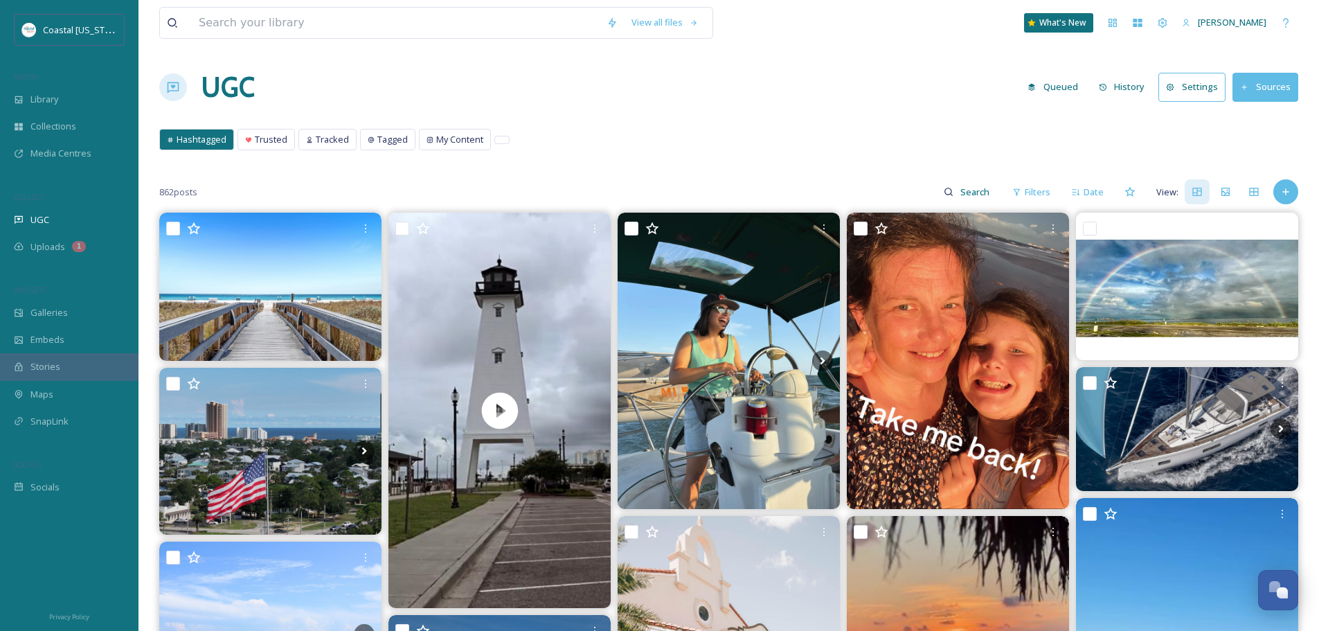
click at [1127, 82] on button "History" at bounding box center [1122, 86] width 60 height 27
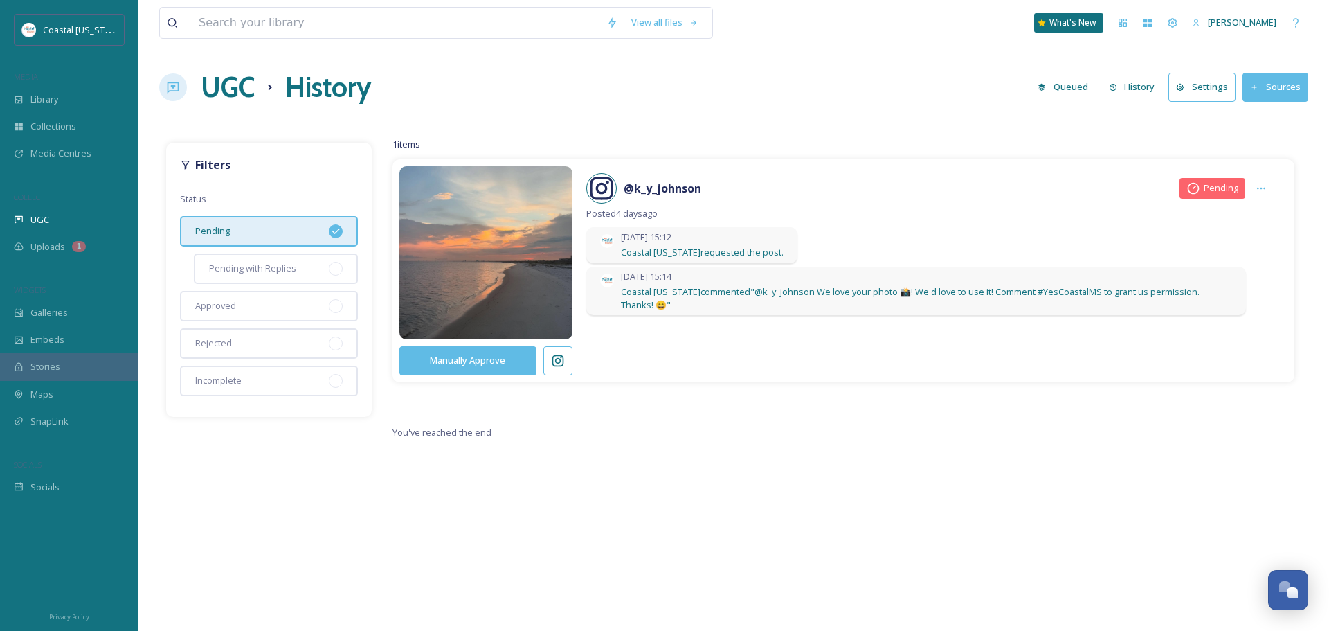
click at [224, 80] on h1 "UGC" at bounding box center [228, 87] width 54 height 42
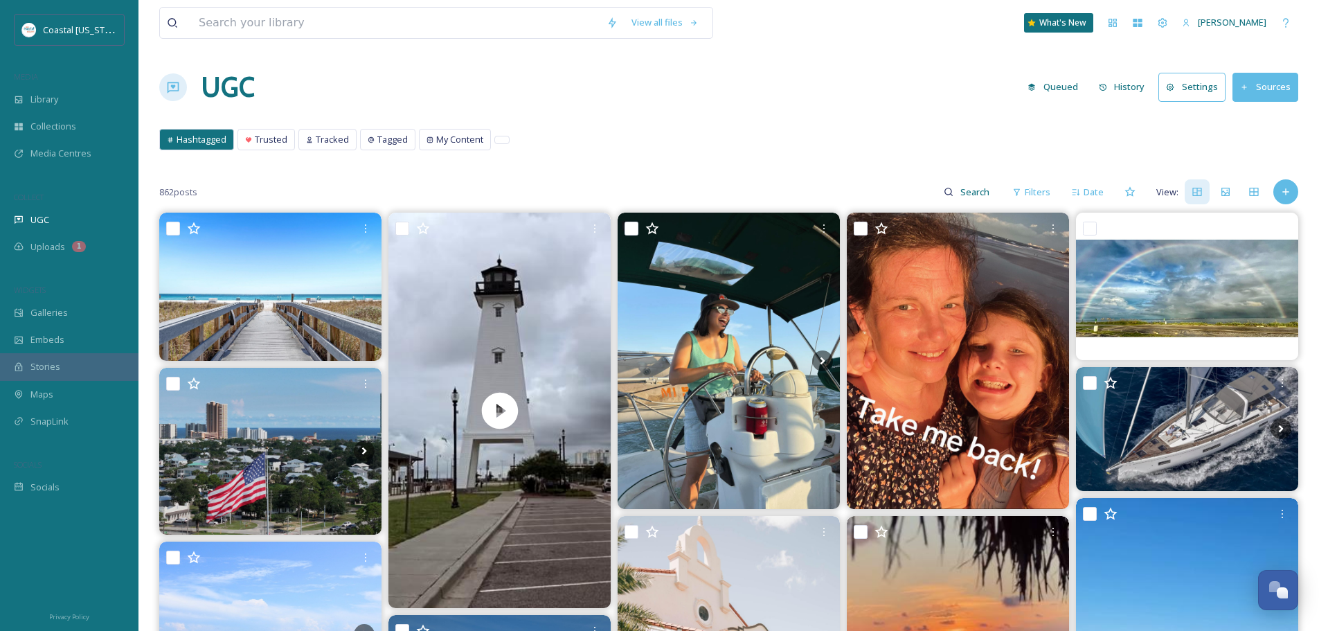
click at [1177, 92] on button "Settings" at bounding box center [1191, 87] width 67 height 28
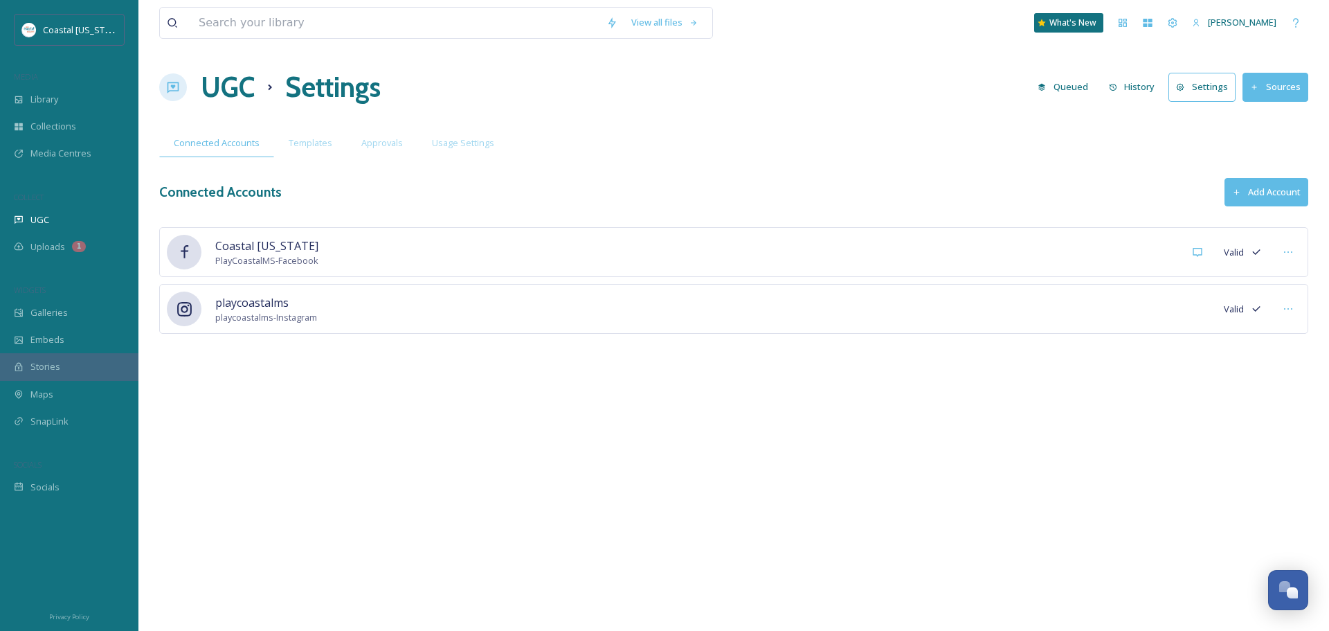
click at [1184, 91] on icon at bounding box center [1180, 87] width 9 height 9
click at [1254, 78] on button "Sources" at bounding box center [1275, 87] width 66 height 28
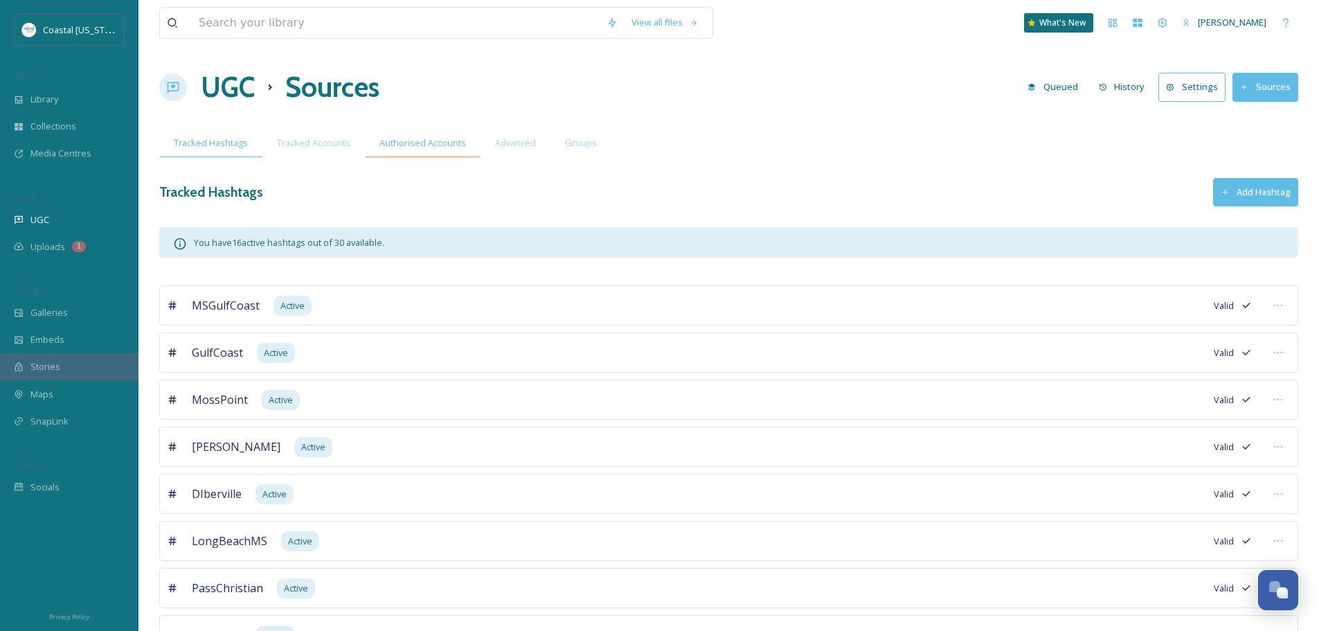
click at [460, 137] on span "Authorised Accounts" at bounding box center [422, 142] width 87 height 13
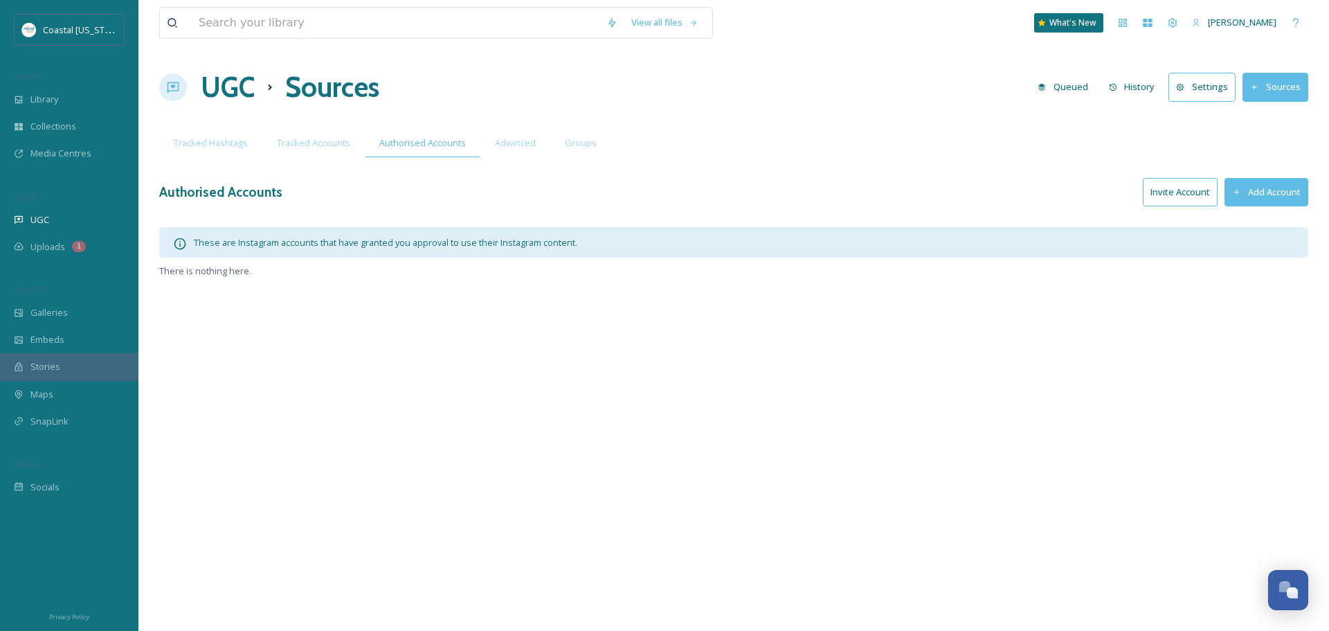
click at [350, 306] on div "View all files What's New Lauren Skelton UGC Sources Queued History Settings So…" at bounding box center [733, 315] width 1191 height 631
click at [500, 146] on span "Advanced" at bounding box center [515, 142] width 41 height 13
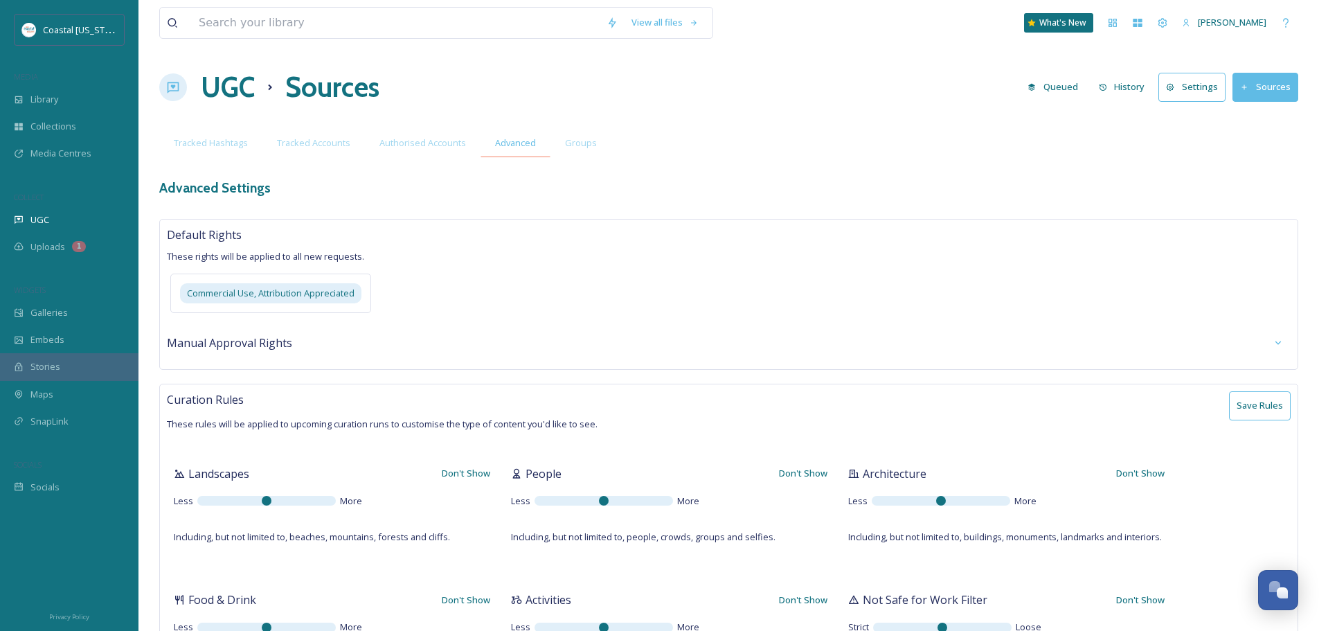
type textarea "emerald coast,destinflorida,30a,florida,gavleston,#florida,#texascoast,texascoa…"
type textarea "france,texas,pensacola,florida,gavleston,hawaii,dubai"
click at [577, 138] on span "Groups" at bounding box center [581, 142] width 32 height 13
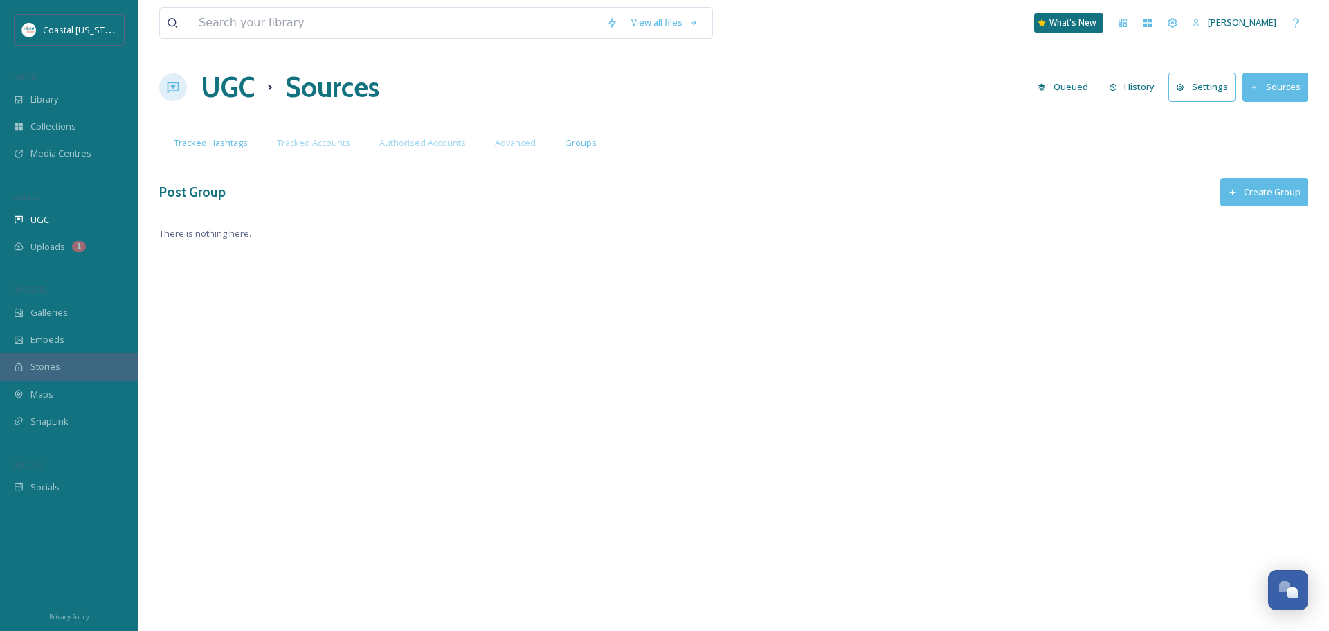
click at [172, 145] on div "Tracked Hashtags" at bounding box center [210, 143] width 103 height 28
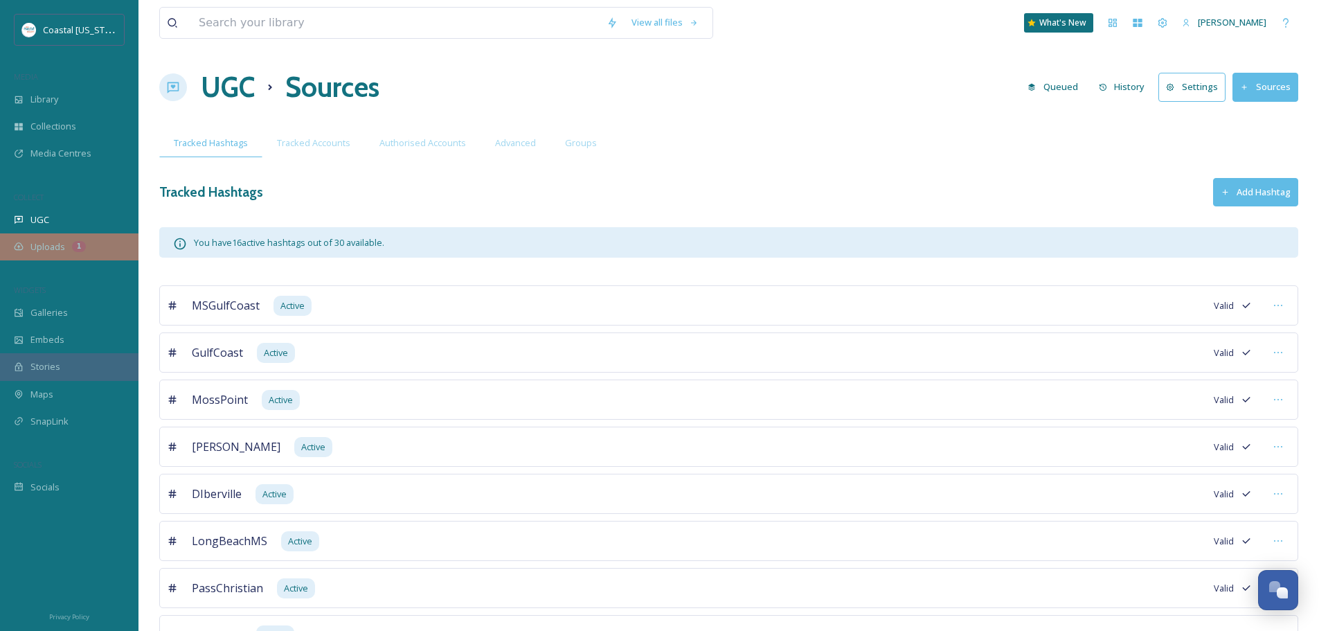
click at [93, 244] on div "Uploads 1" at bounding box center [69, 246] width 138 height 27
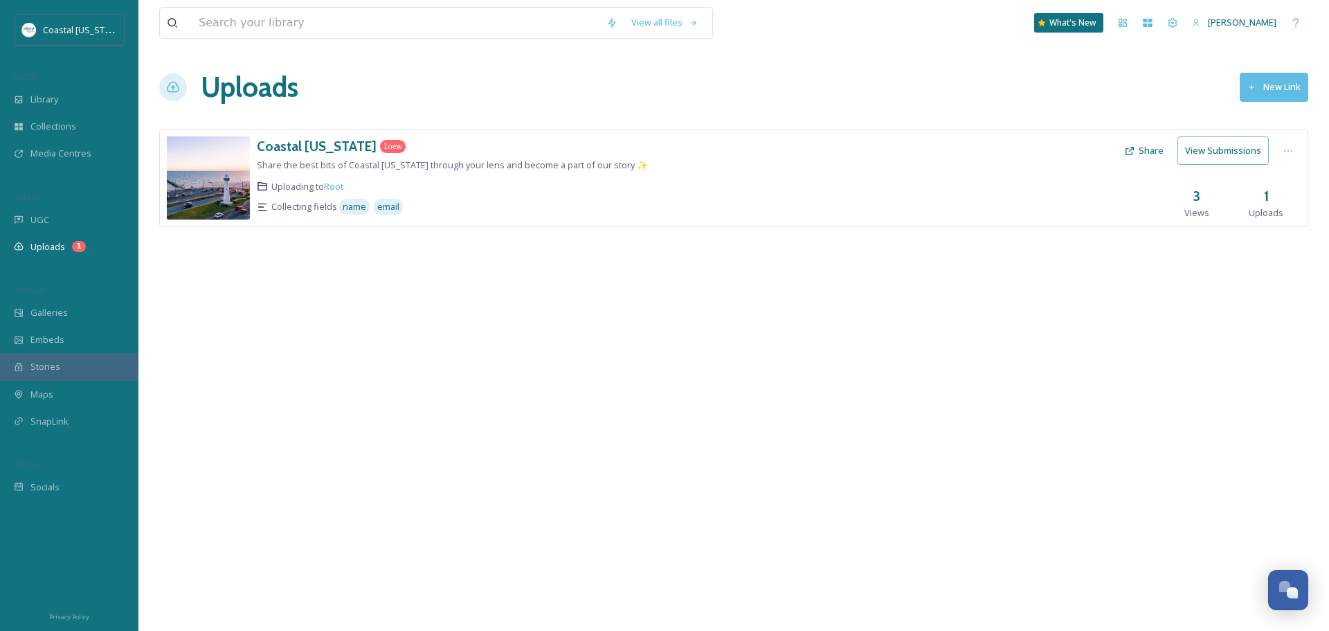
click at [482, 245] on div "Coastal Mississippi 1 new Share the best bits of Coastal Mississippi through yo…" at bounding box center [733, 199] width 1149 height 140
click at [1233, 157] on button "View Submissions" at bounding box center [1222, 150] width 91 height 28
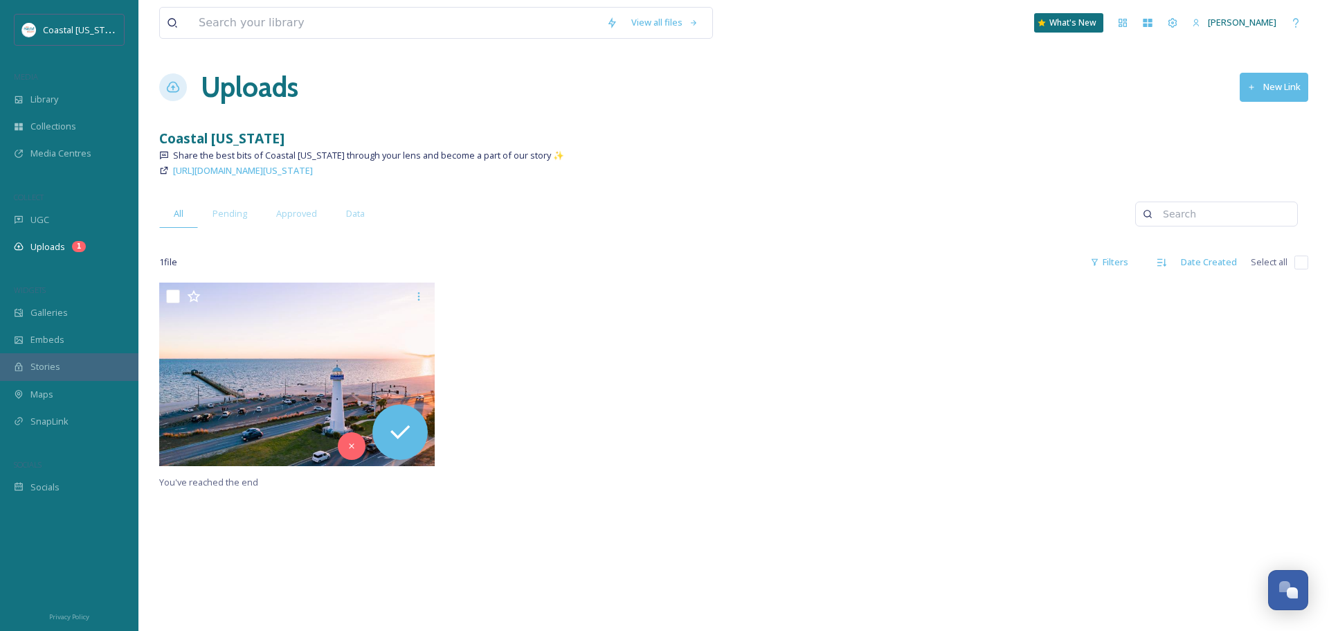
click at [236, 79] on h1 "Uploads" at bounding box center [250, 87] width 98 height 42
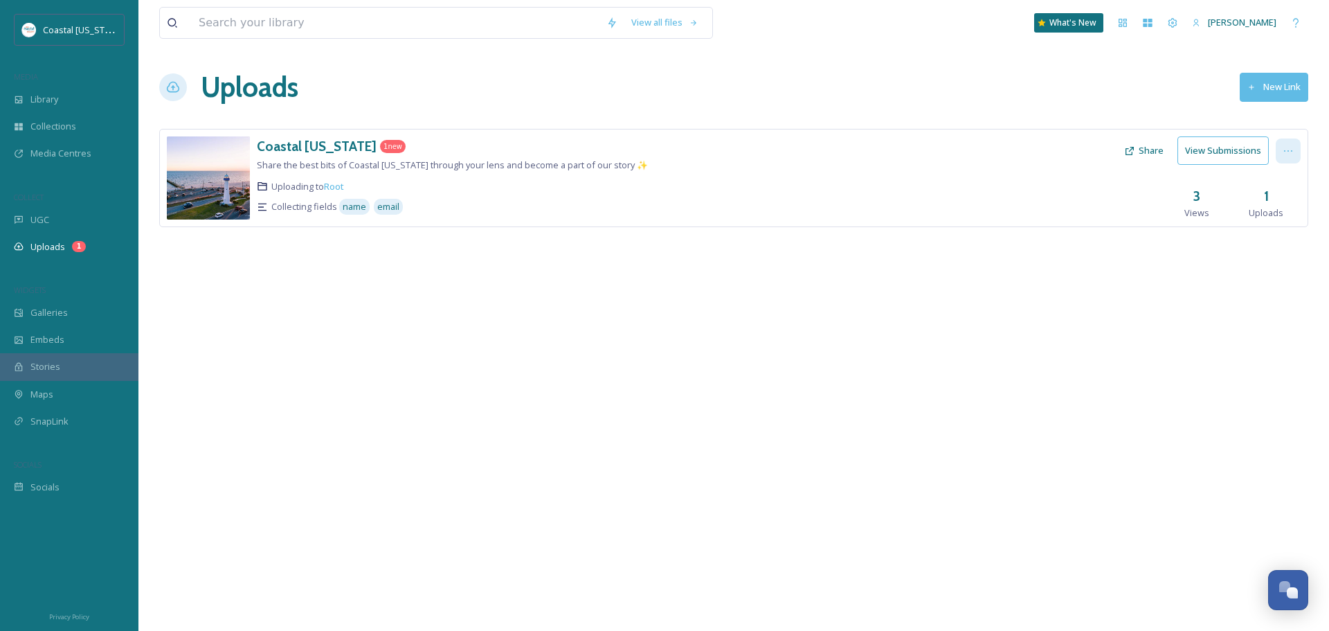
click at [1293, 145] on div at bounding box center [1288, 150] width 25 height 25
click at [1293, 145] on icon at bounding box center [1288, 150] width 11 height 11
click at [213, 78] on h1 "Uploads" at bounding box center [250, 87] width 98 height 42
click at [1265, 93] on button "New Link" at bounding box center [1274, 87] width 69 height 28
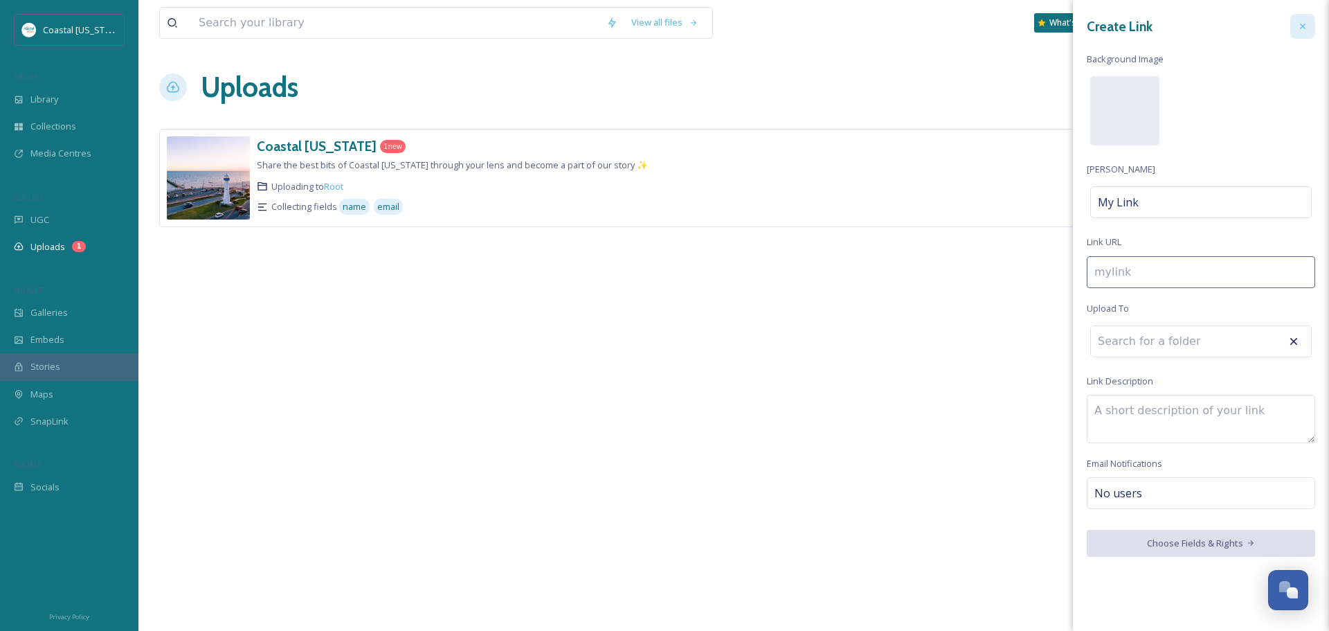
click at [1308, 21] on icon at bounding box center [1302, 26] width 11 height 11
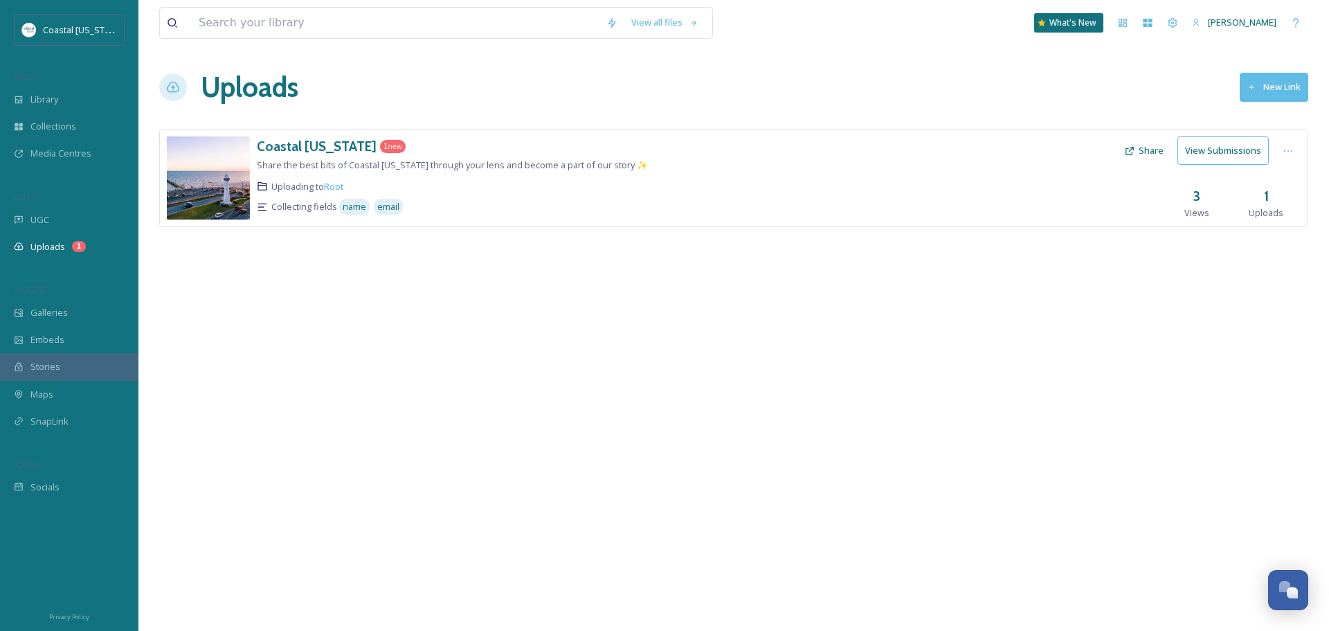
drag, startPoint x: 833, startPoint y: 435, endPoint x: 826, endPoint y: 436, distance: 7.1
click at [833, 435] on div "View all files What's New Lauren Skelton Uploads New Link Coastal Mississippi 1…" at bounding box center [733, 315] width 1191 height 631
click at [94, 318] on div "Galleries" at bounding box center [69, 312] width 138 height 27
